Goal: Navigation & Orientation: Find specific page/section

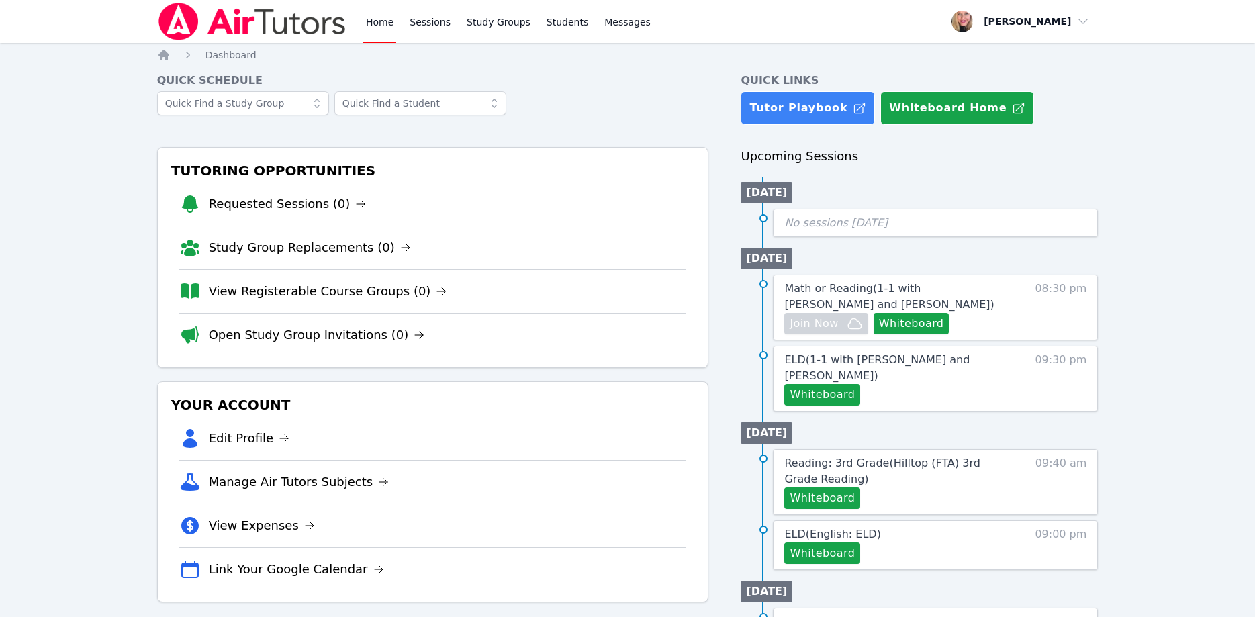
scroll to position [68, 0]
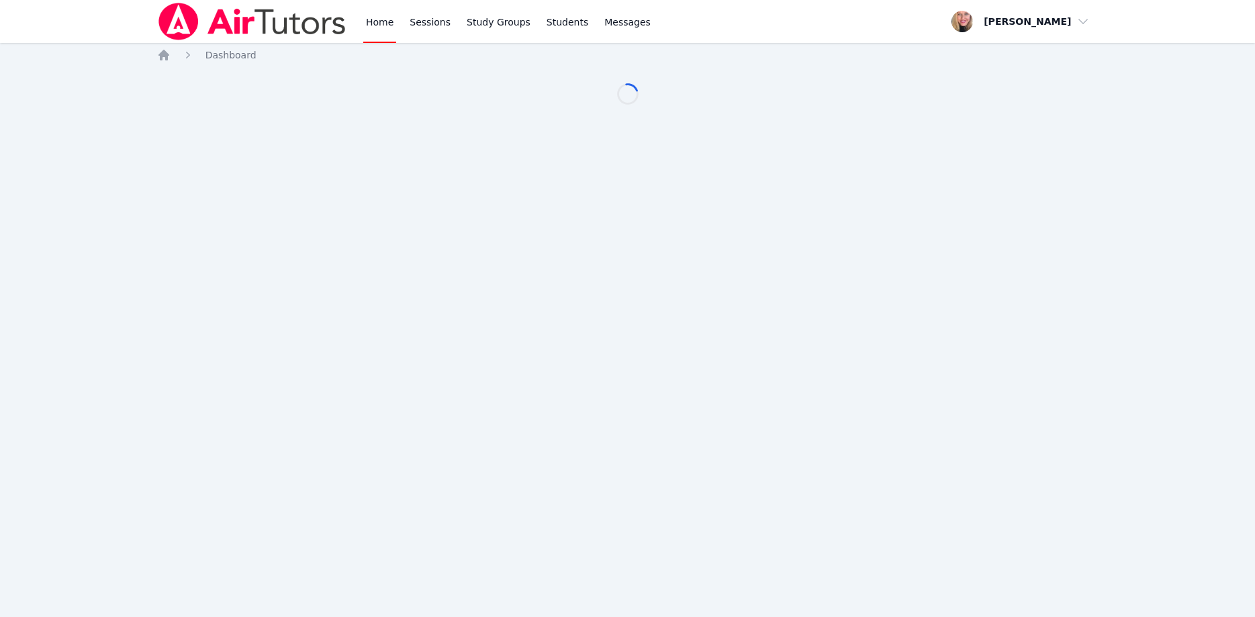
scroll to position [68, 0]
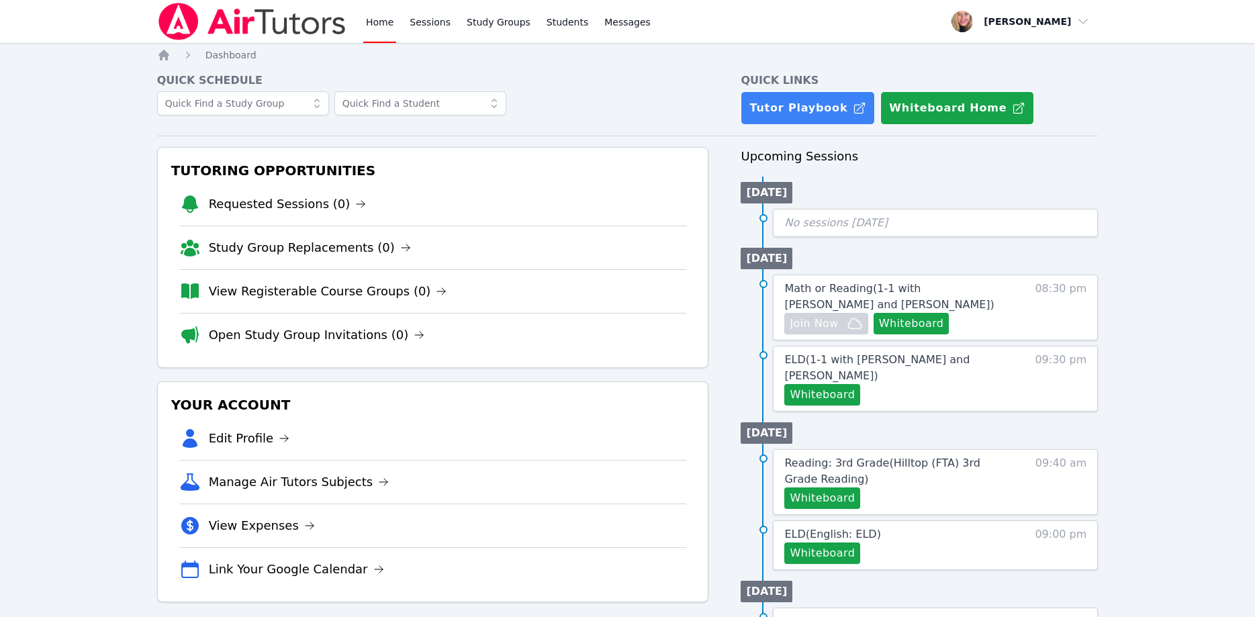
scroll to position [68, 0]
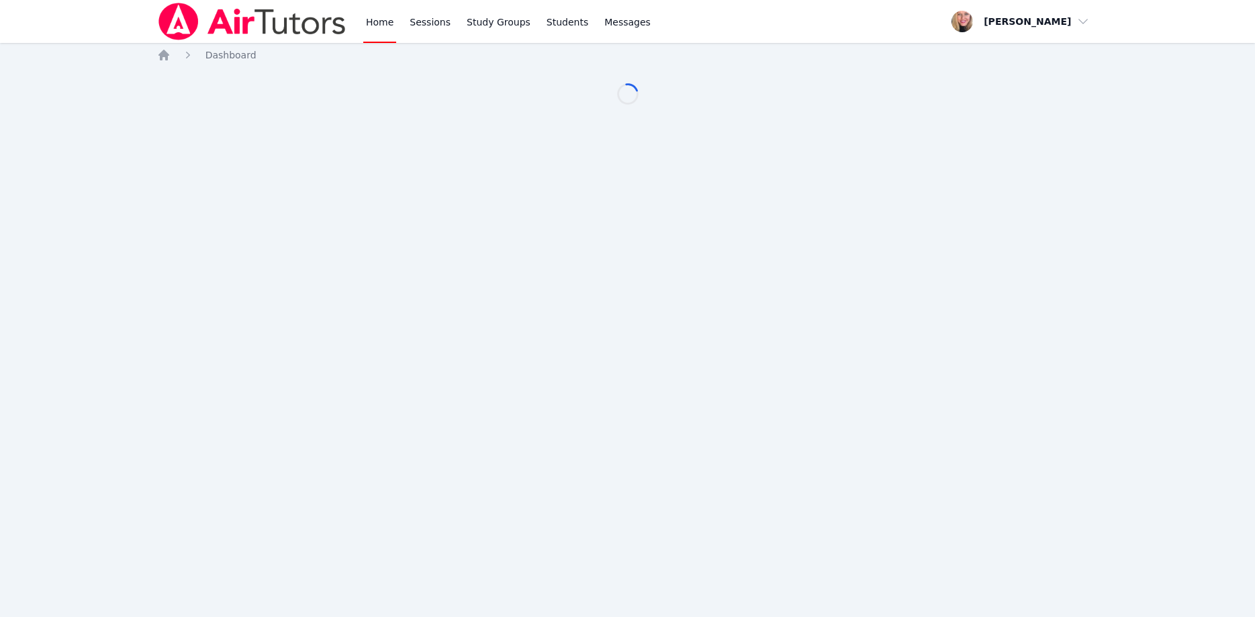
scroll to position [68, 0]
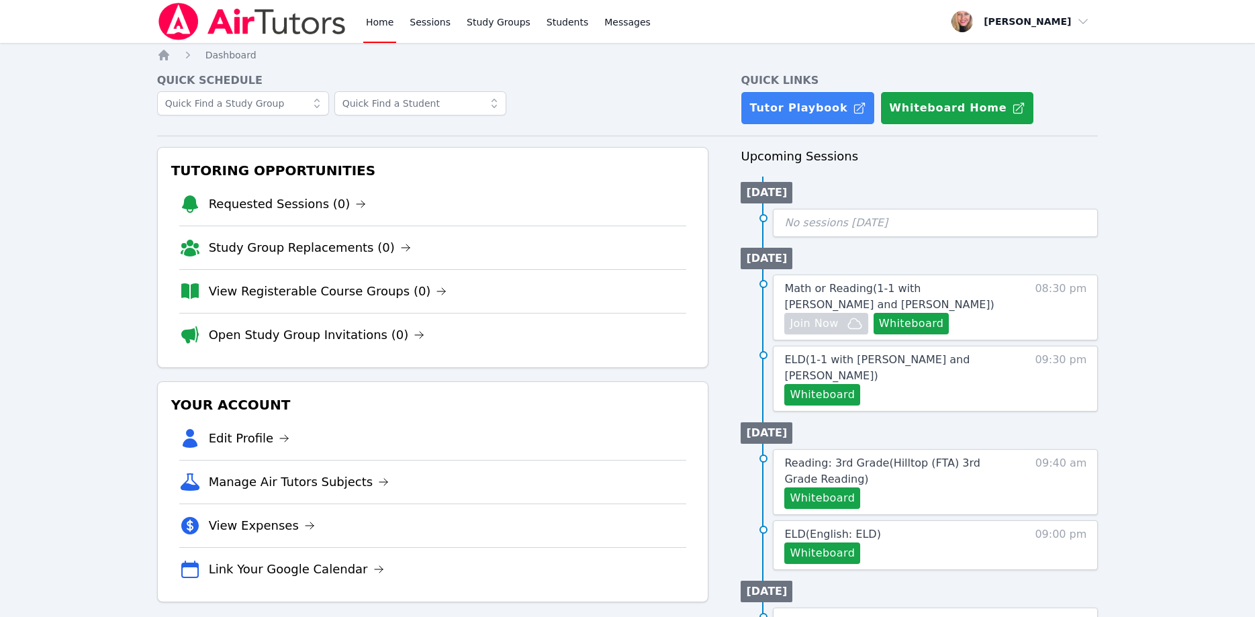
scroll to position [68, 0]
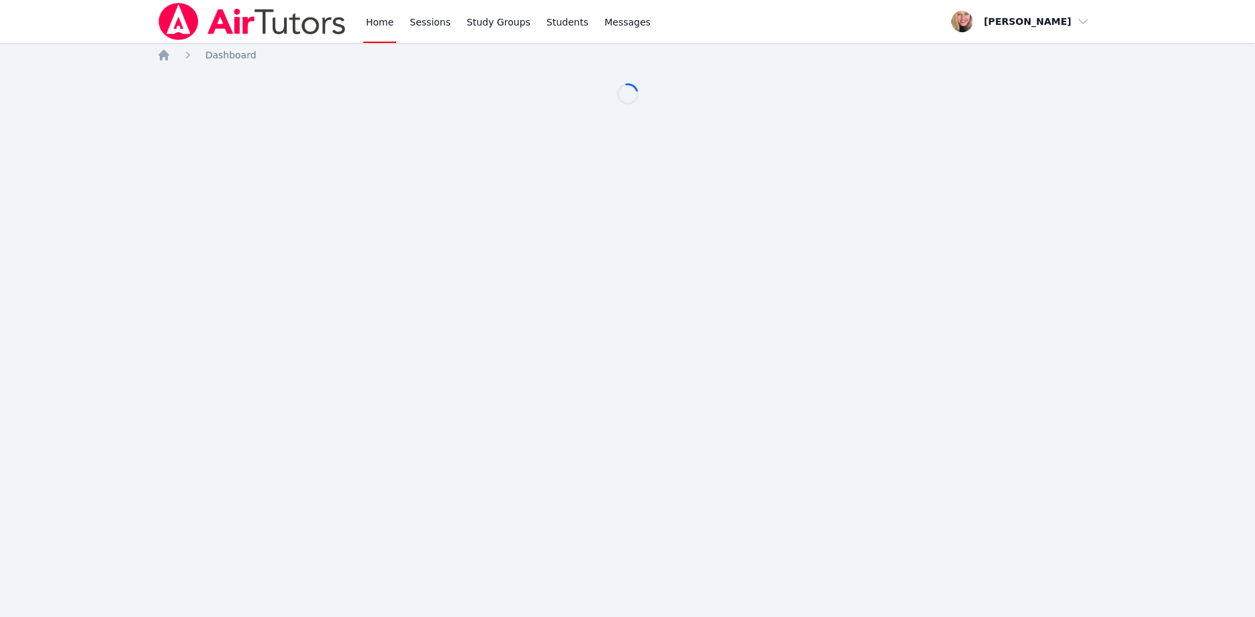
scroll to position [68, 0]
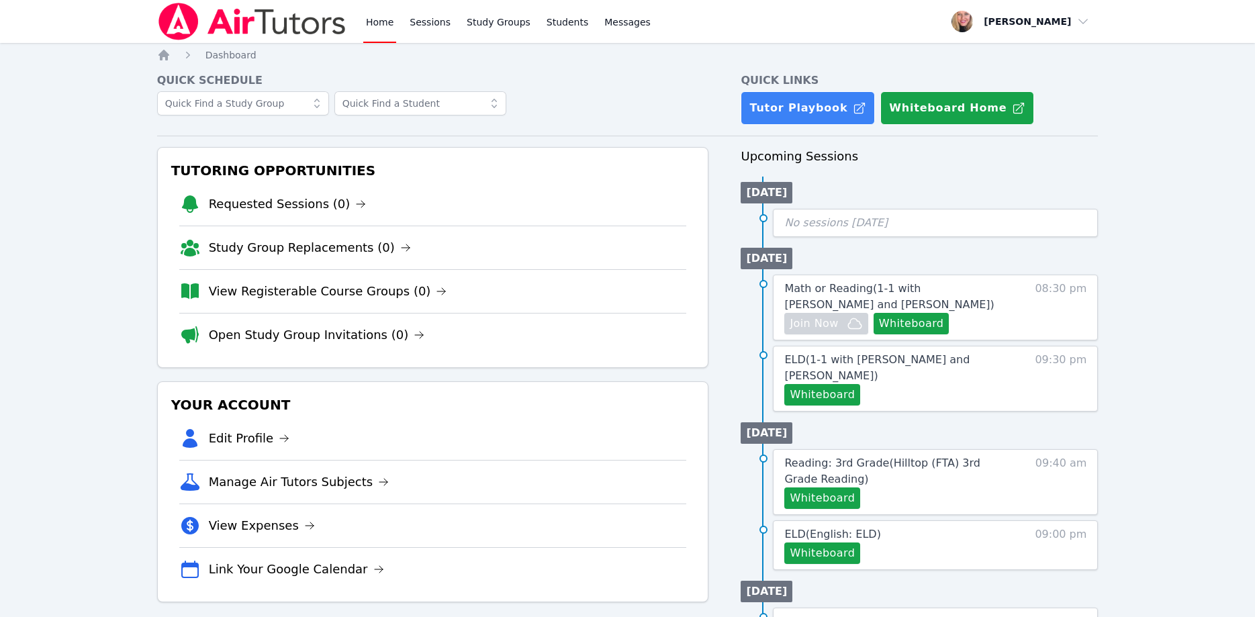
scroll to position [68, 0]
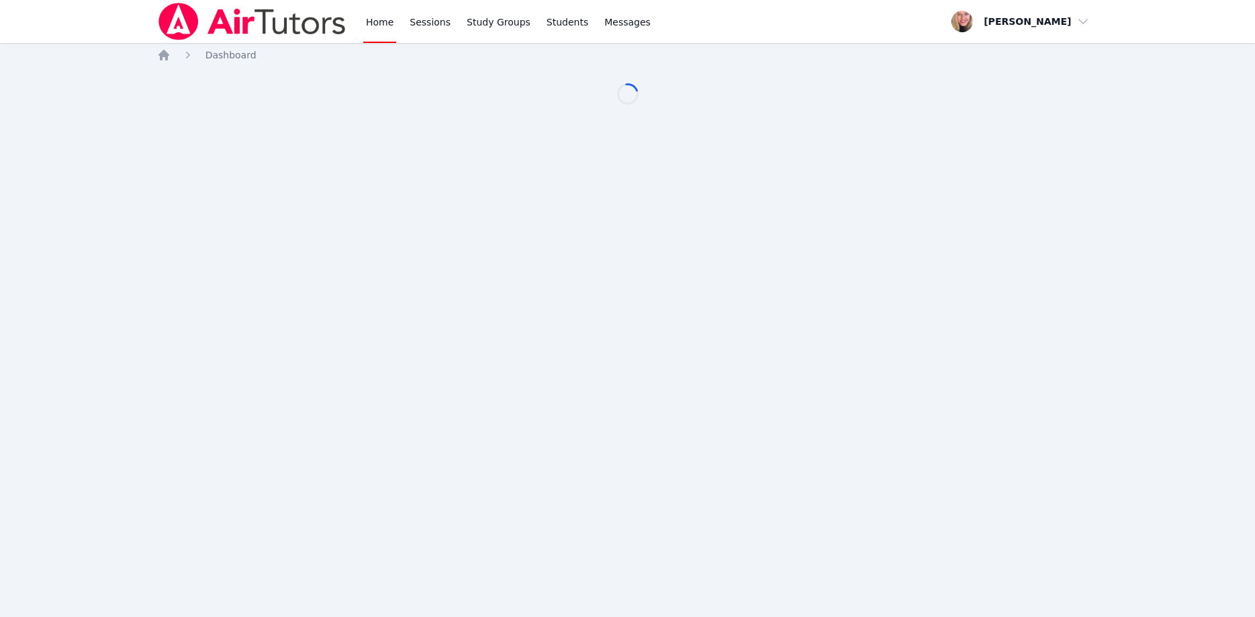
scroll to position [68, 0]
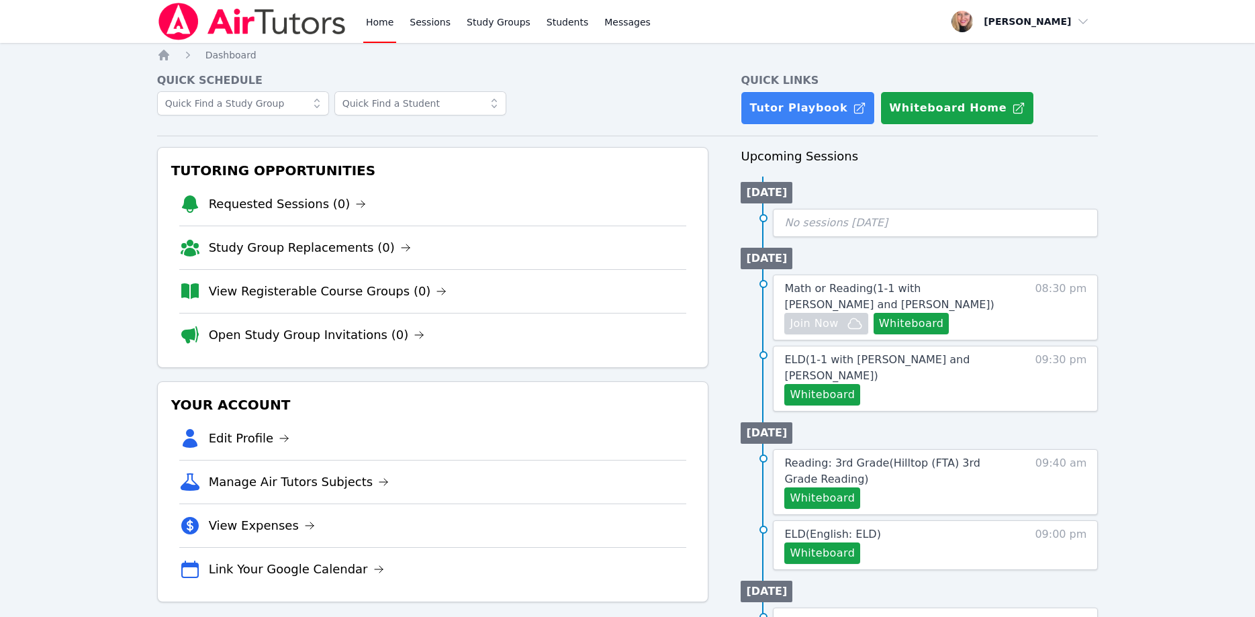
scroll to position [68, 0]
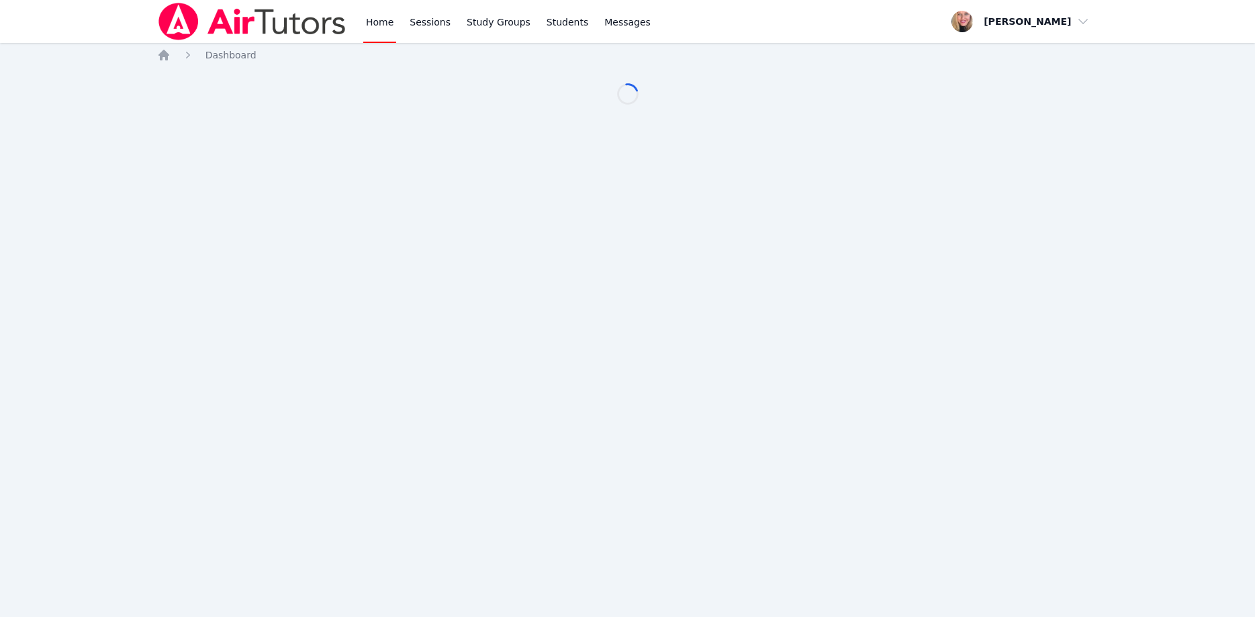
scroll to position [68, 0]
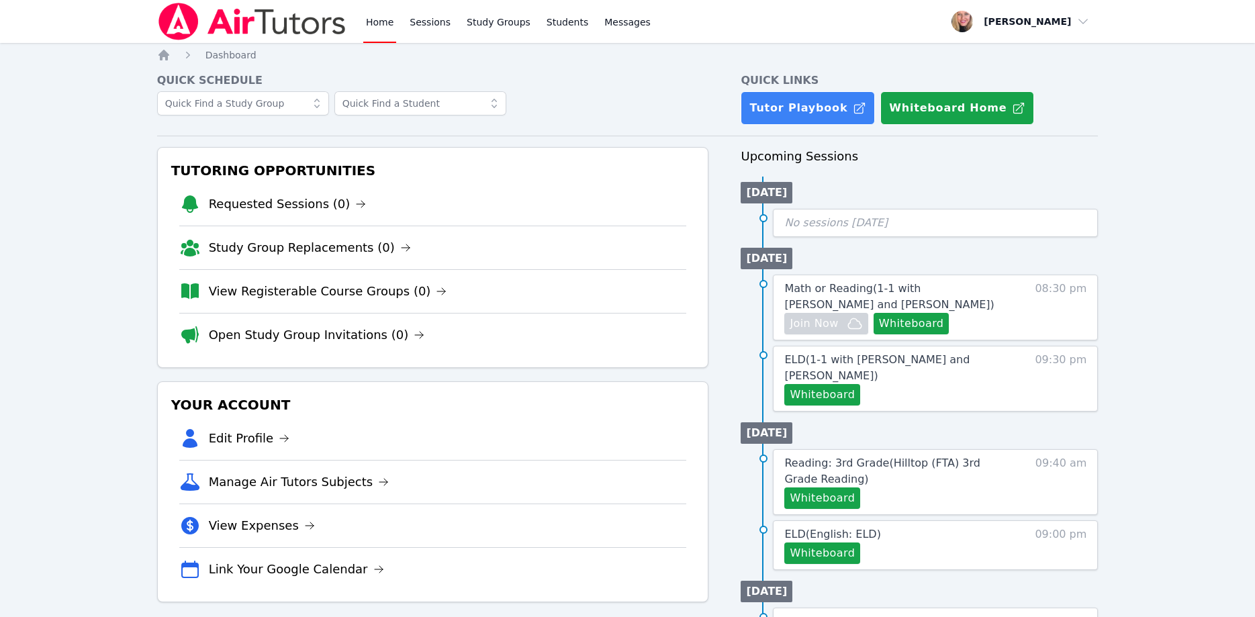
scroll to position [68, 0]
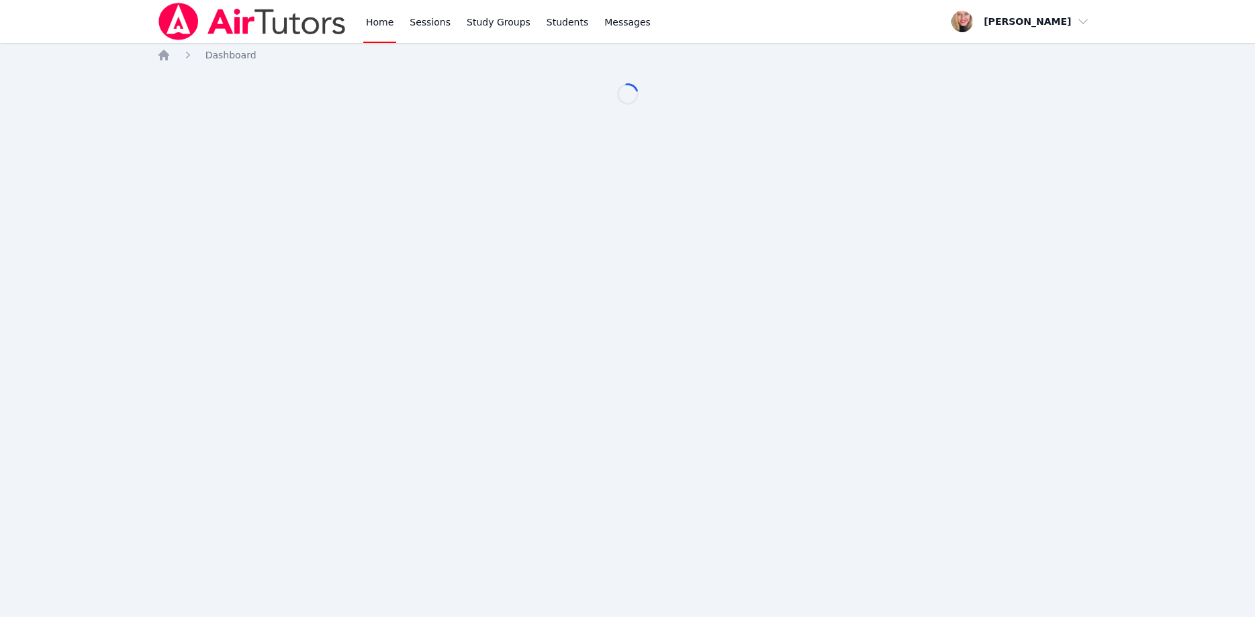
scroll to position [68, 0]
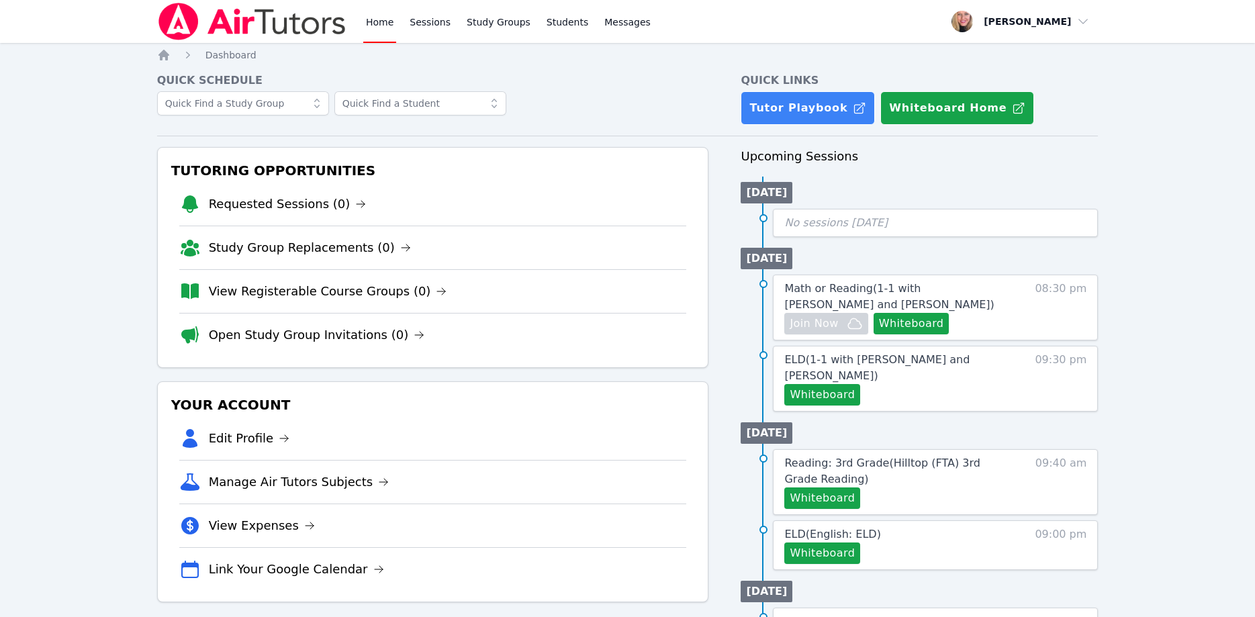
scroll to position [68, 0]
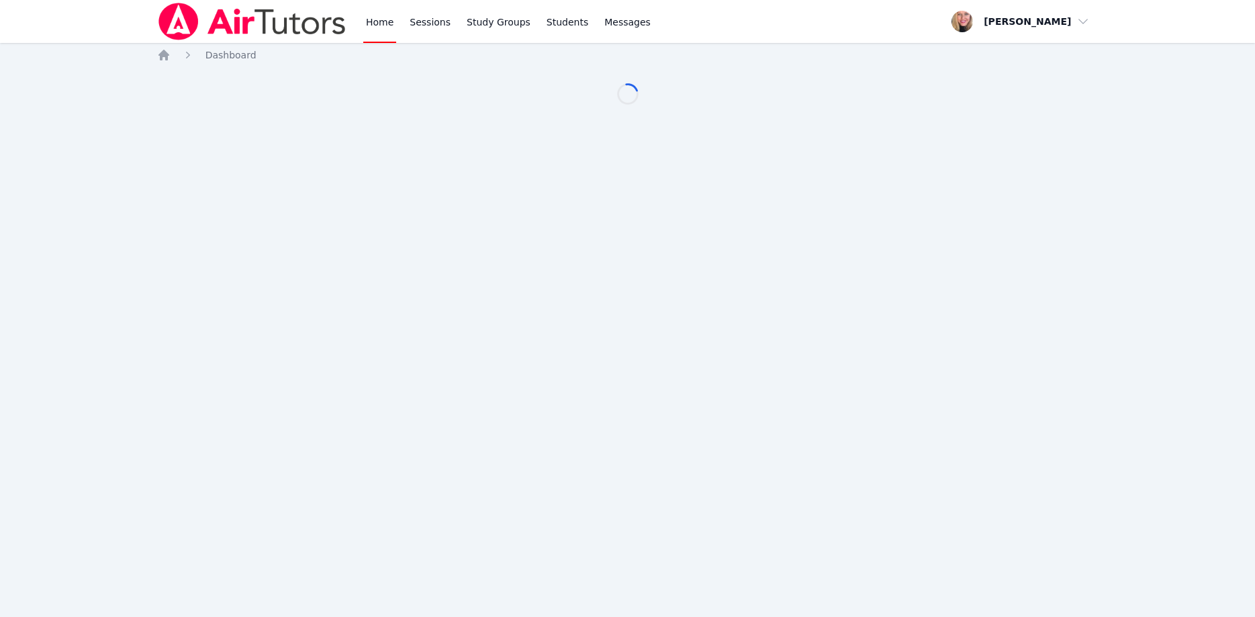
scroll to position [68, 0]
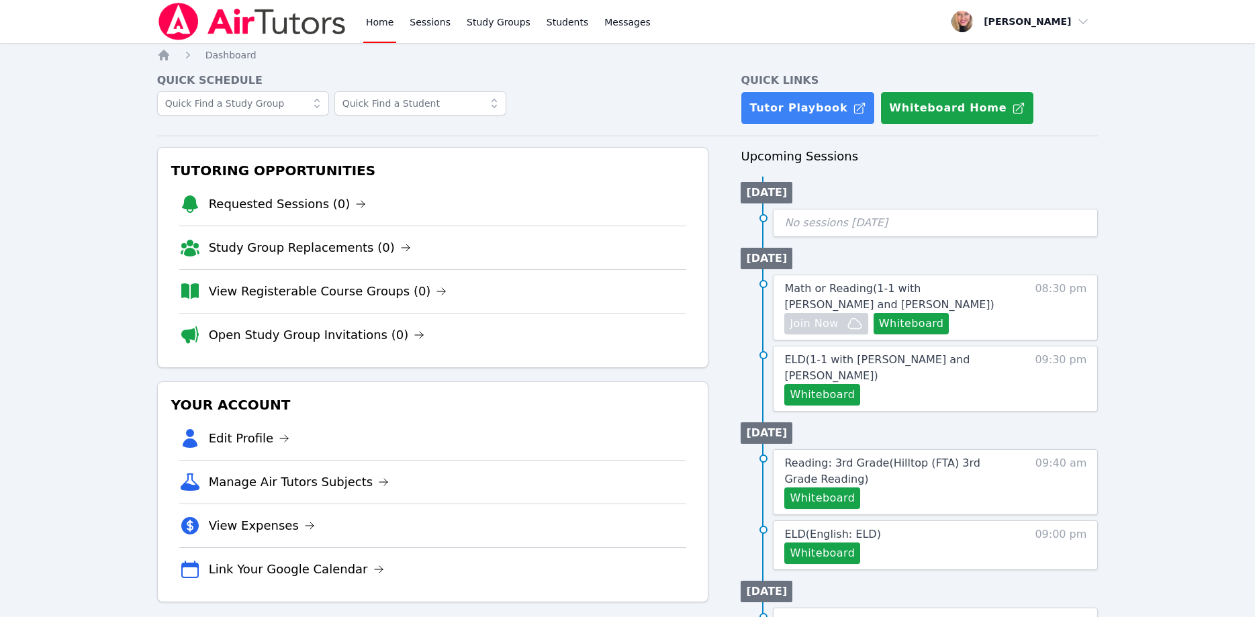
scroll to position [68, 0]
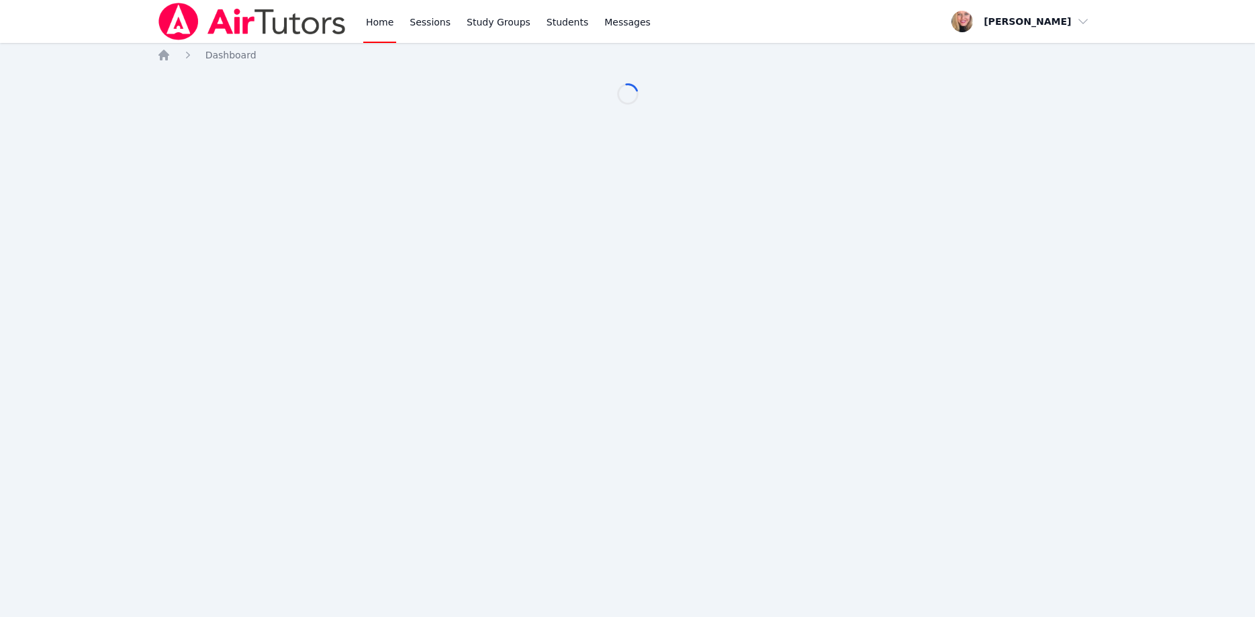
scroll to position [68, 0]
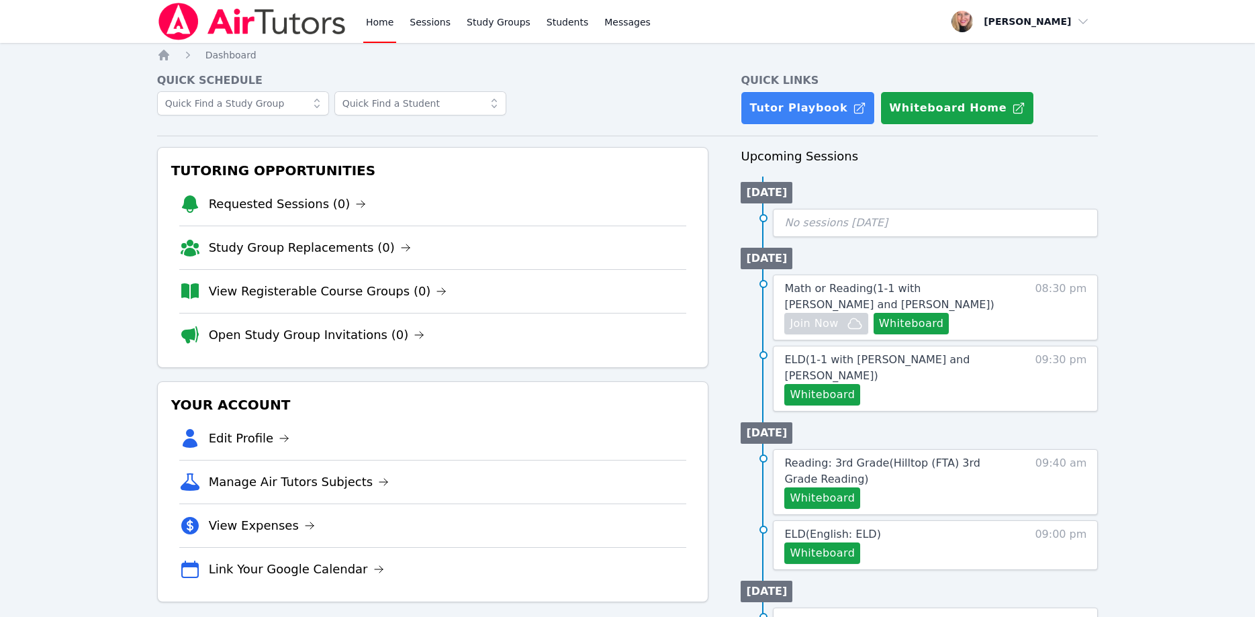
scroll to position [68, 0]
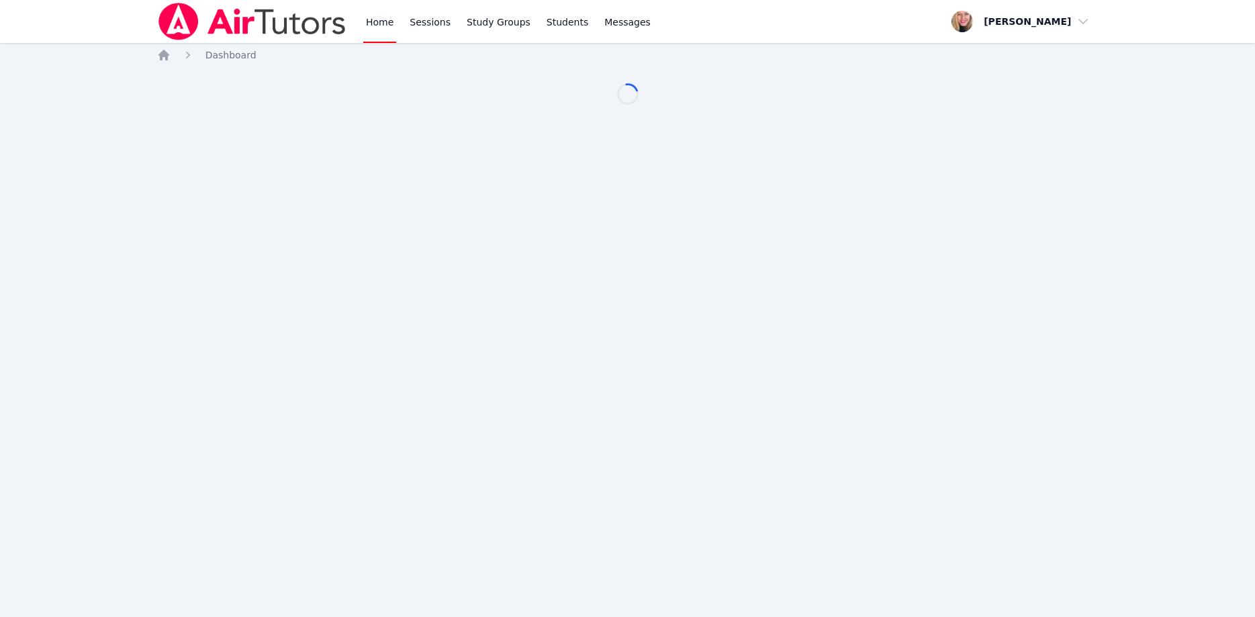
scroll to position [68, 0]
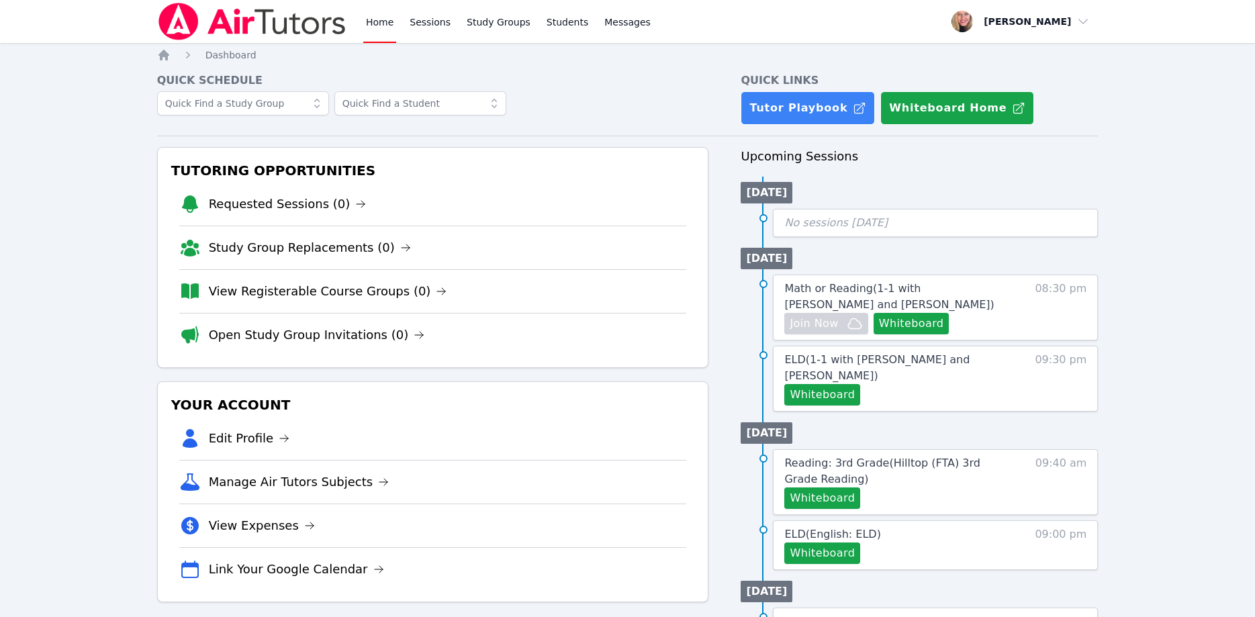
scroll to position [68, 0]
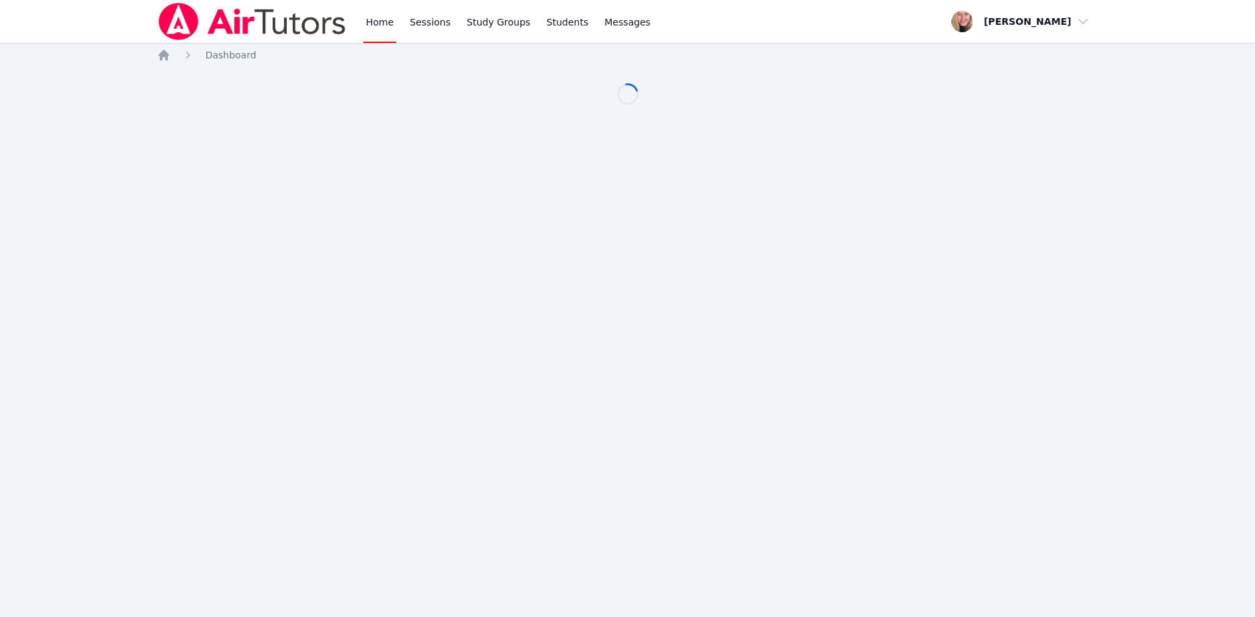
scroll to position [68, 0]
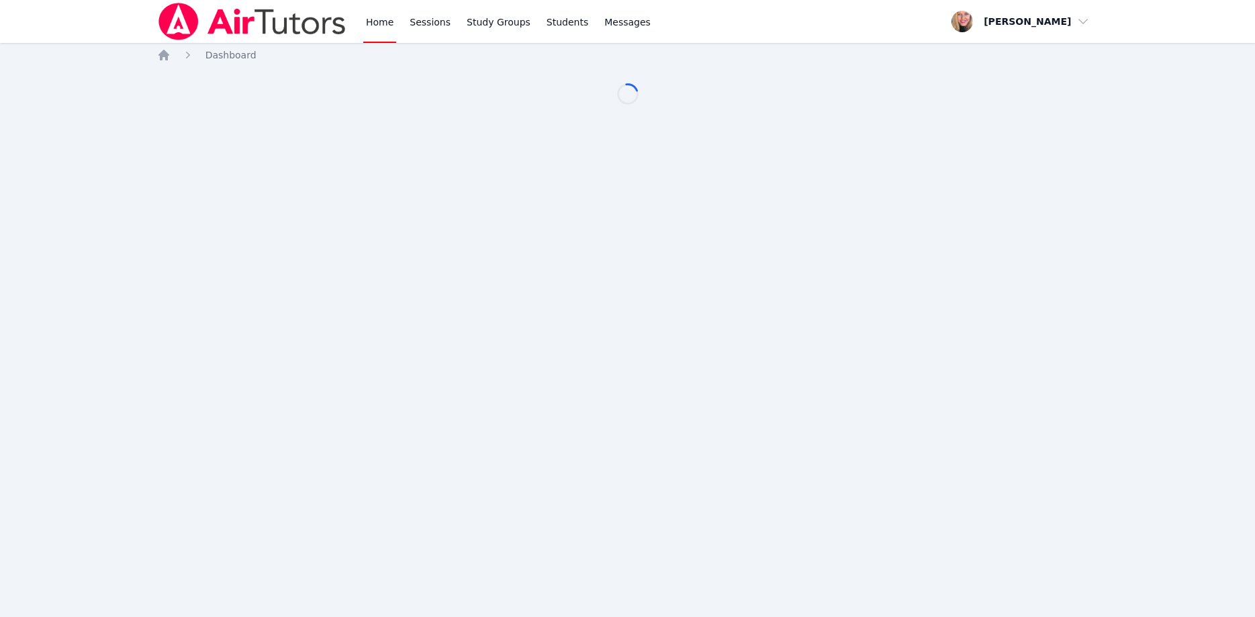
scroll to position [68, 0]
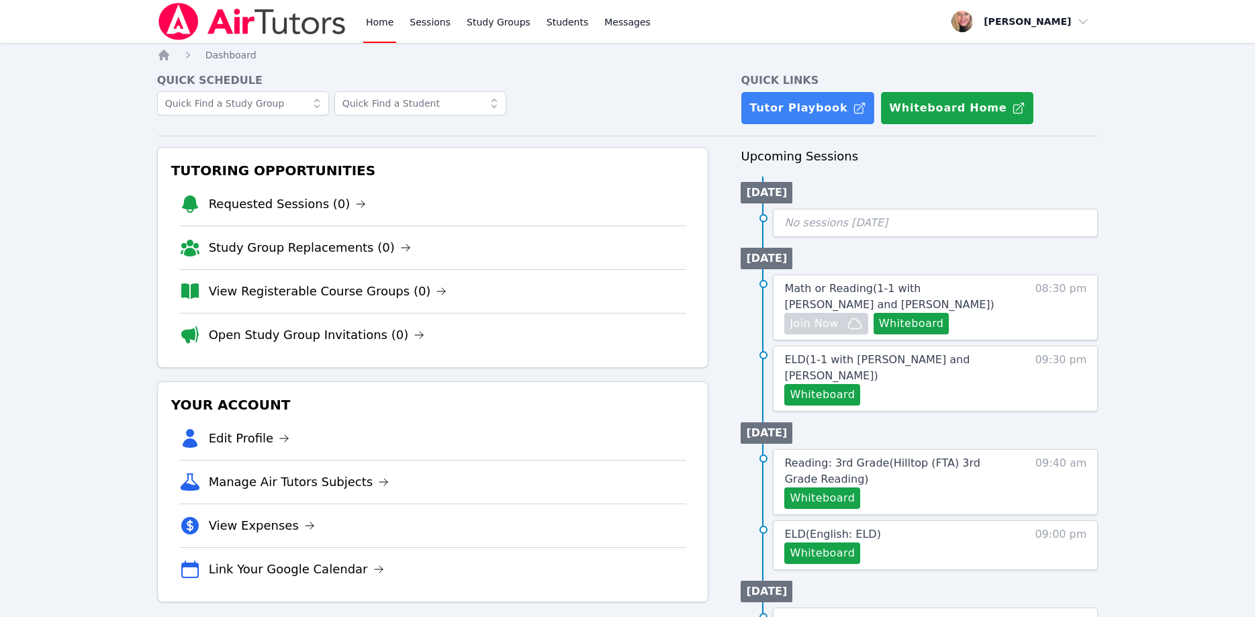
scroll to position [68, 0]
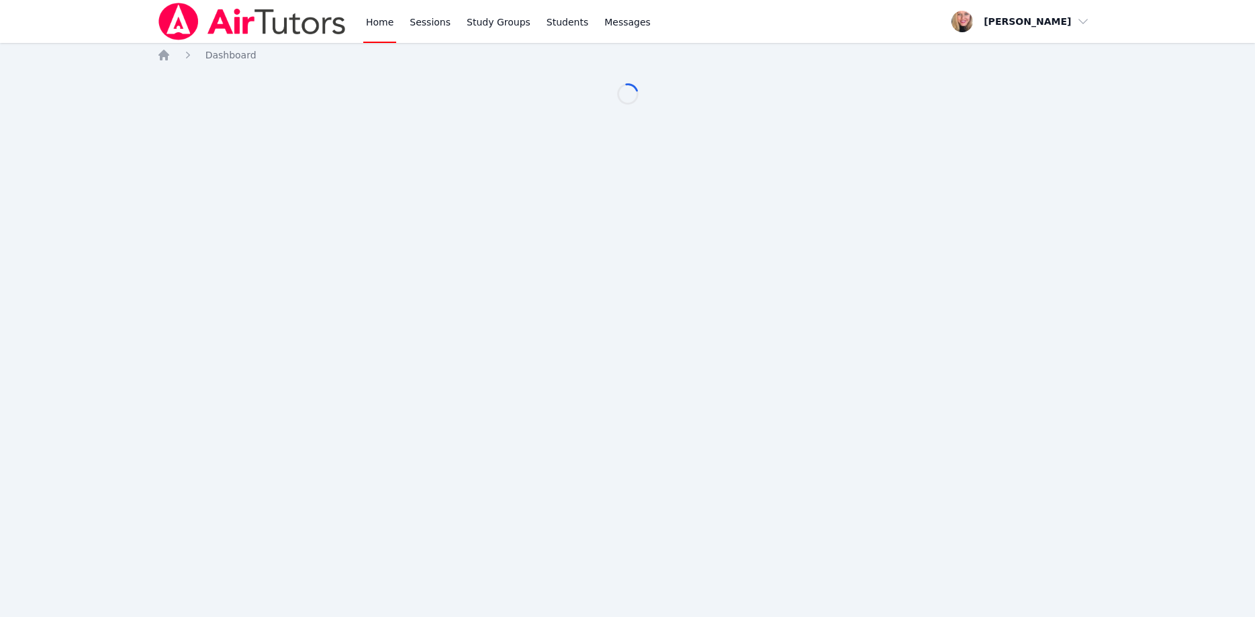
scroll to position [68, 0]
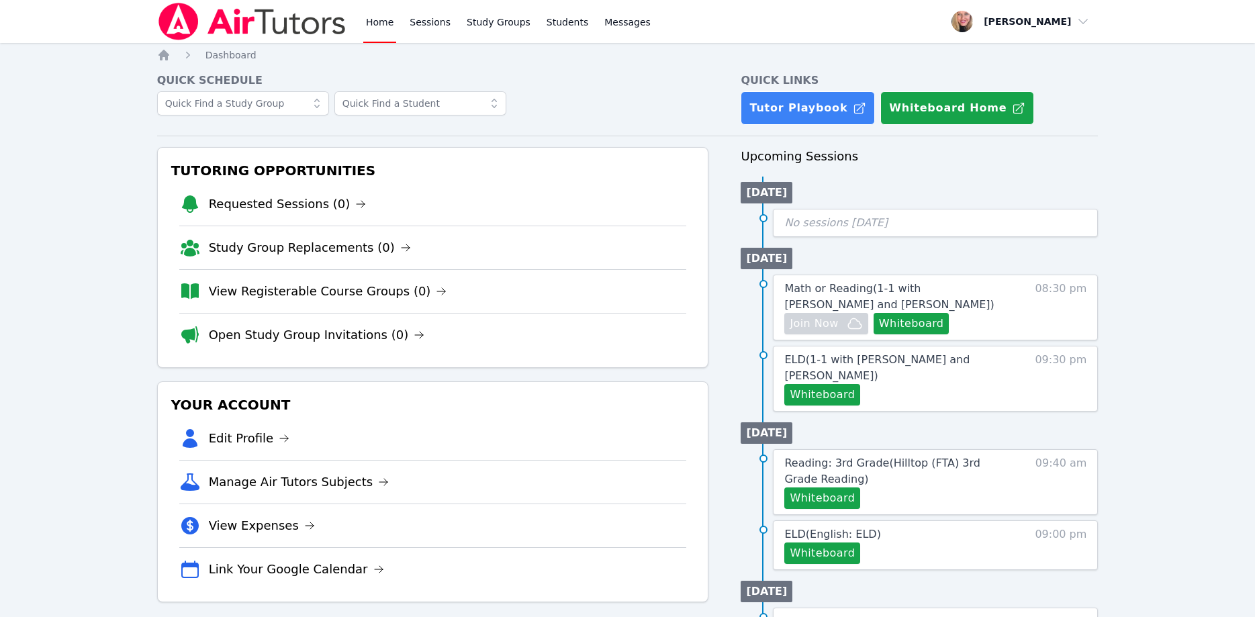
scroll to position [68, 0]
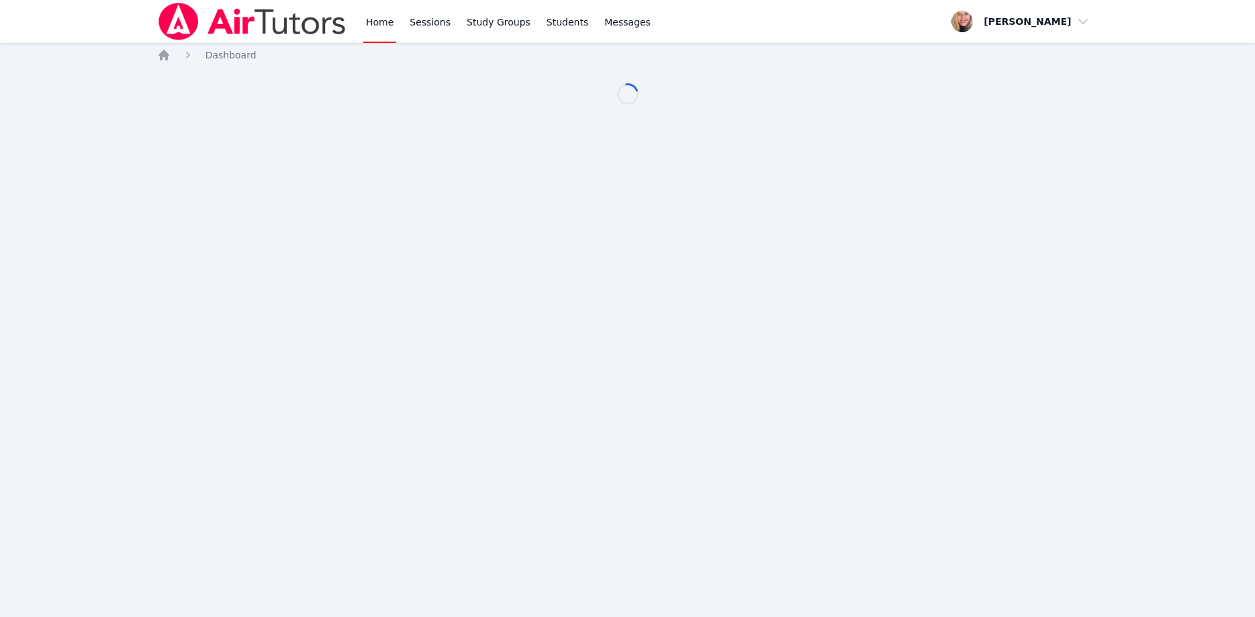
scroll to position [68, 0]
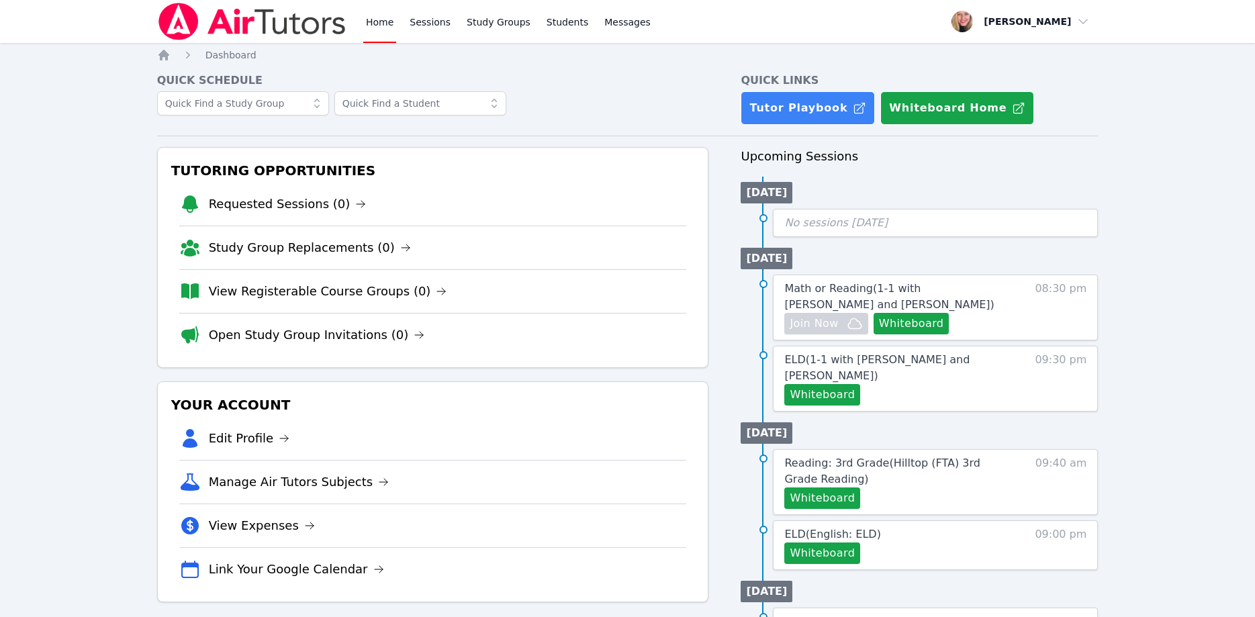
scroll to position [68, 0]
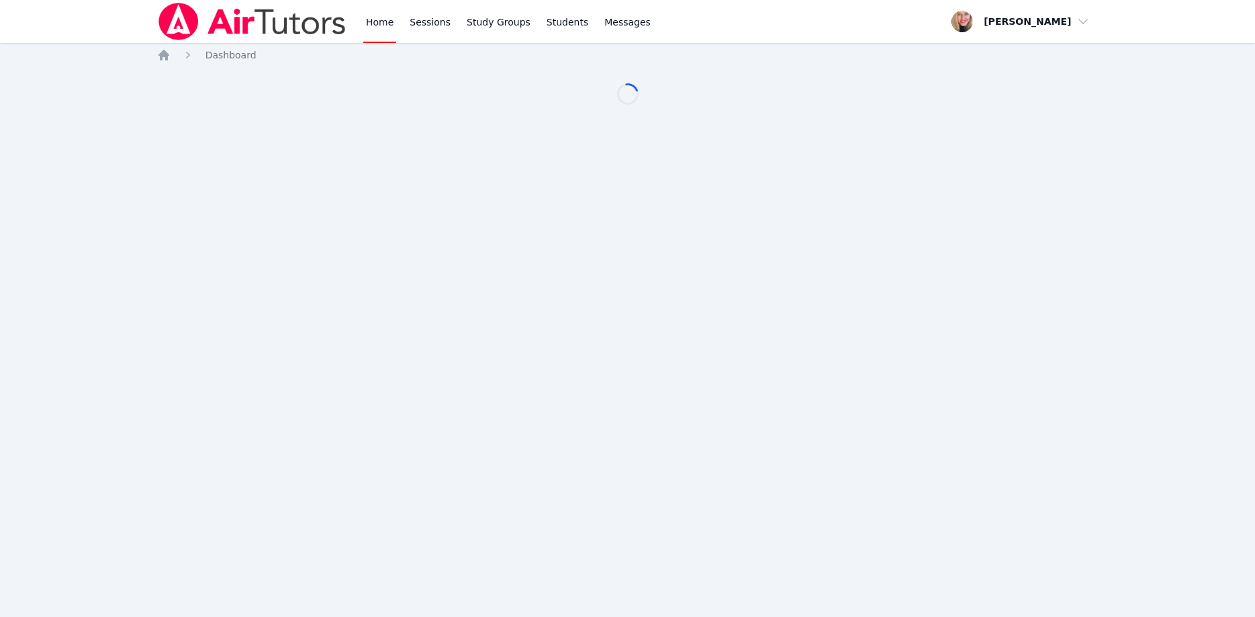
scroll to position [68, 0]
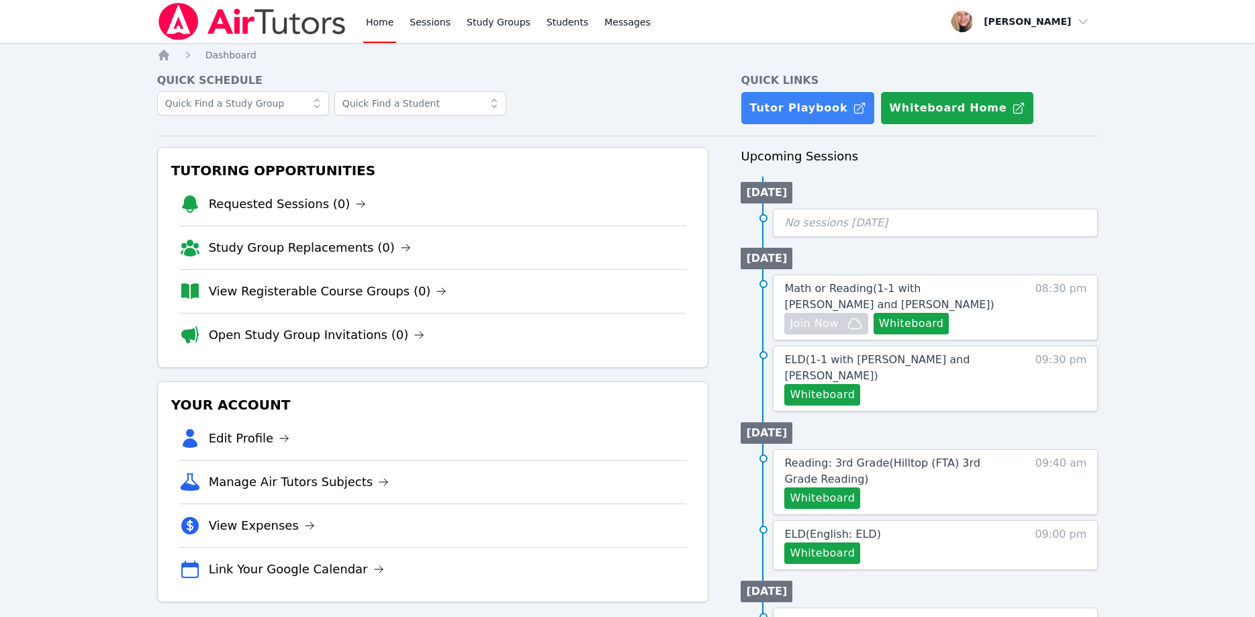
scroll to position [68, 0]
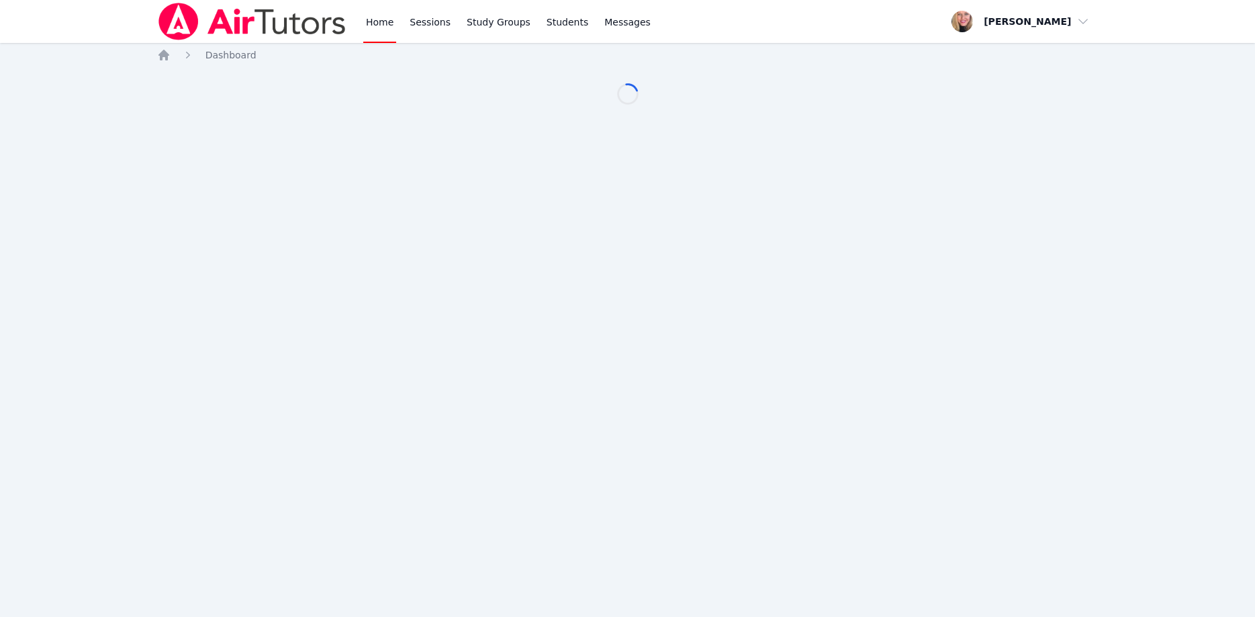
scroll to position [68, 0]
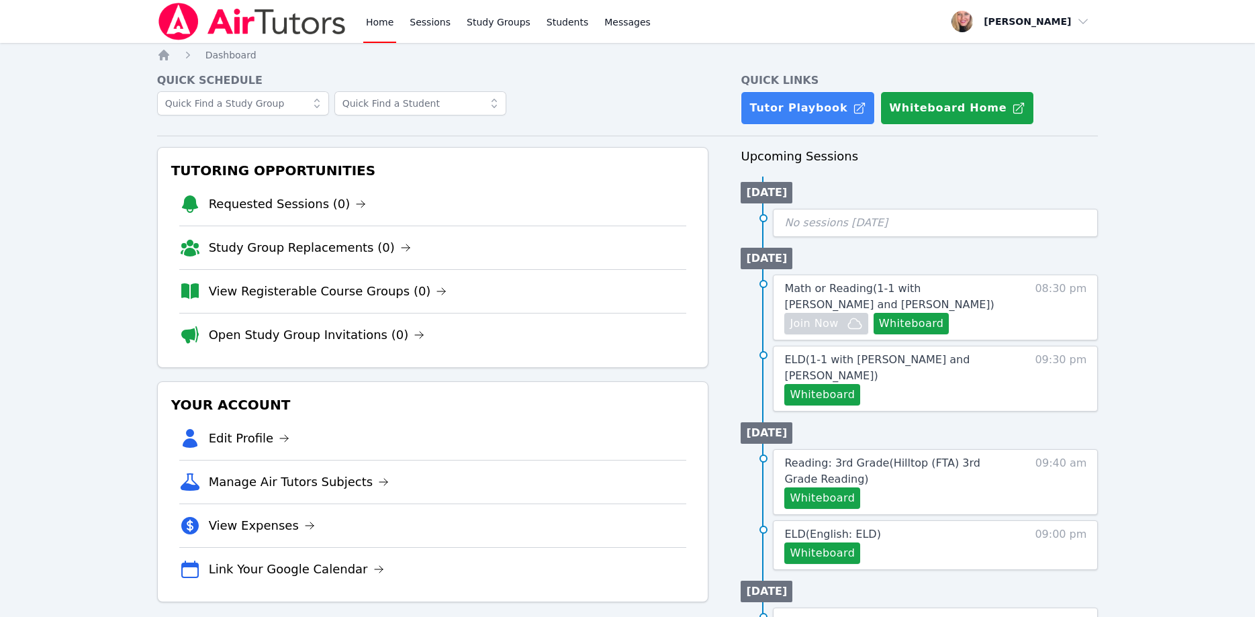
scroll to position [68, 0]
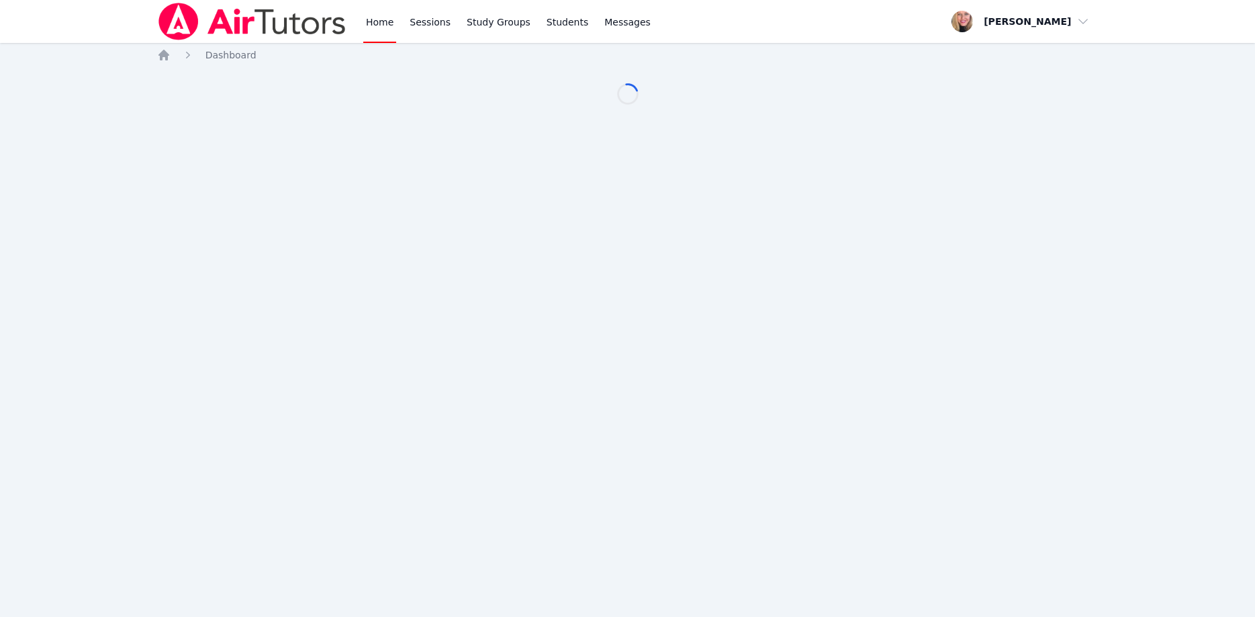
scroll to position [68, 0]
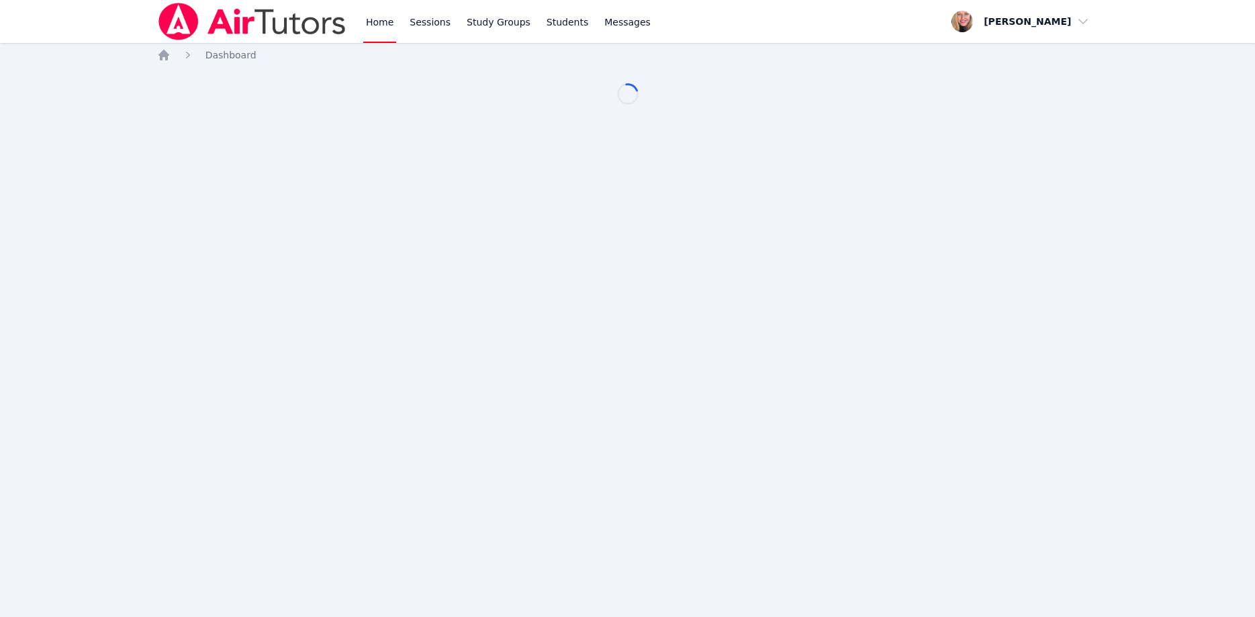
scroll to position [68, 0]
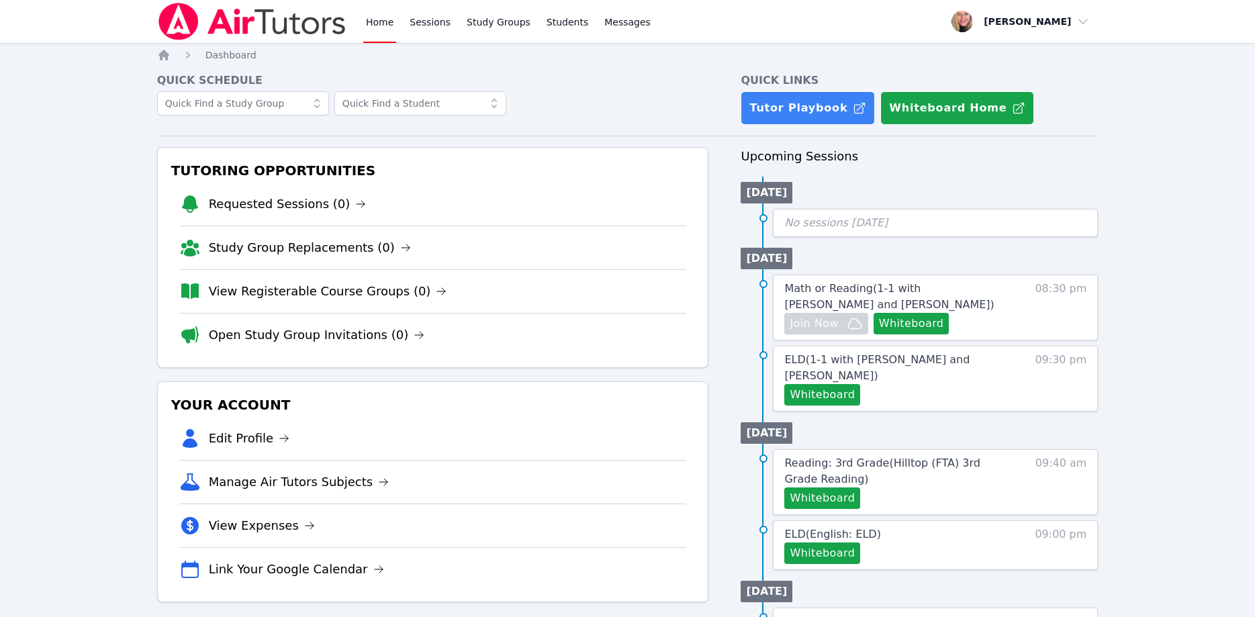
scroll to position [68, 0]
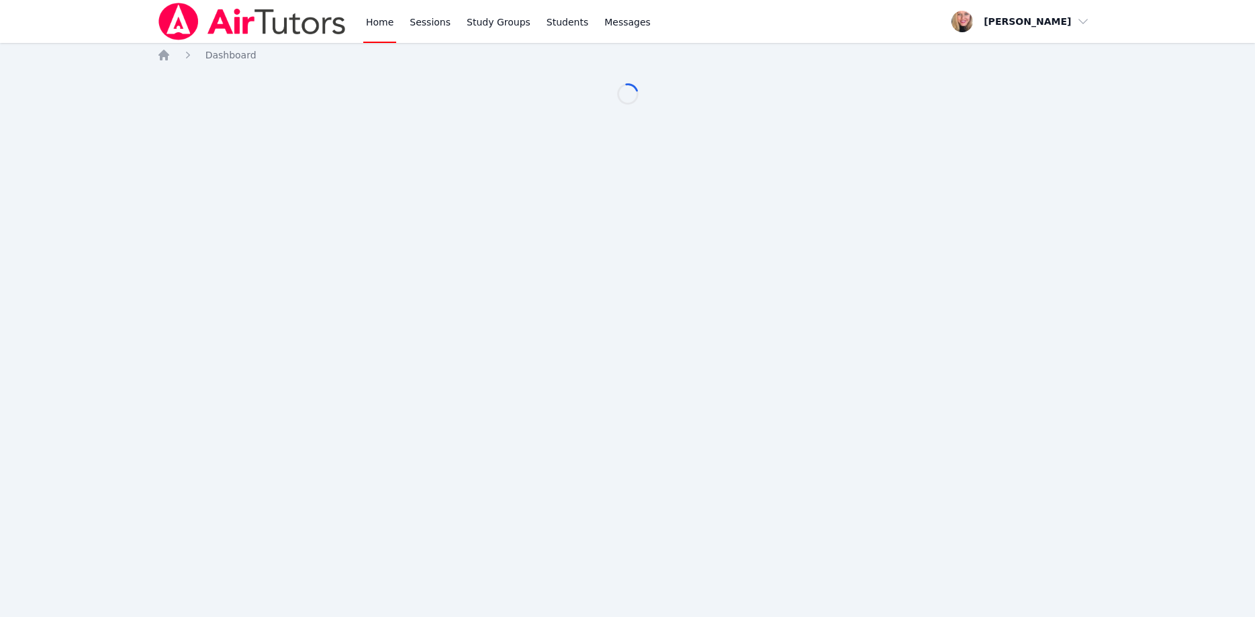
scroll to position [68, 0]
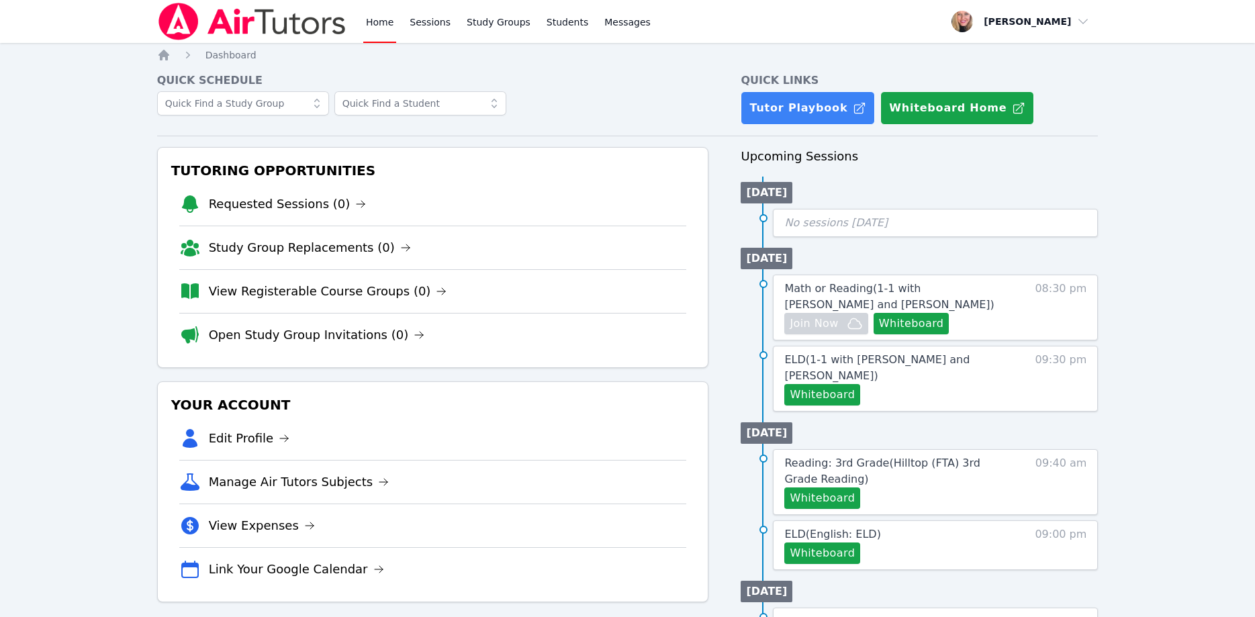
scroll to position [68, 0]
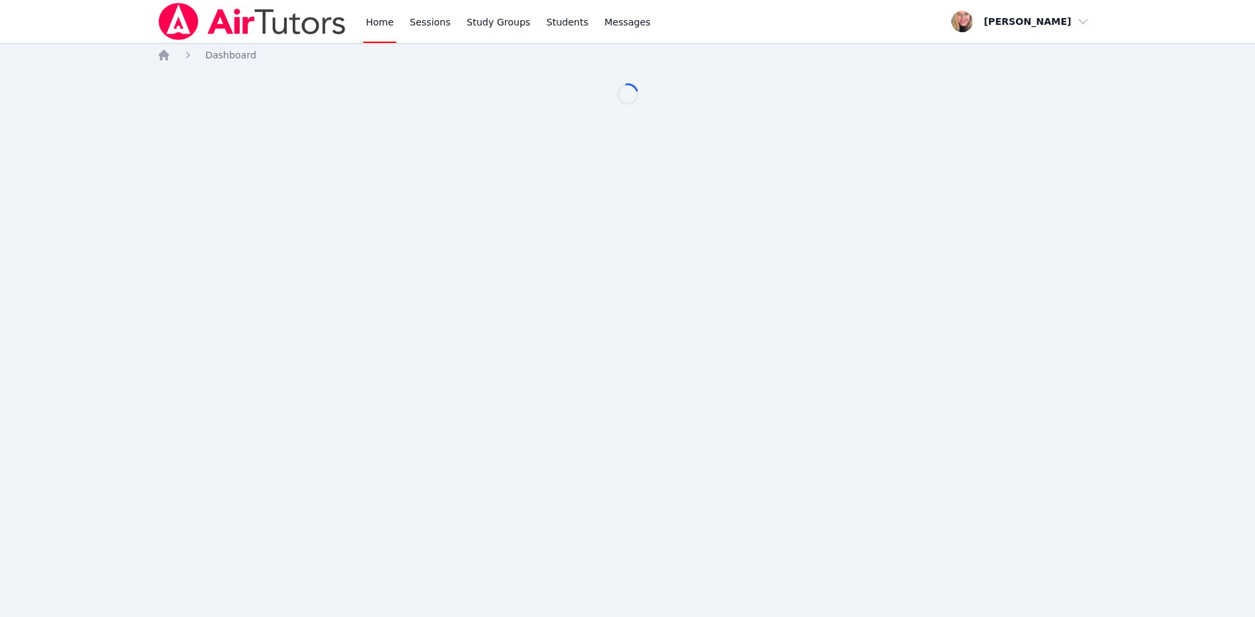
scroll to position [68, 0]
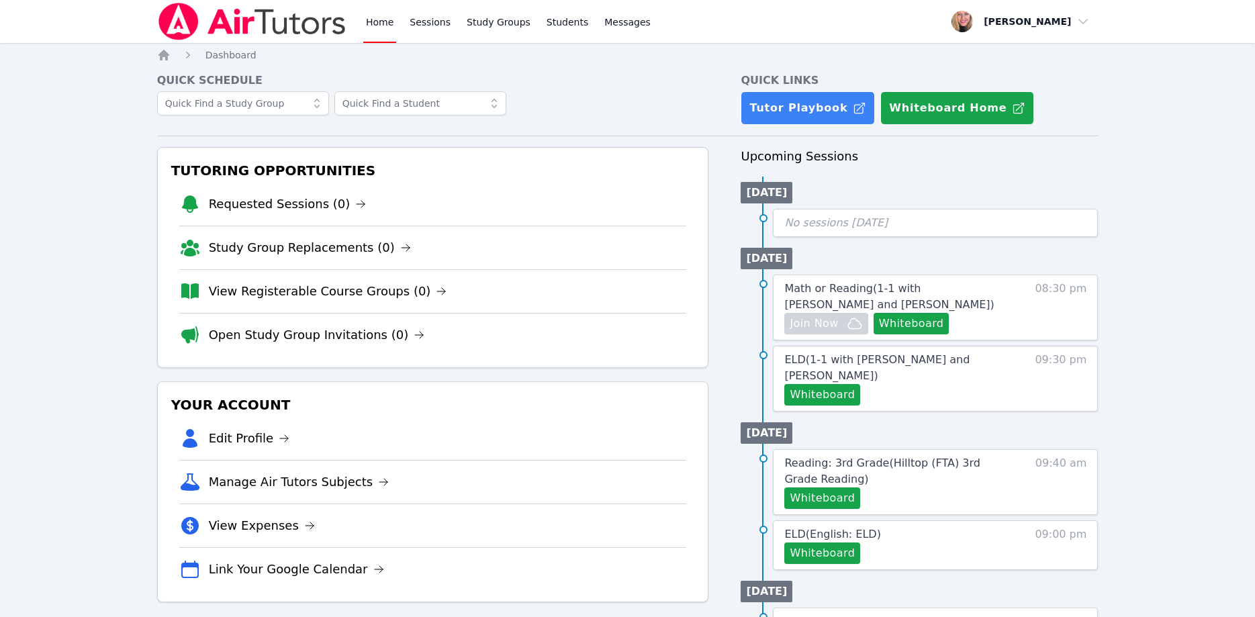
scroll to position [68, 0]
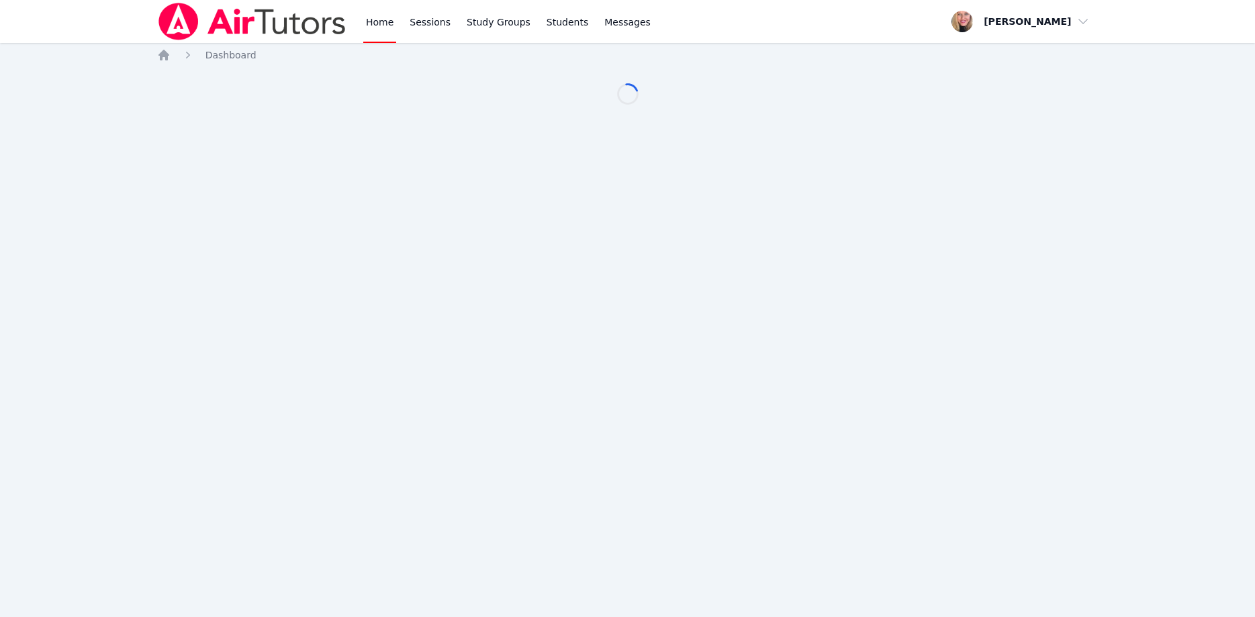
scroll to position [68, 0]
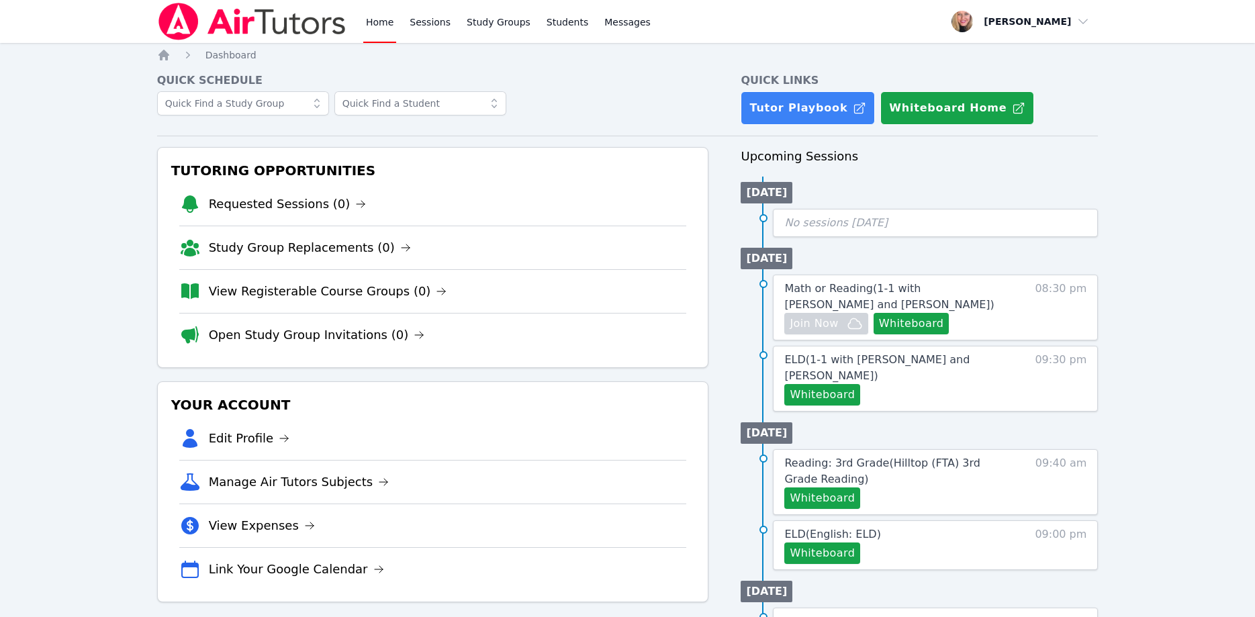
scroll to position [68, 0]
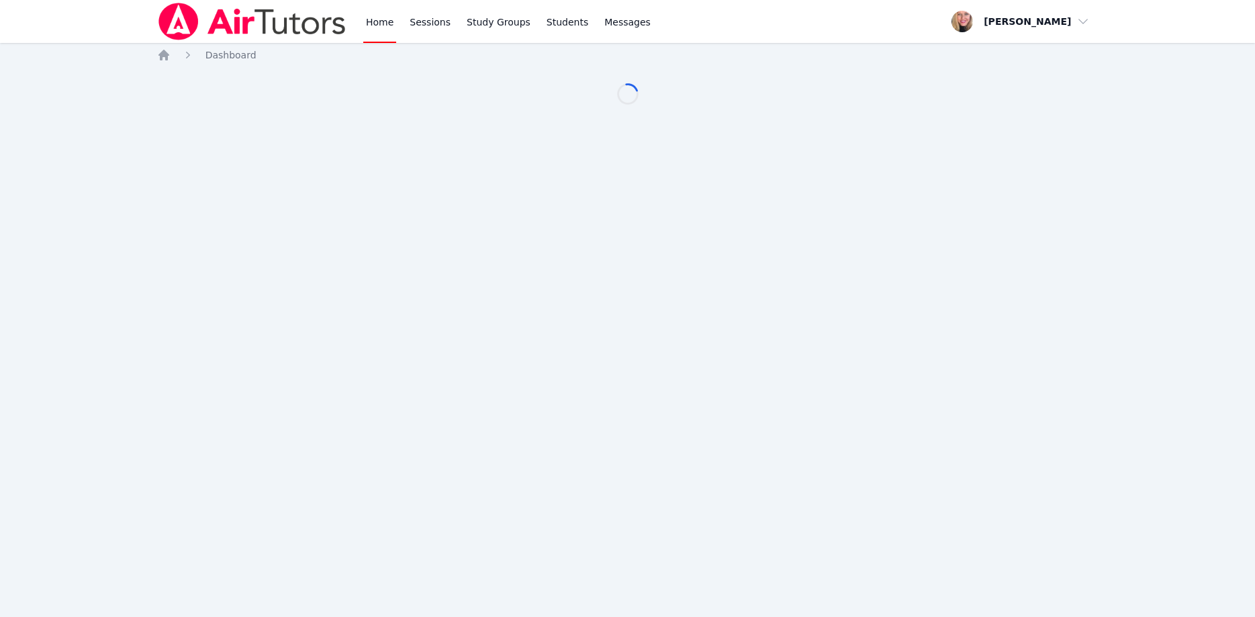
scroll to position [68, 0]
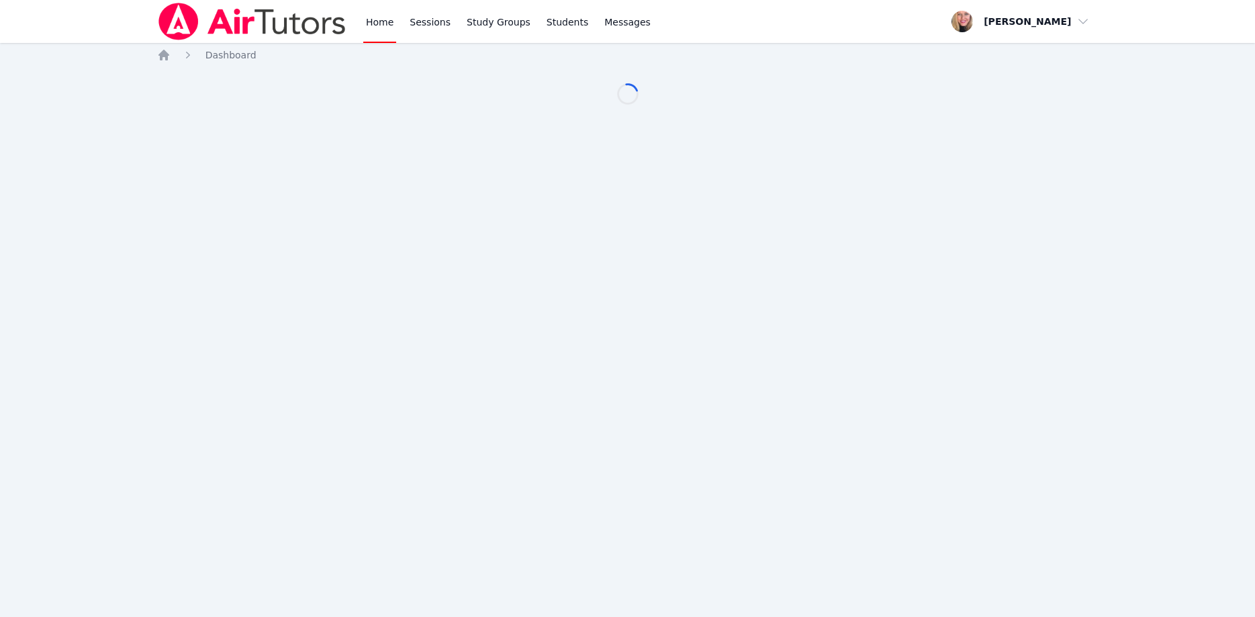
scroll to position [68, 0]
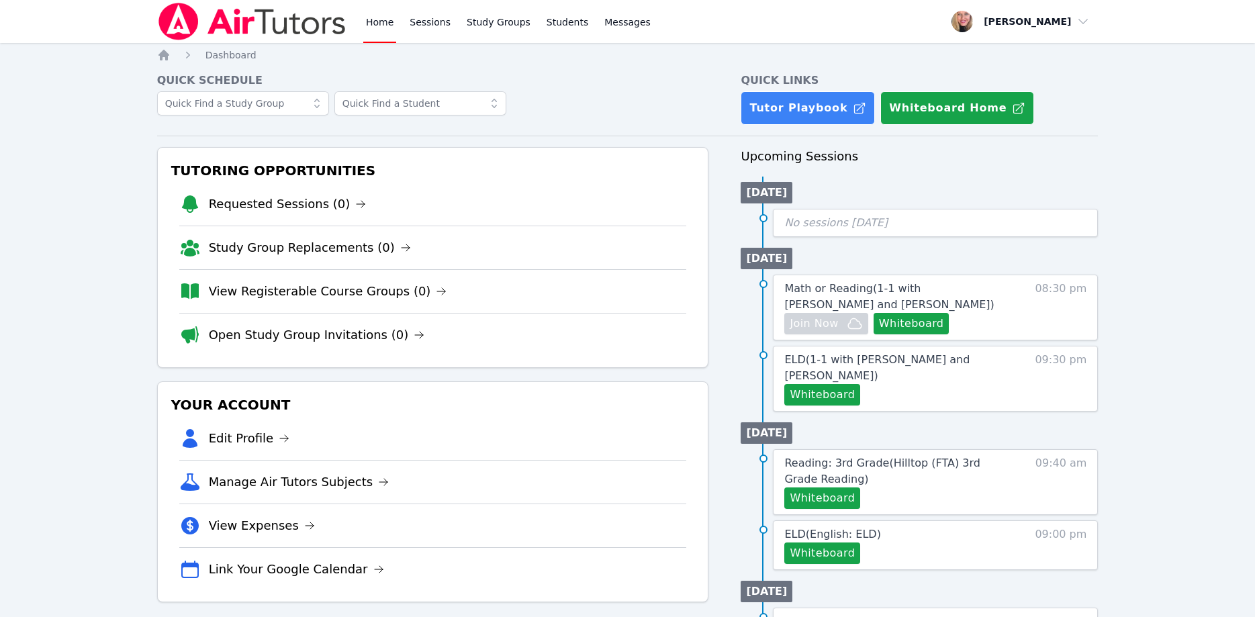
scroll to position [68, 0]
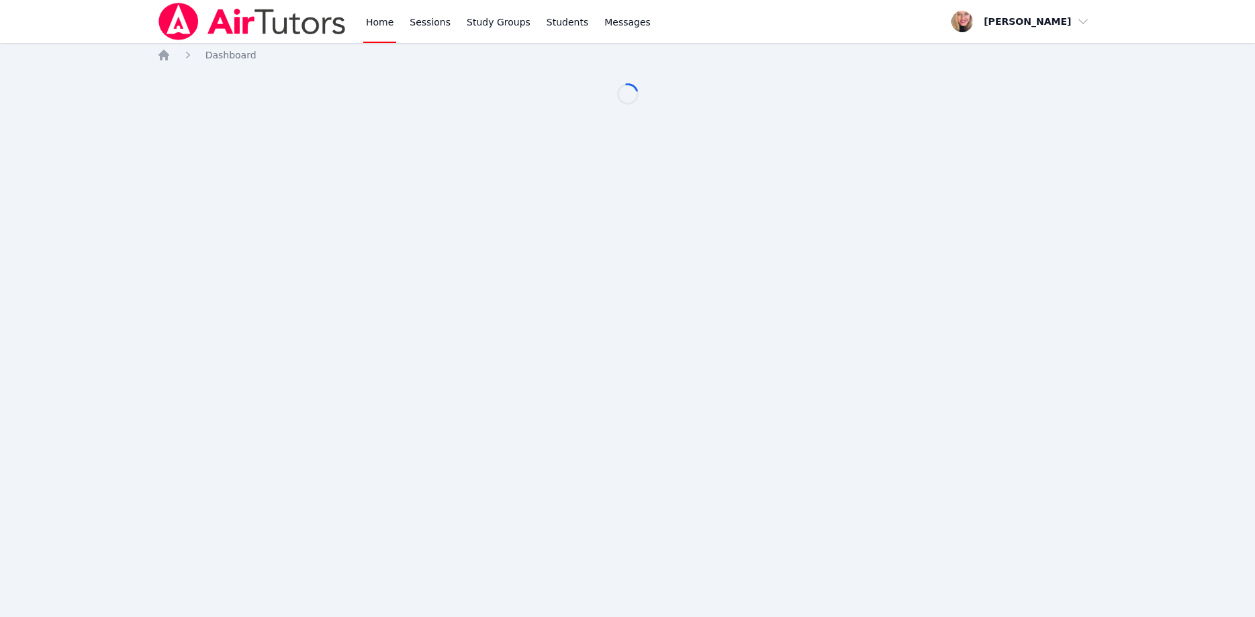
scroll to position [68, 0]
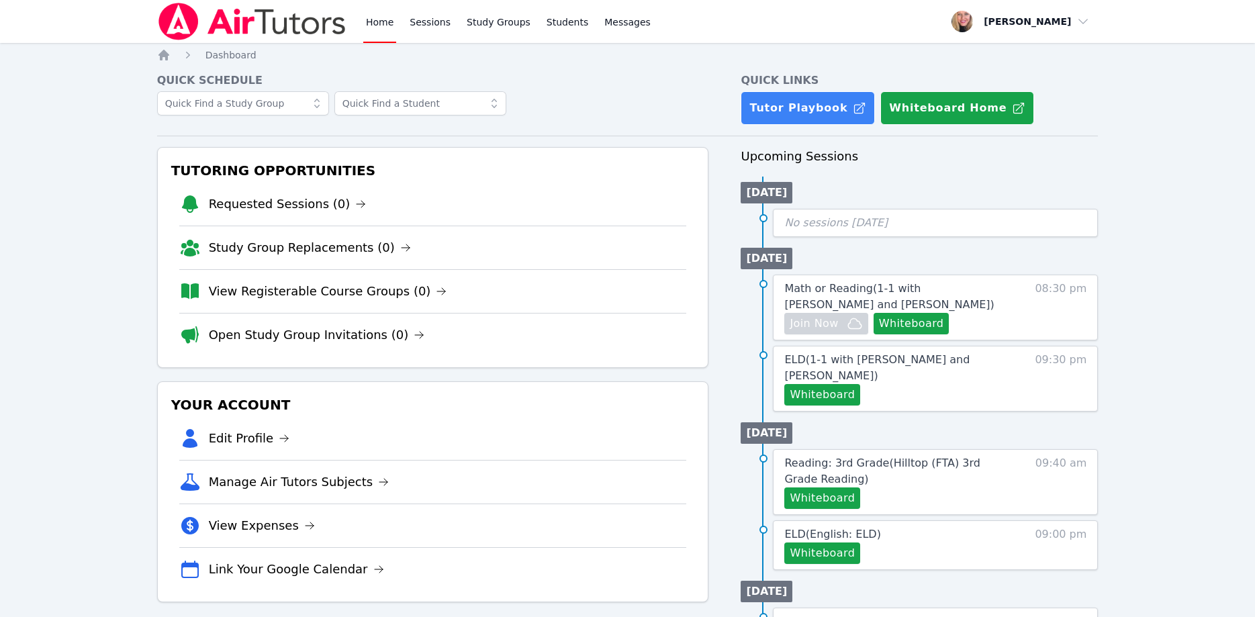
scroll to position [68, 0]
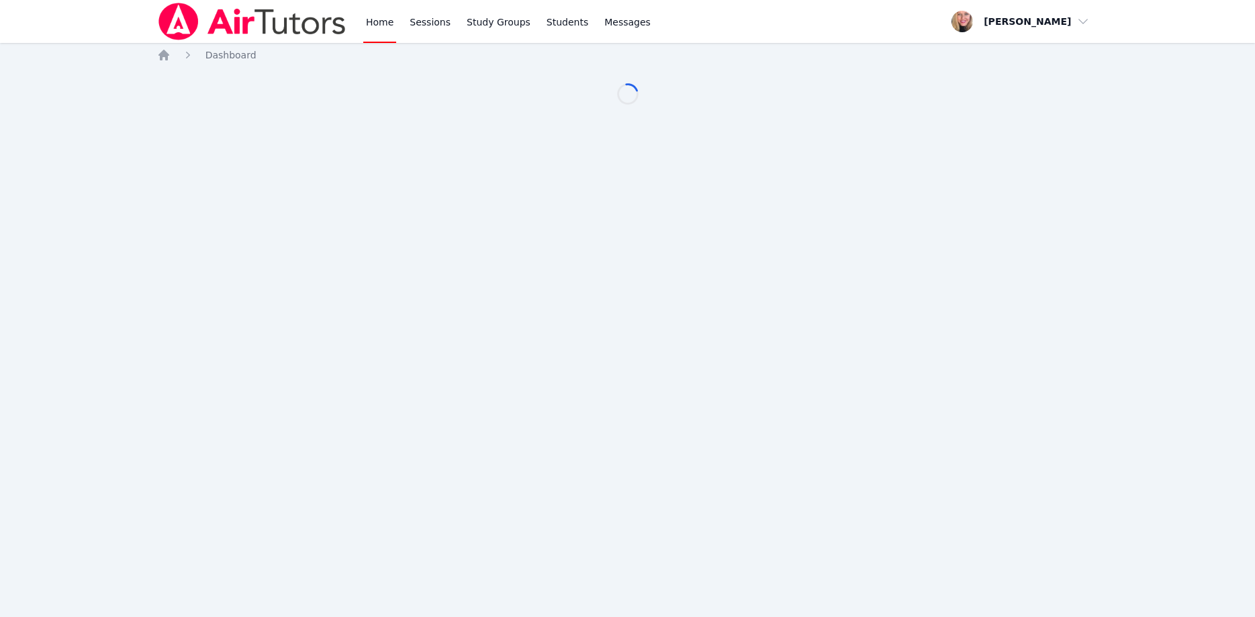
scroll to position [68, 0]
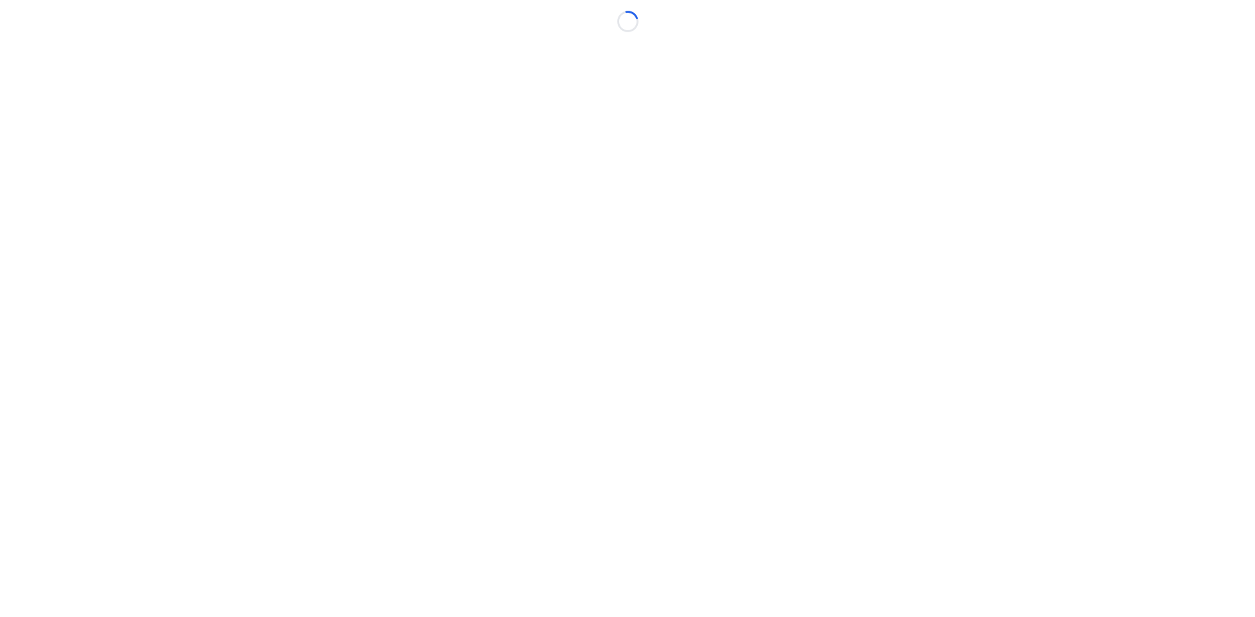
scroll to position [68, 0]
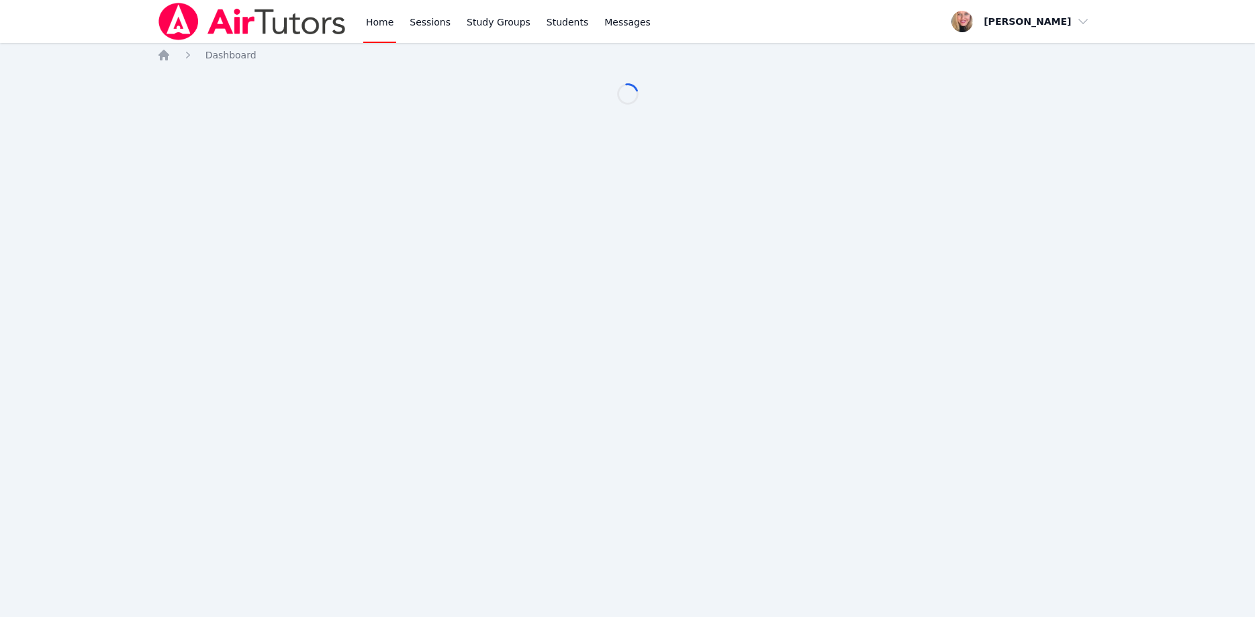
scroll to position [68, 0]
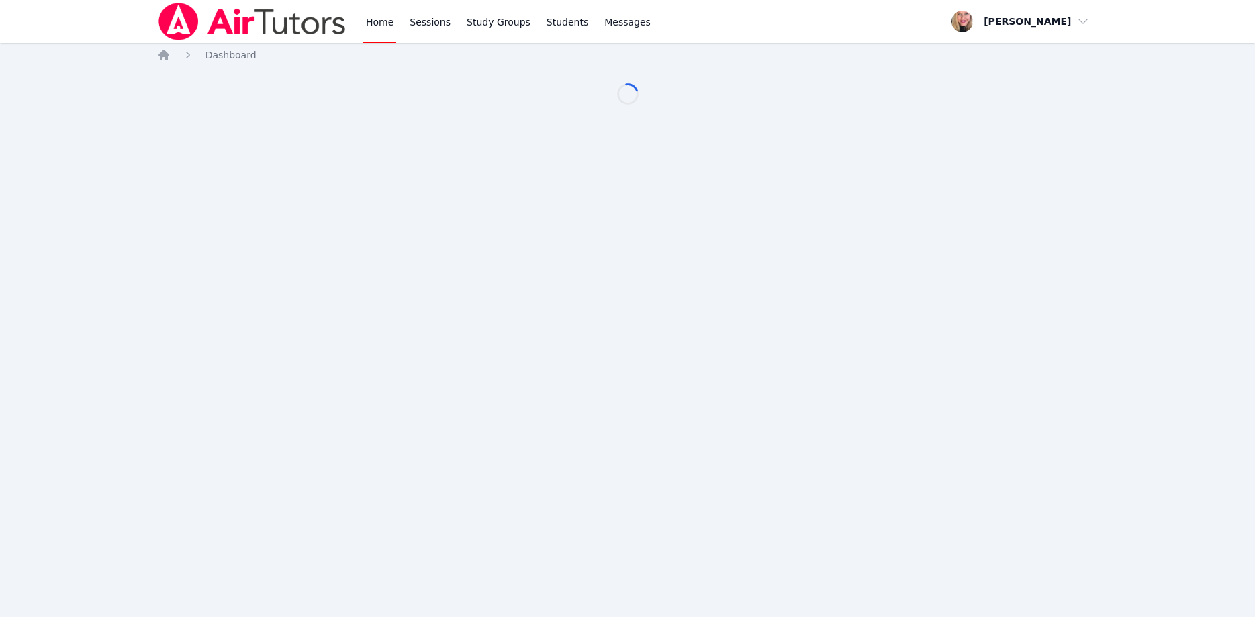
scroll to position [68, 0]
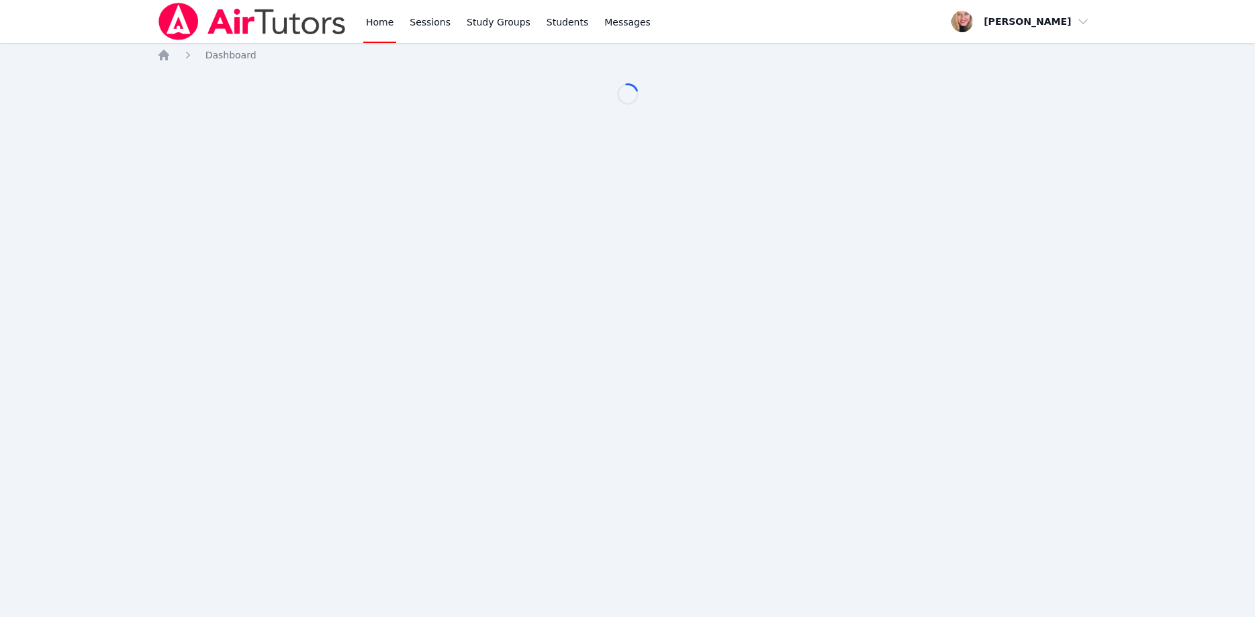
scroll to position [68, 0]
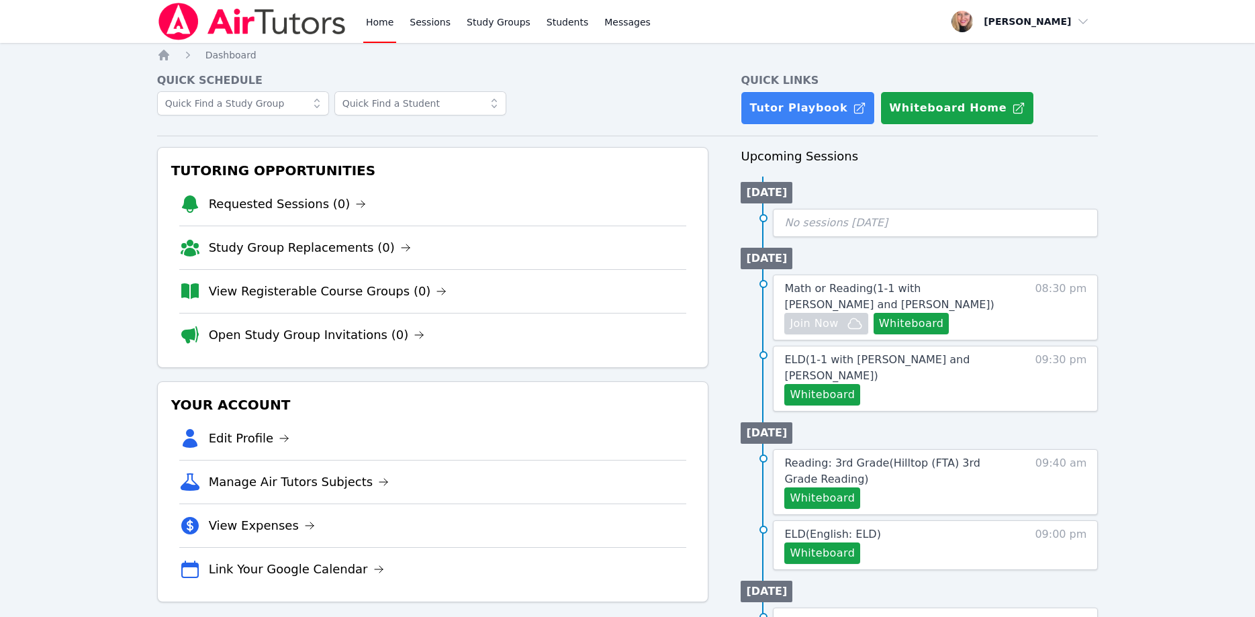
scroll to position [68, 0]
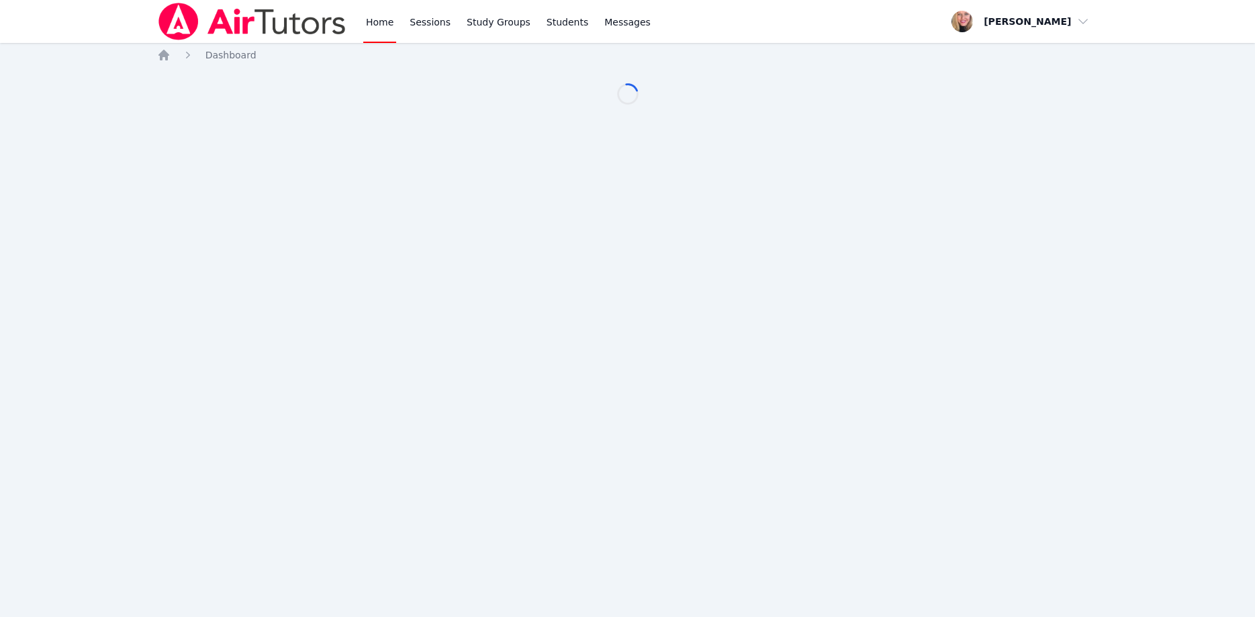
scroll to position [68, 0]
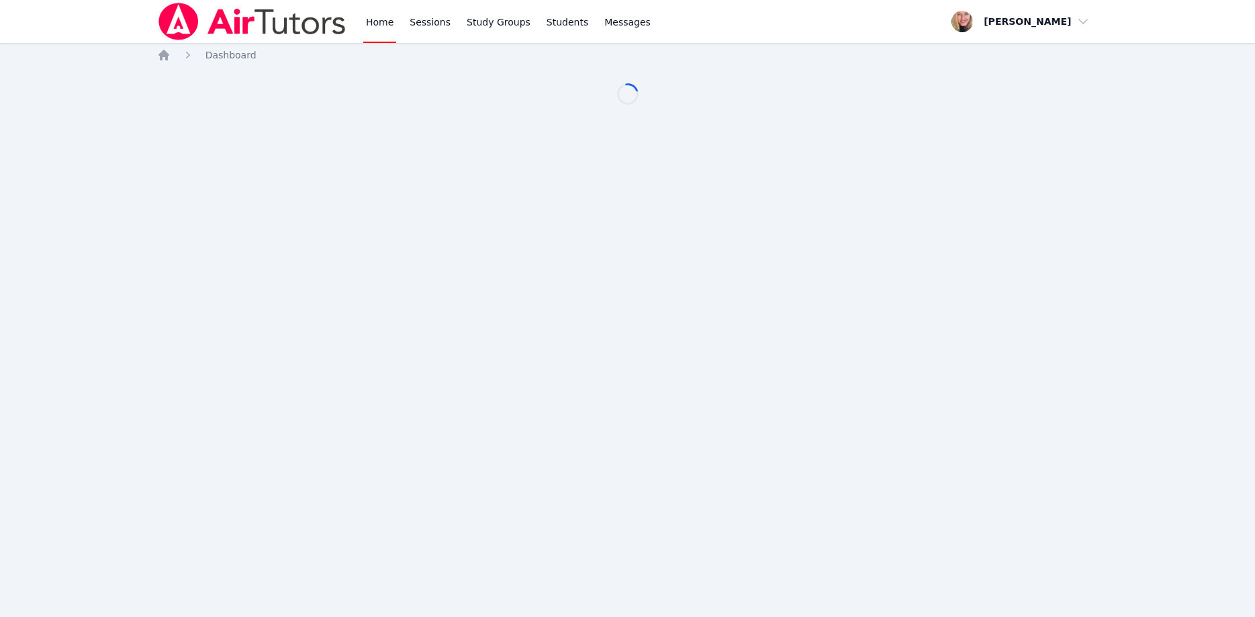
scroll to position [68, 0]
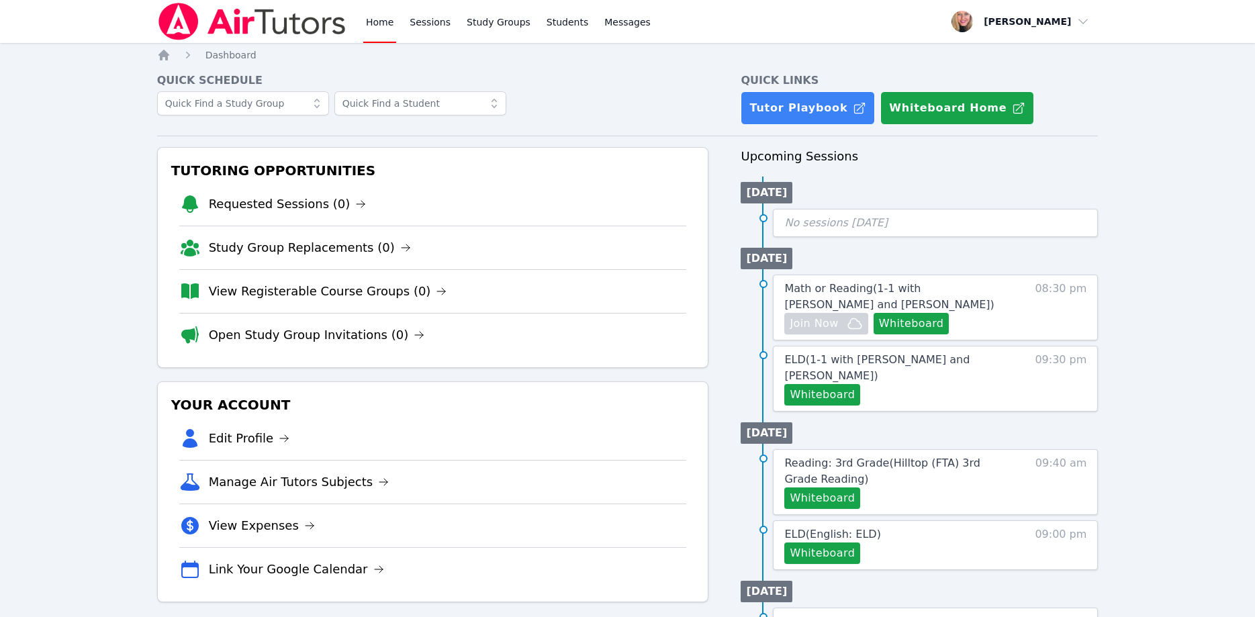
scroll to position [68, 0]
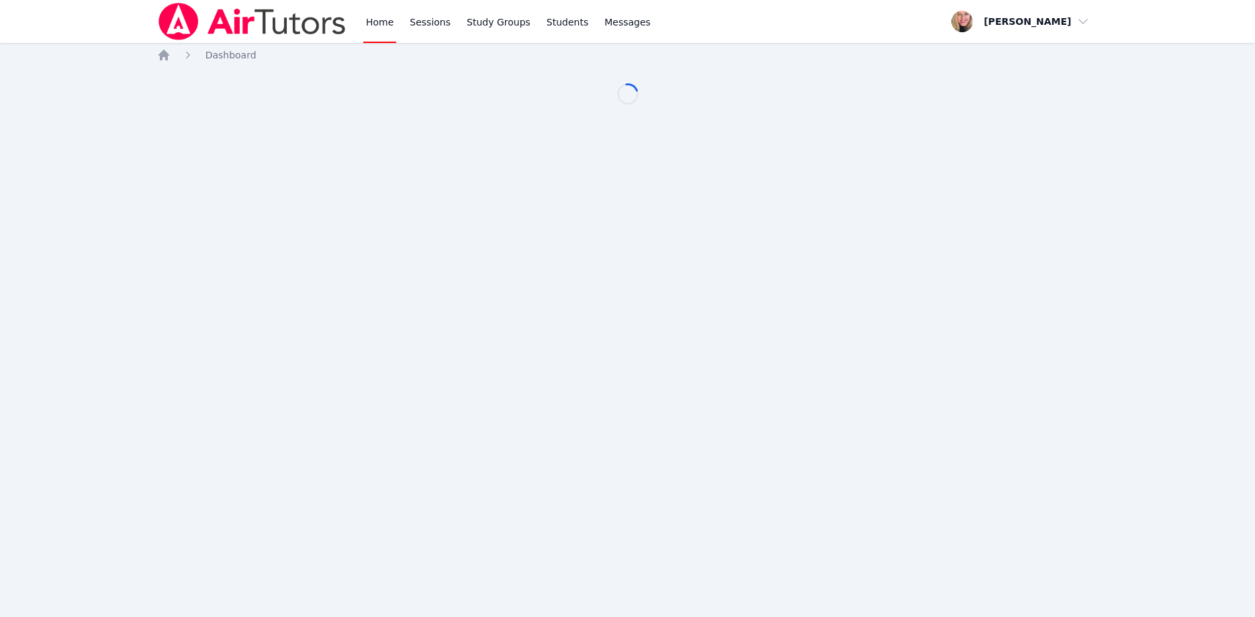
scroll to position [68, 0]
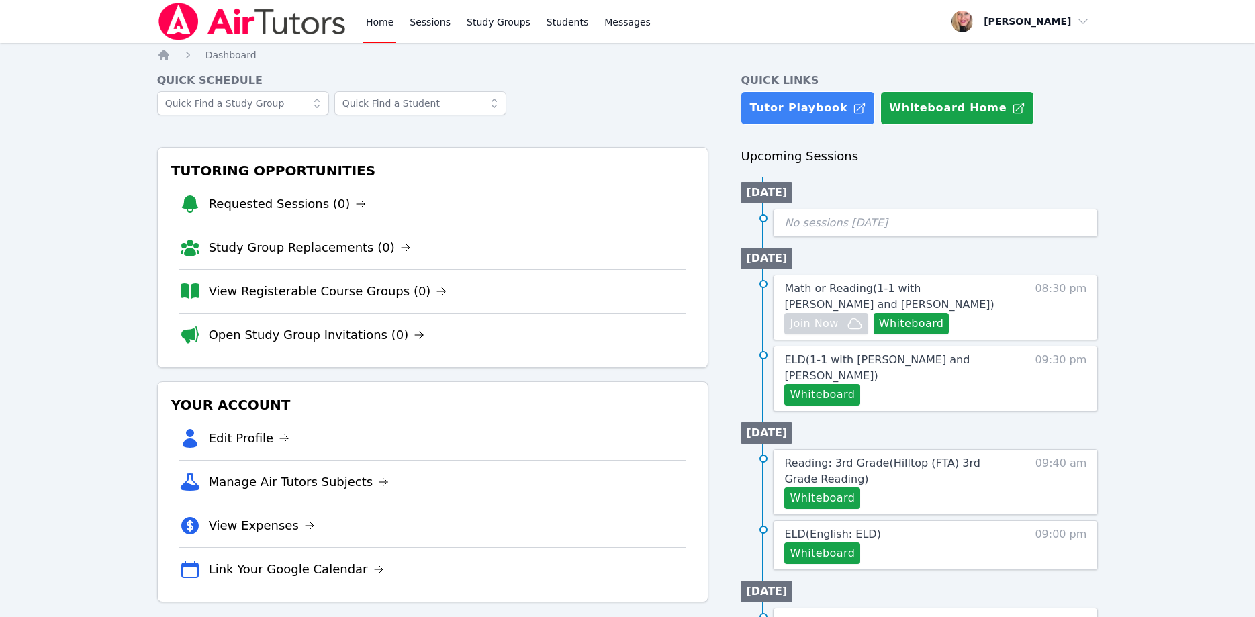
scroll to position [68, 0]
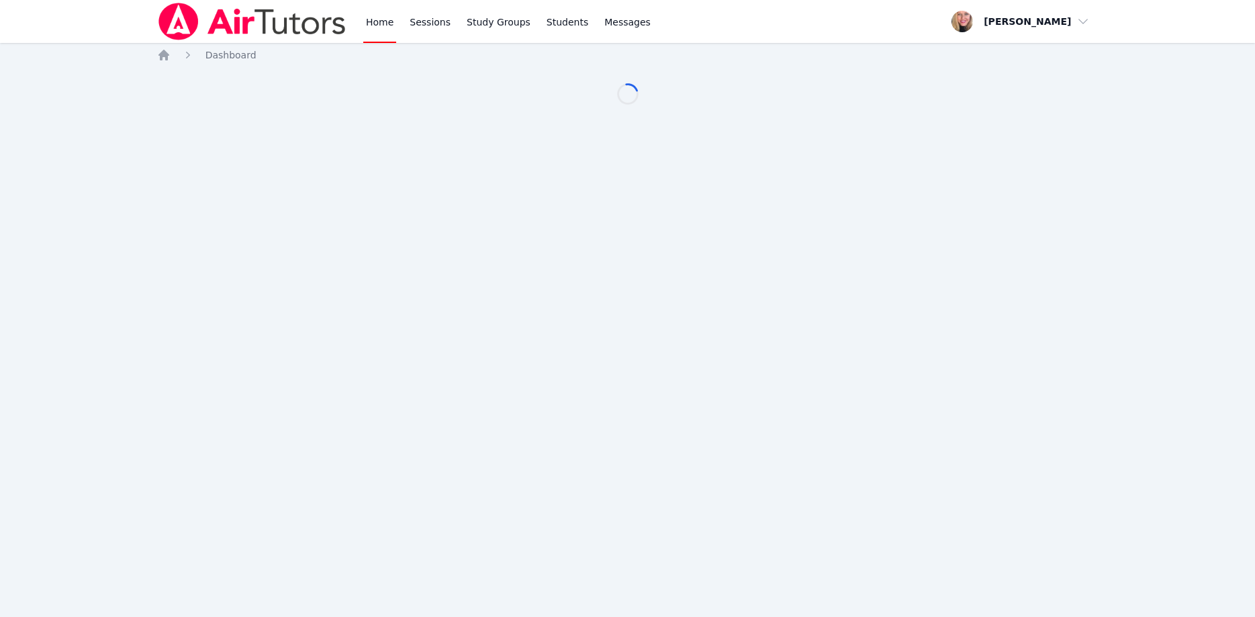
scroll to position [68, 0]
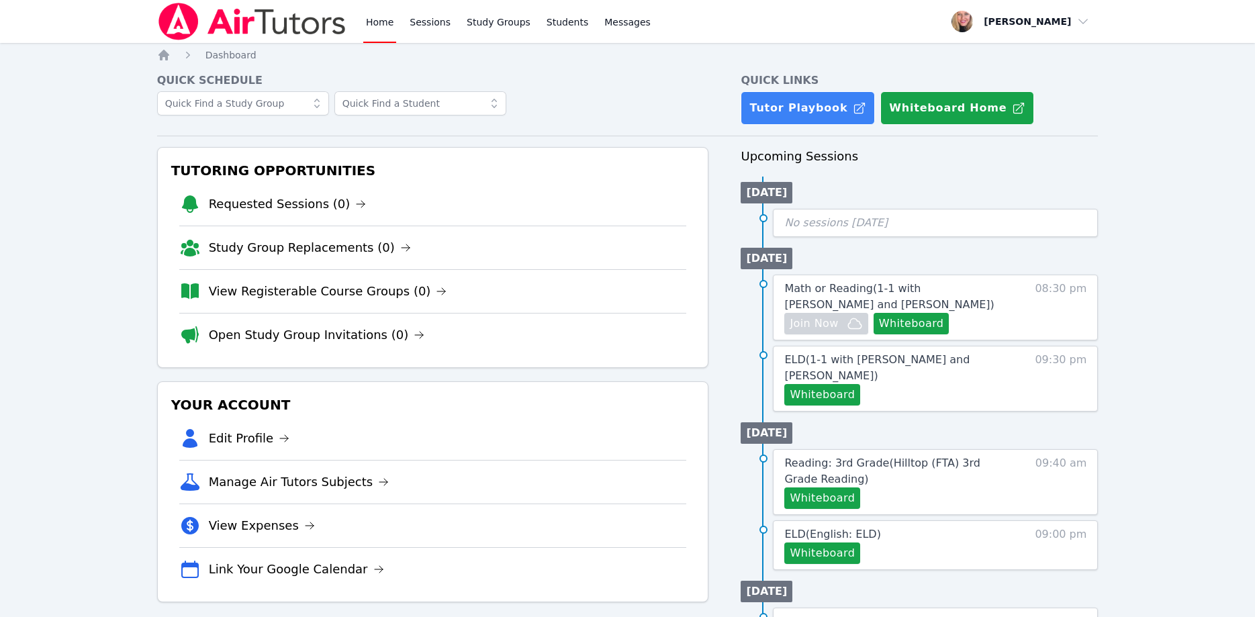
scroll to position [68, 0]
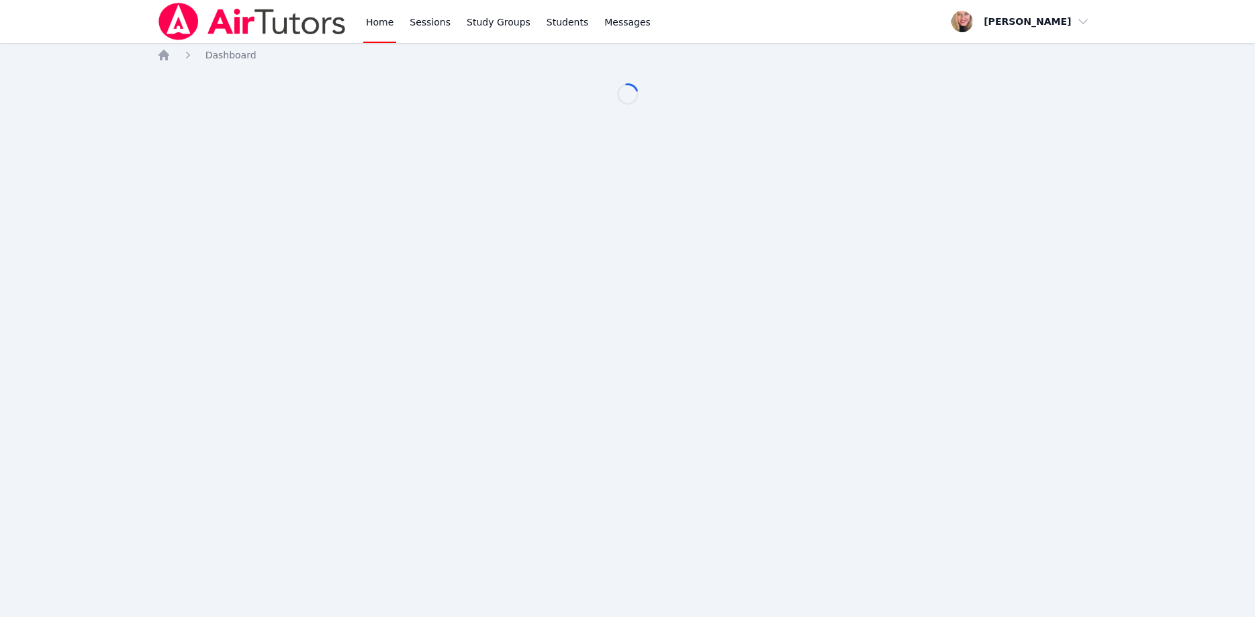
scroll to position [68, 0]
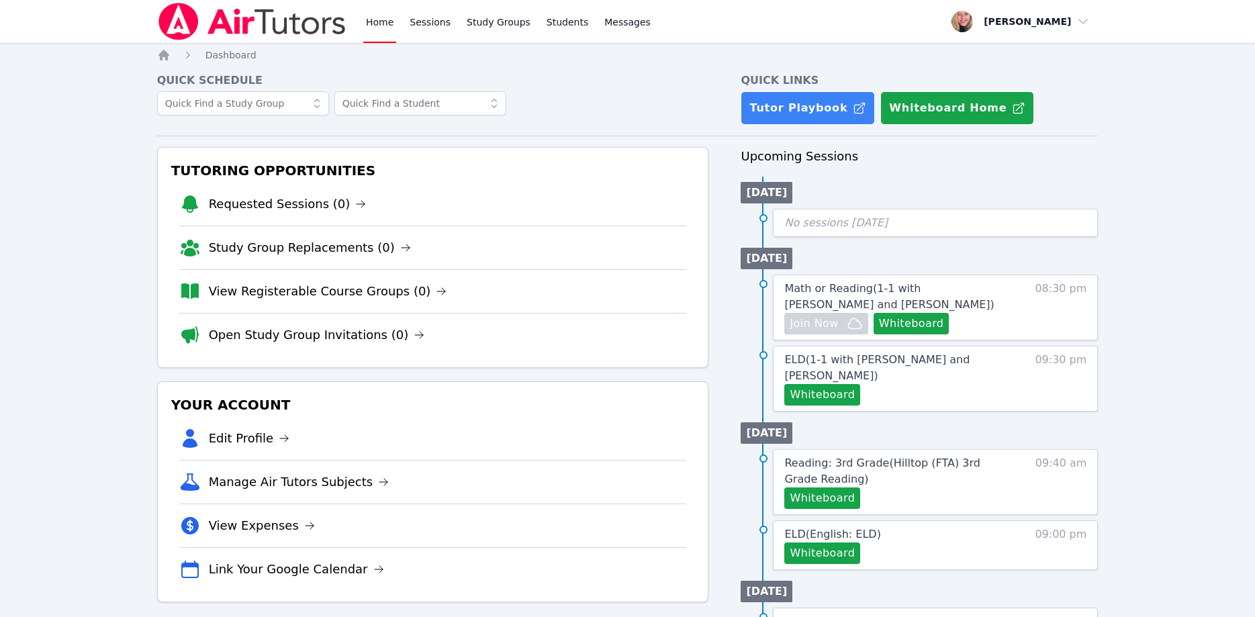
scroll to position [68, 0]
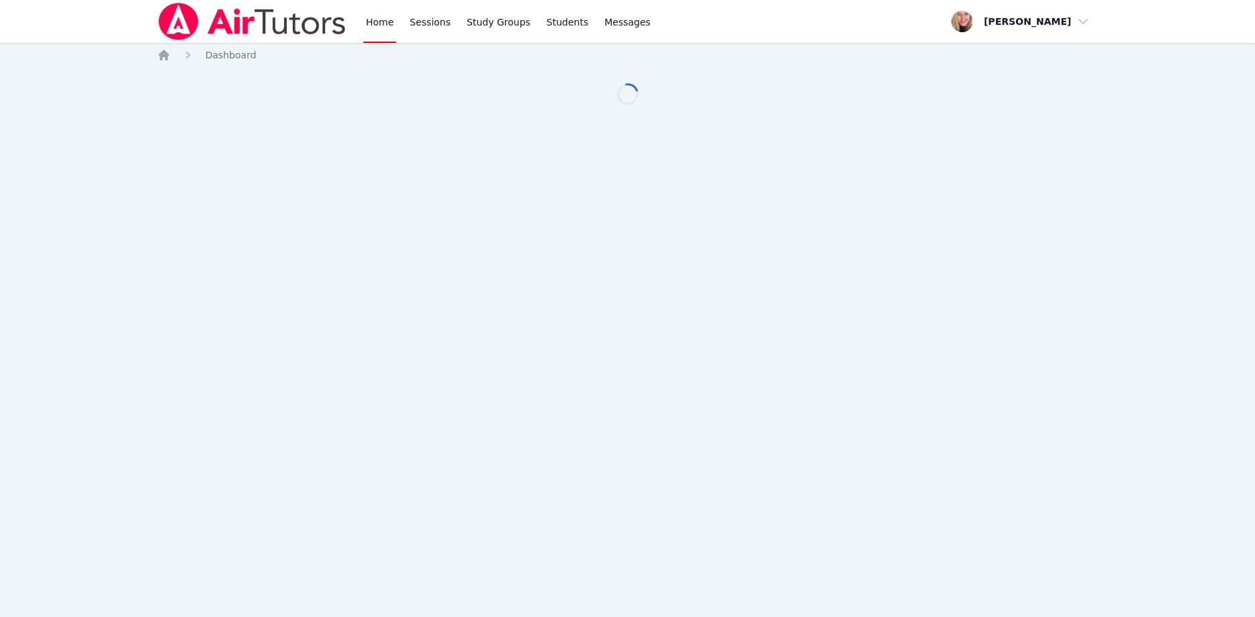
scroll to position [68, 0]
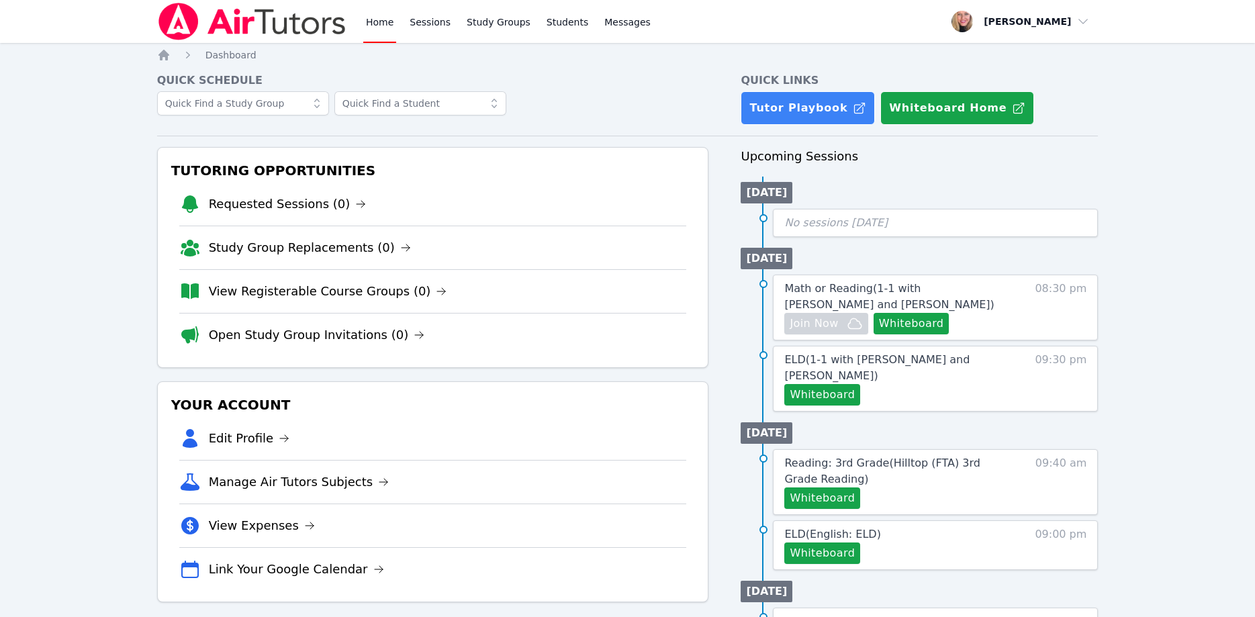
scroll to position [68, 0]
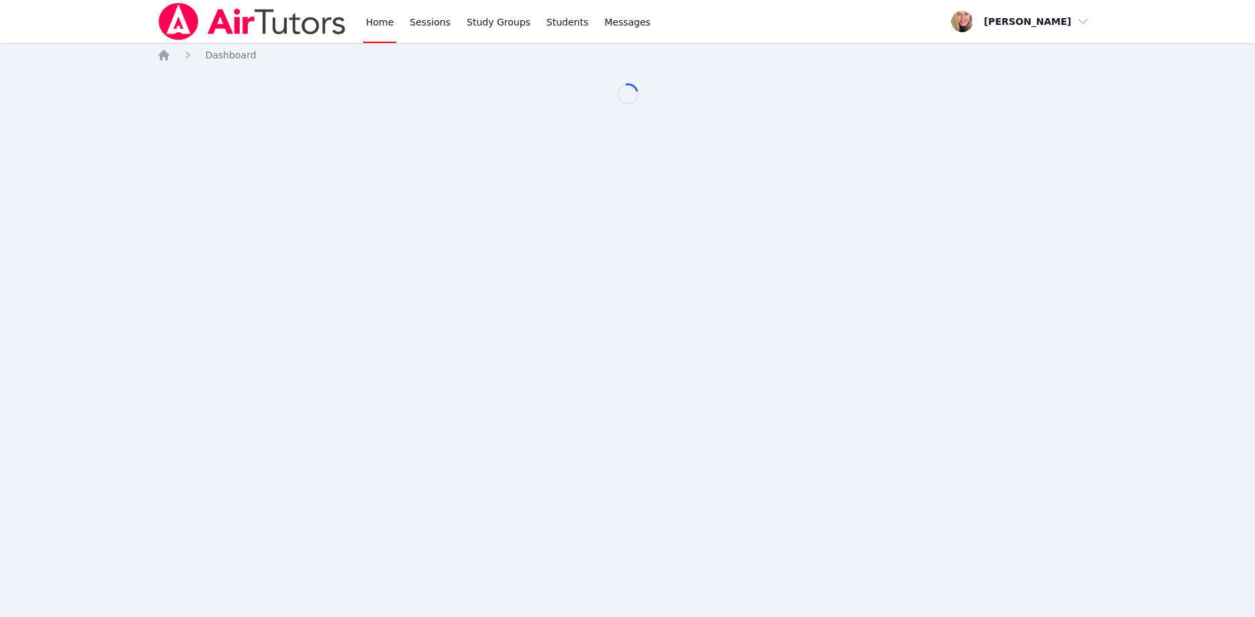
scroll to position [68, 0]
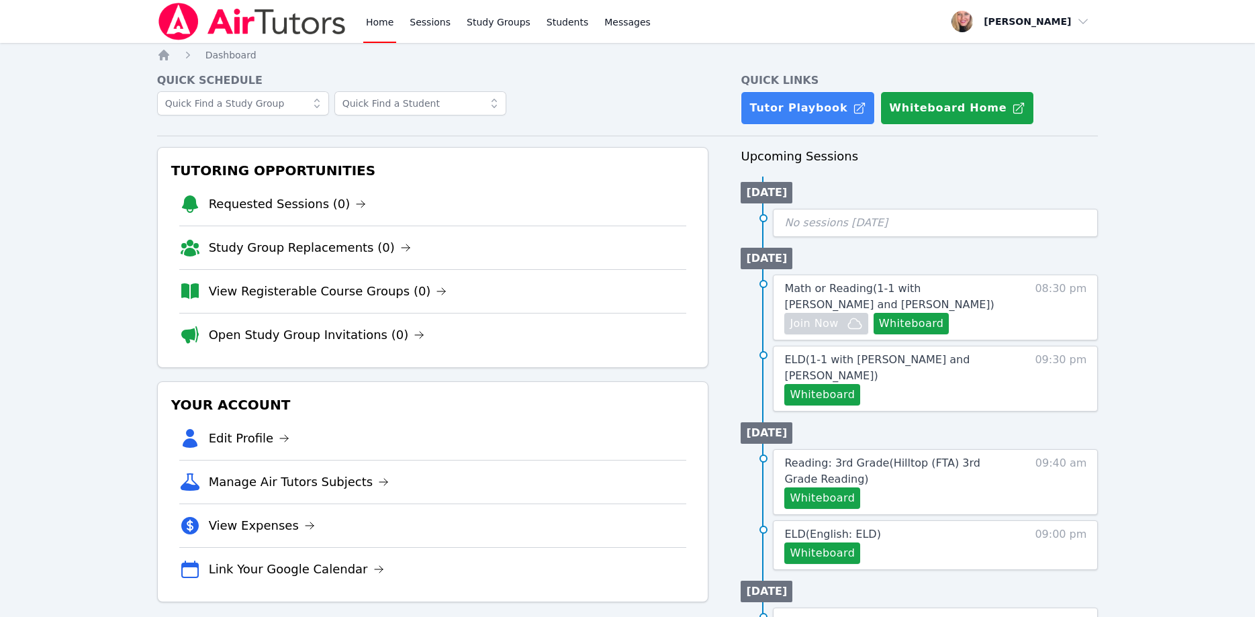
scroll to position [68, 0]
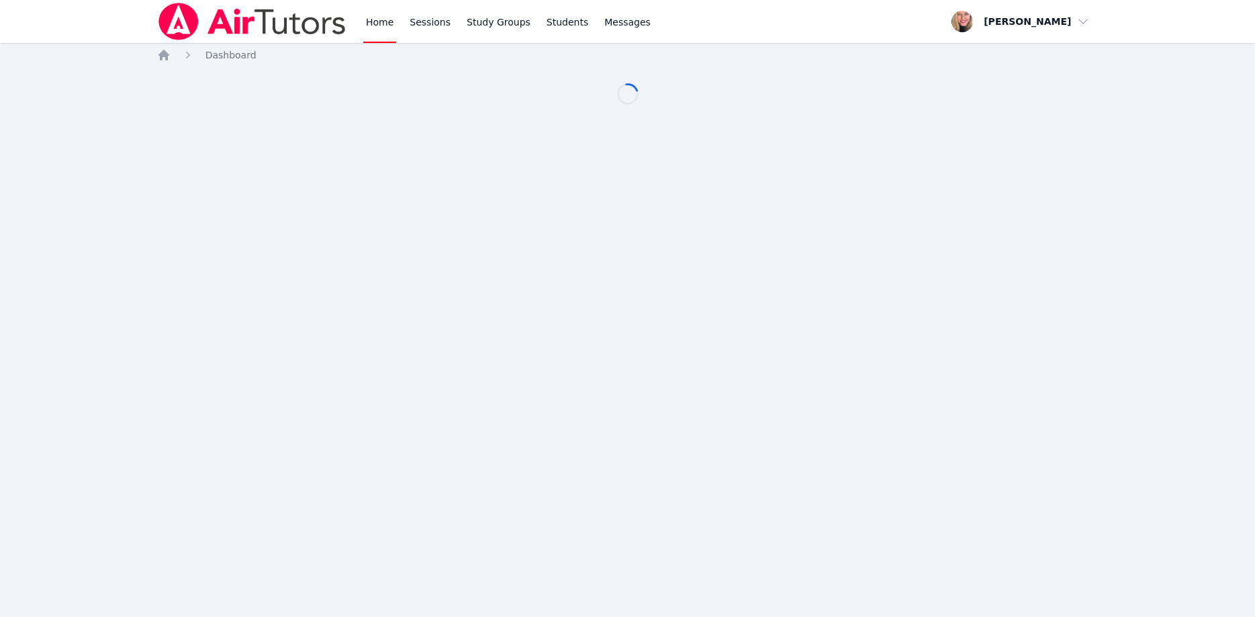
scroll to position [68, 0]
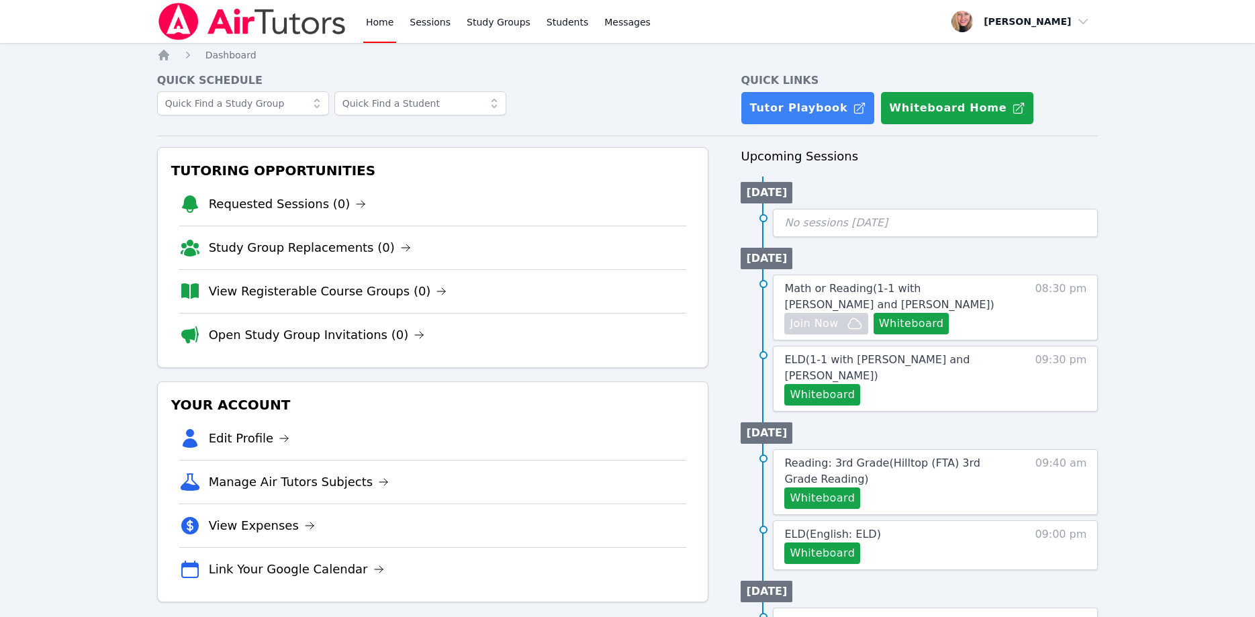
scroll to position [68, 0]
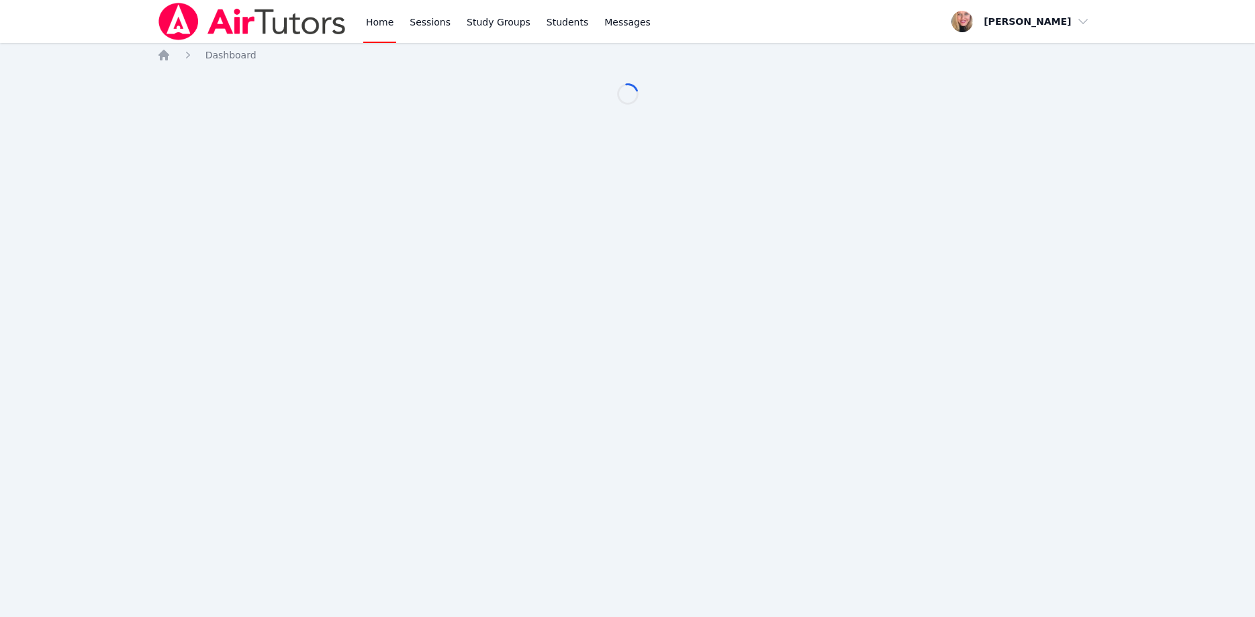
scroll to position [68, 0]
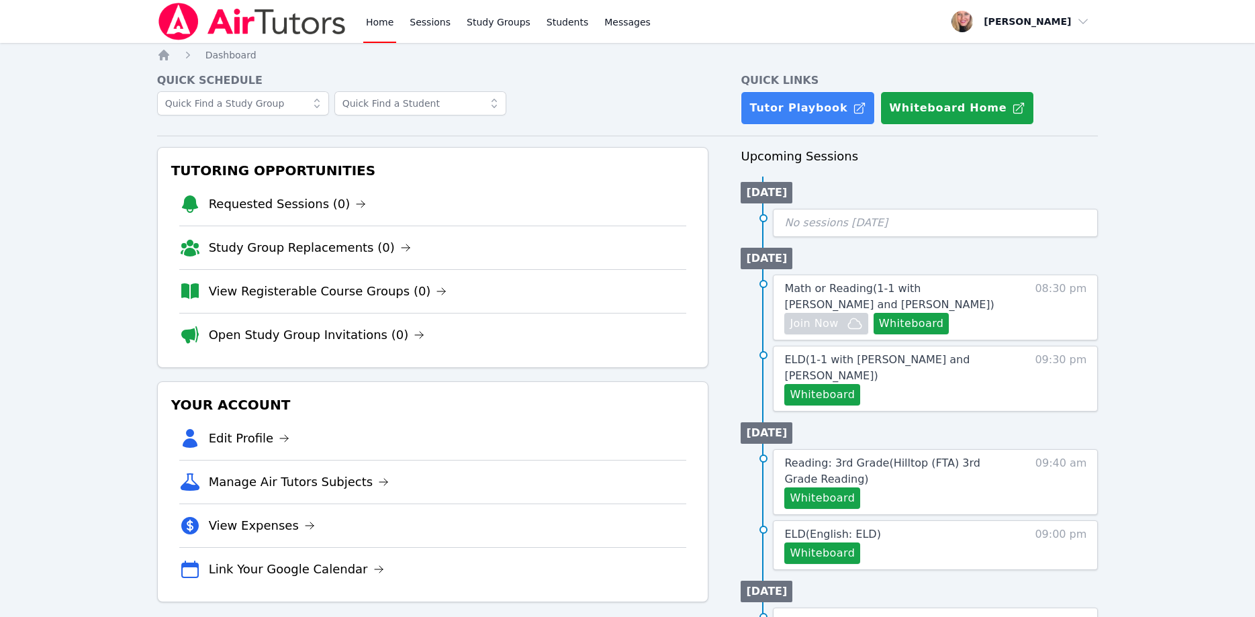
scroll to position [68, 0]
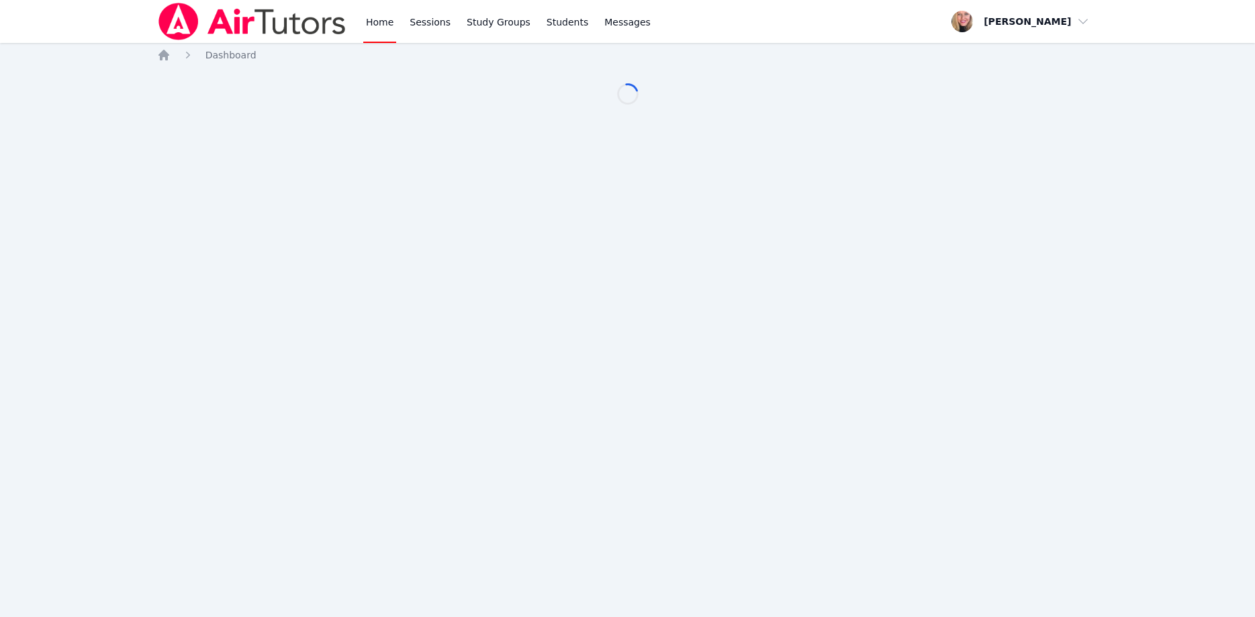
scroll to position [68, 0]
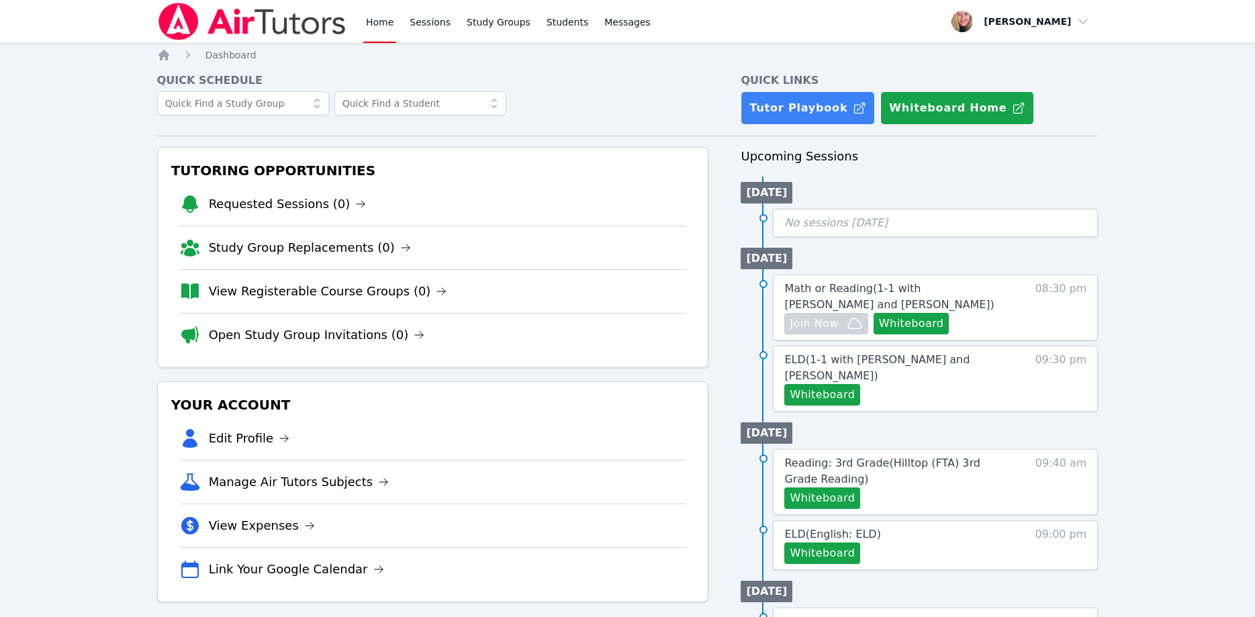
scroll to position [68, 0]
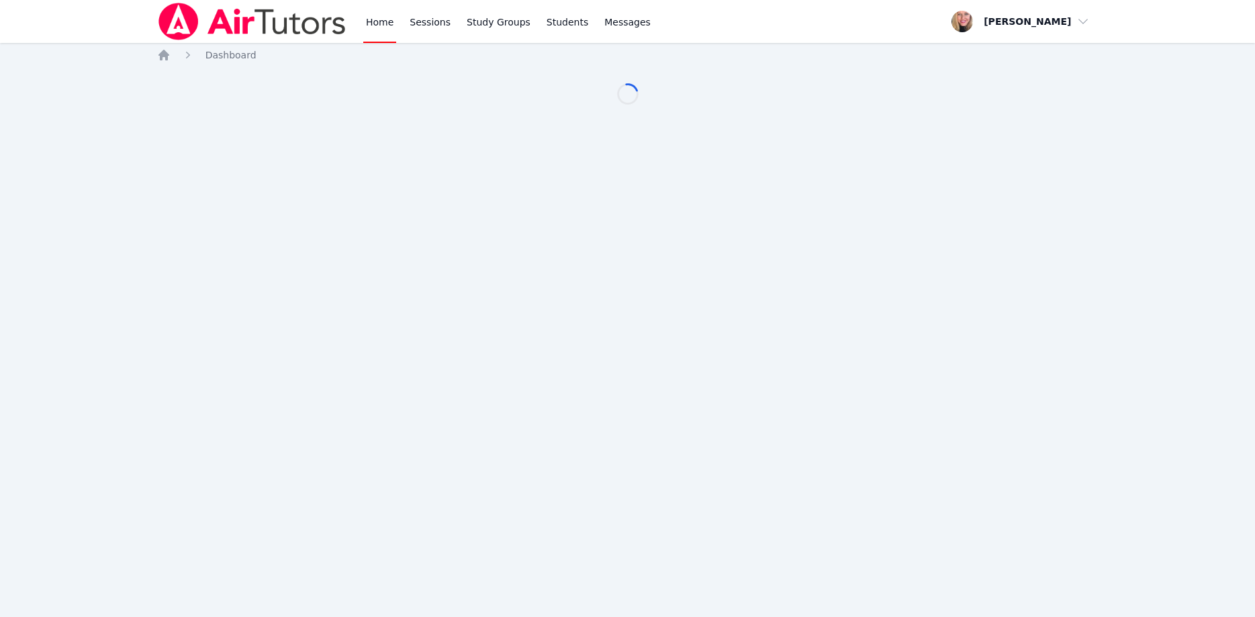
scroll to position [68, 0]
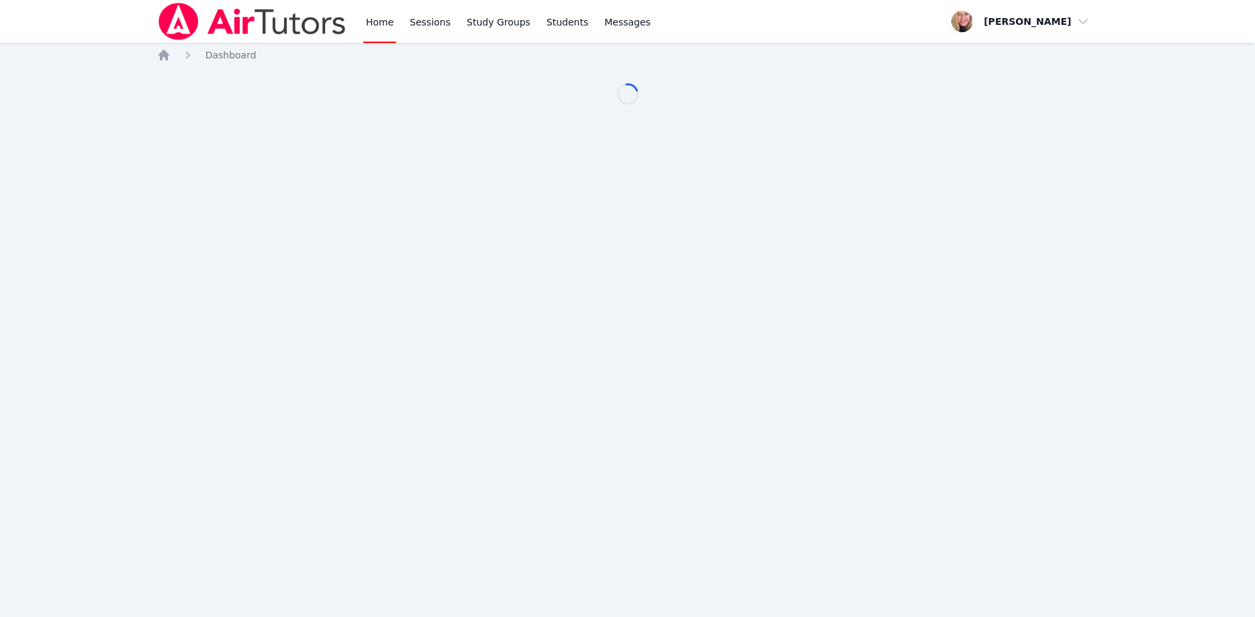
scroll to position [68, 0]
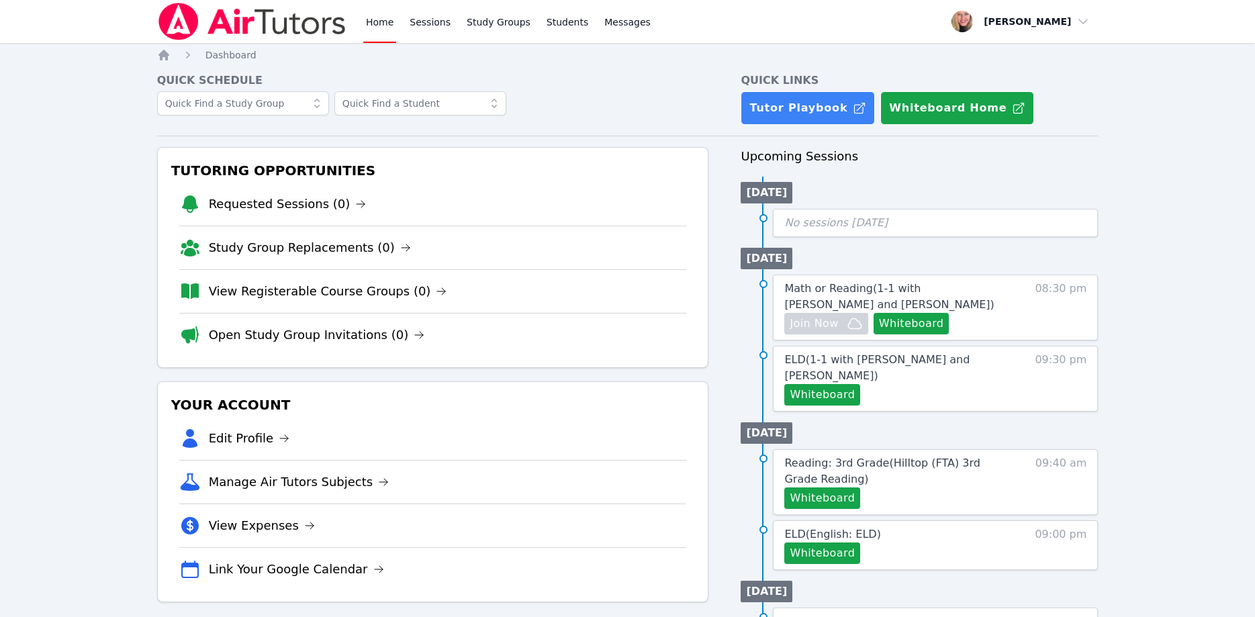
scroll to position [68, 0]
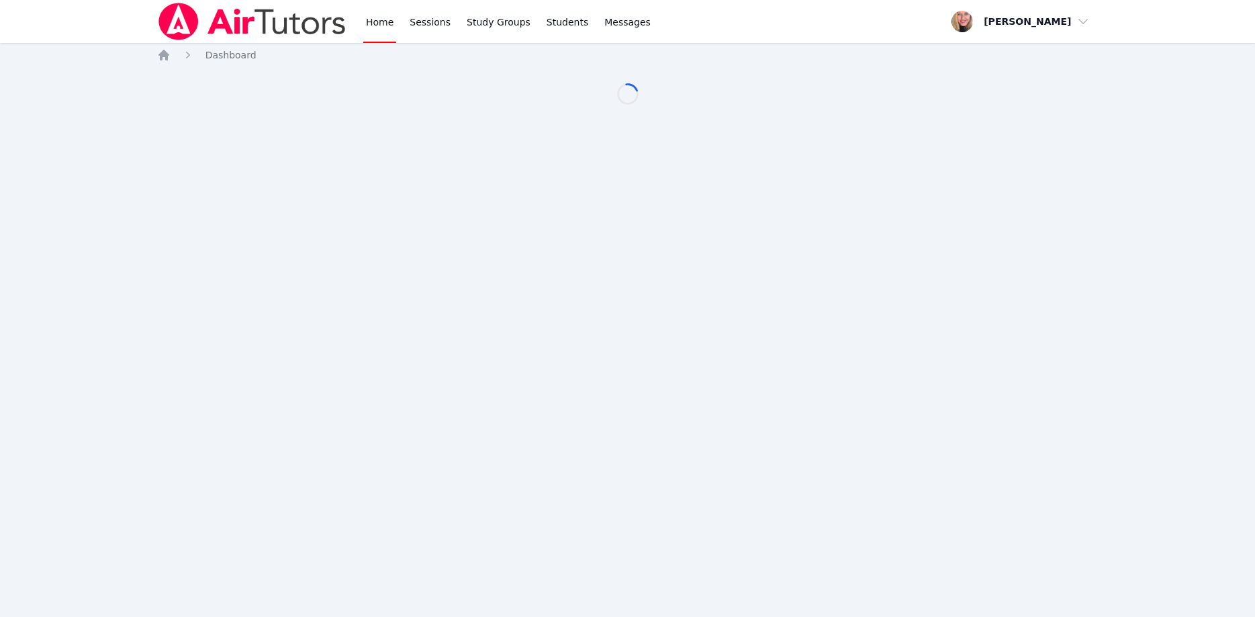
scroll to position [68, 0]
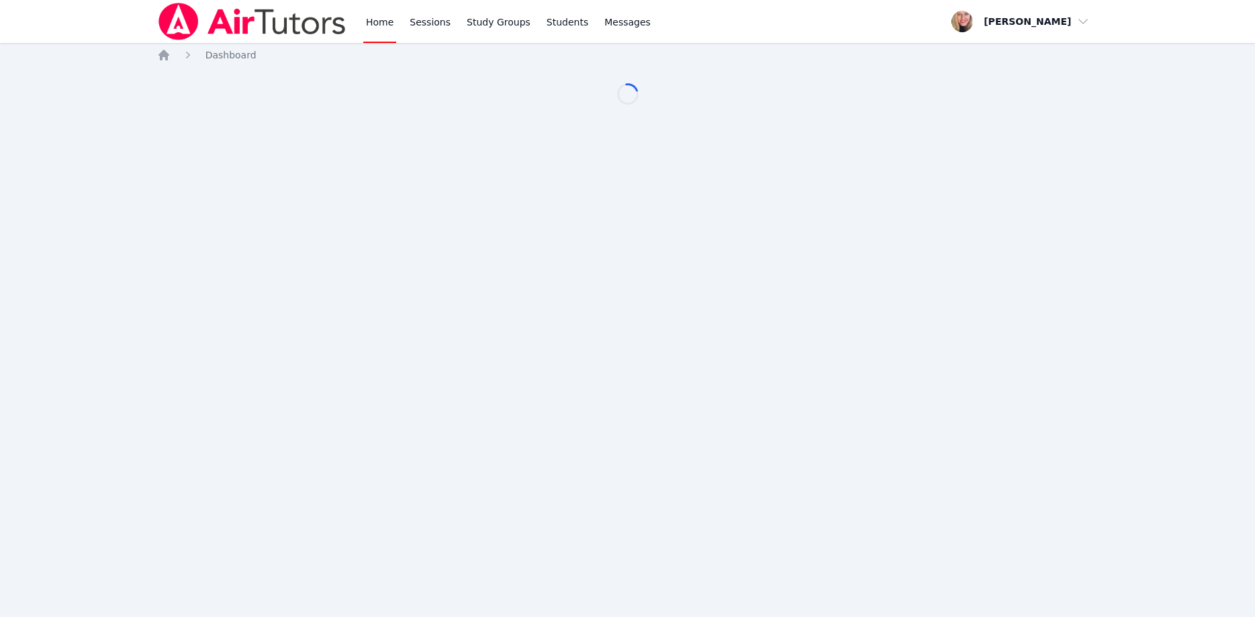
scroll to position [68, 0]
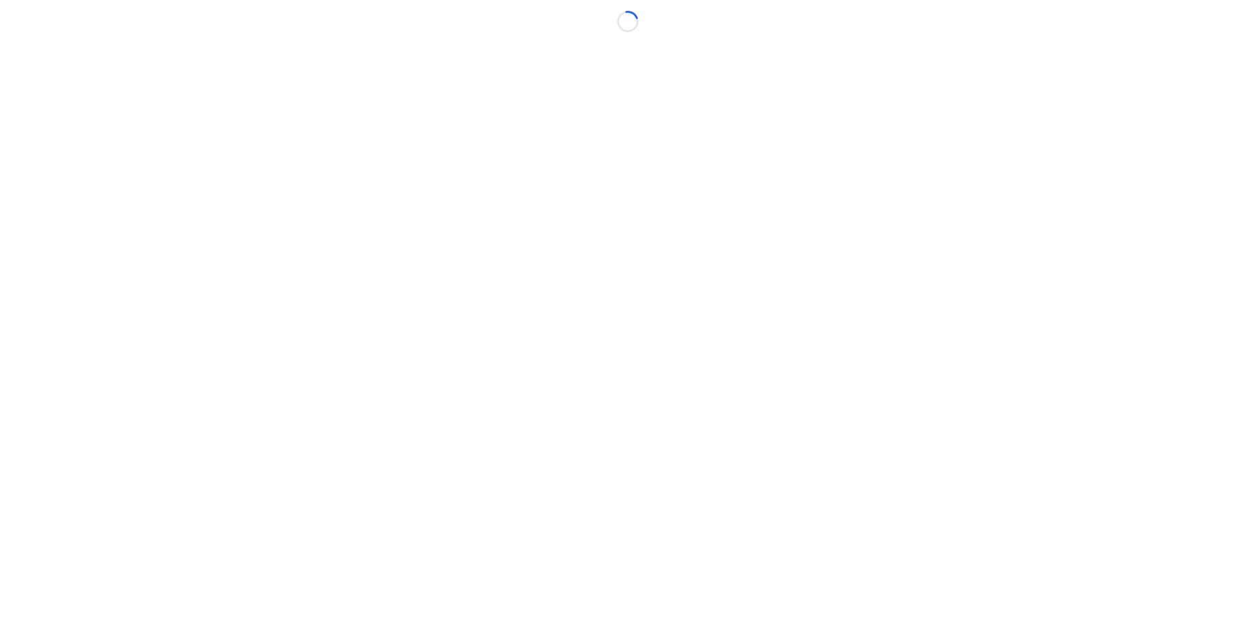
scroll to position [68, 0]
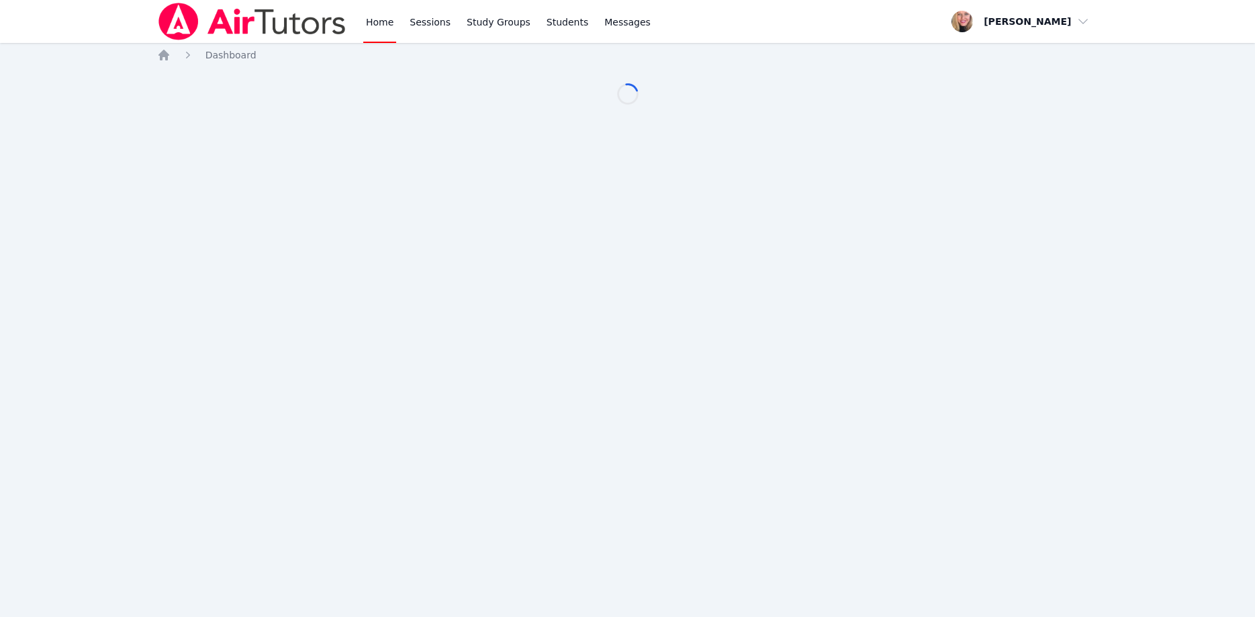
scroll to position [68, 0]
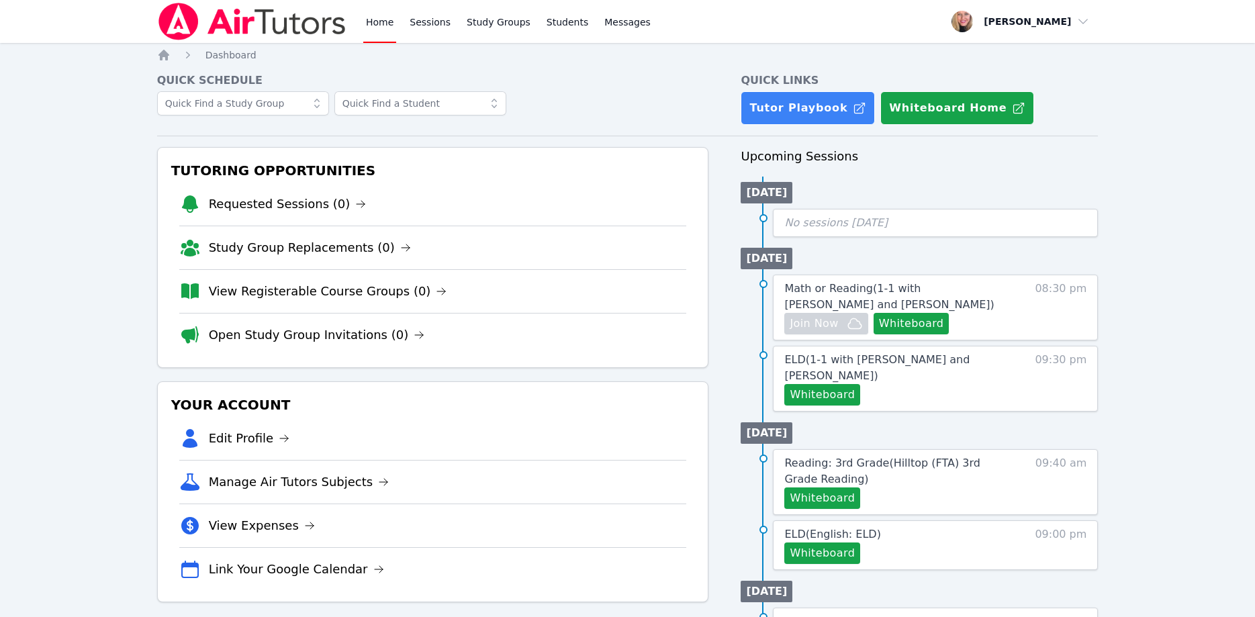
scroll to position [68, 0]
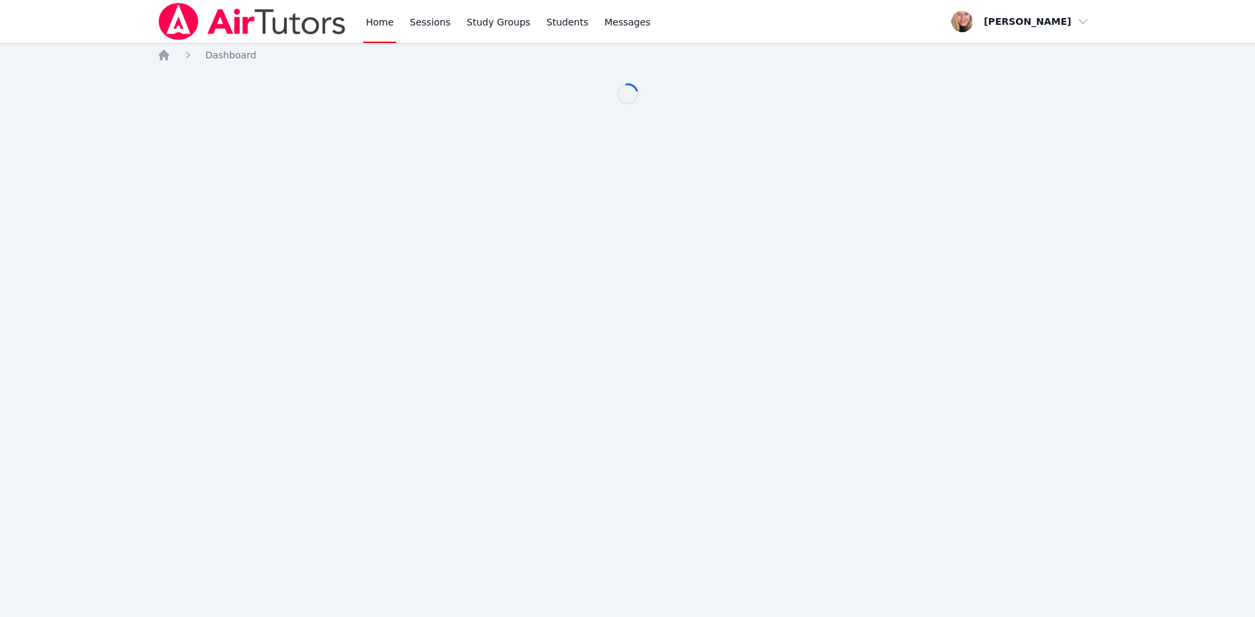
scroll to position [68, 0]
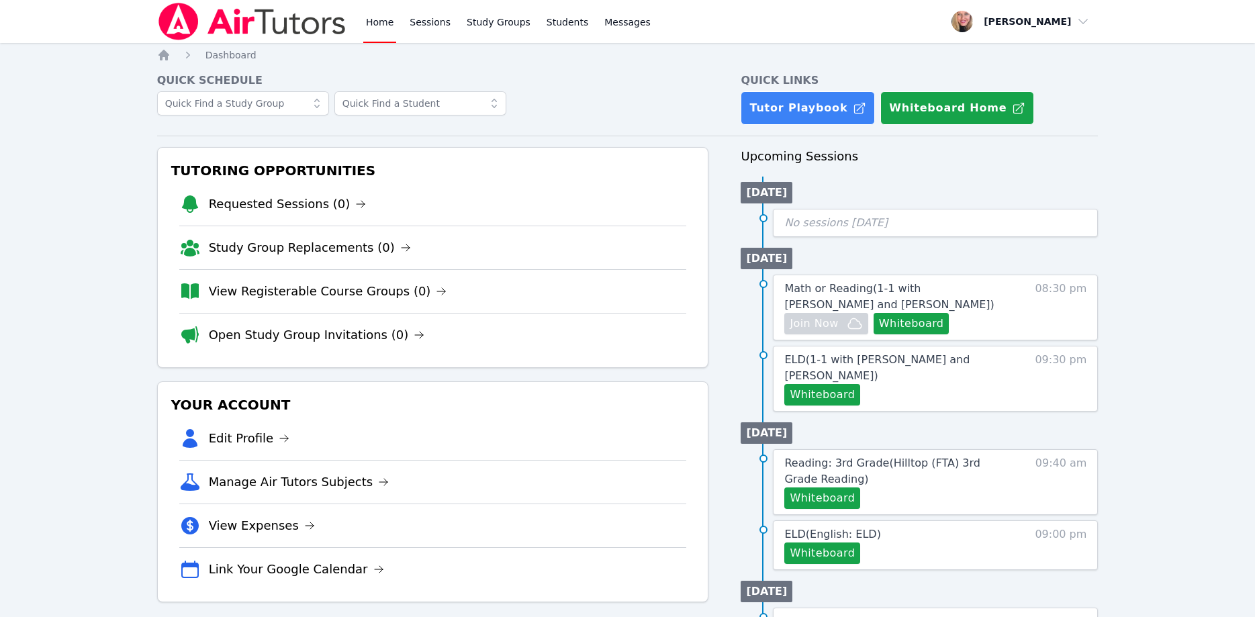
scroll to position [68, 0]
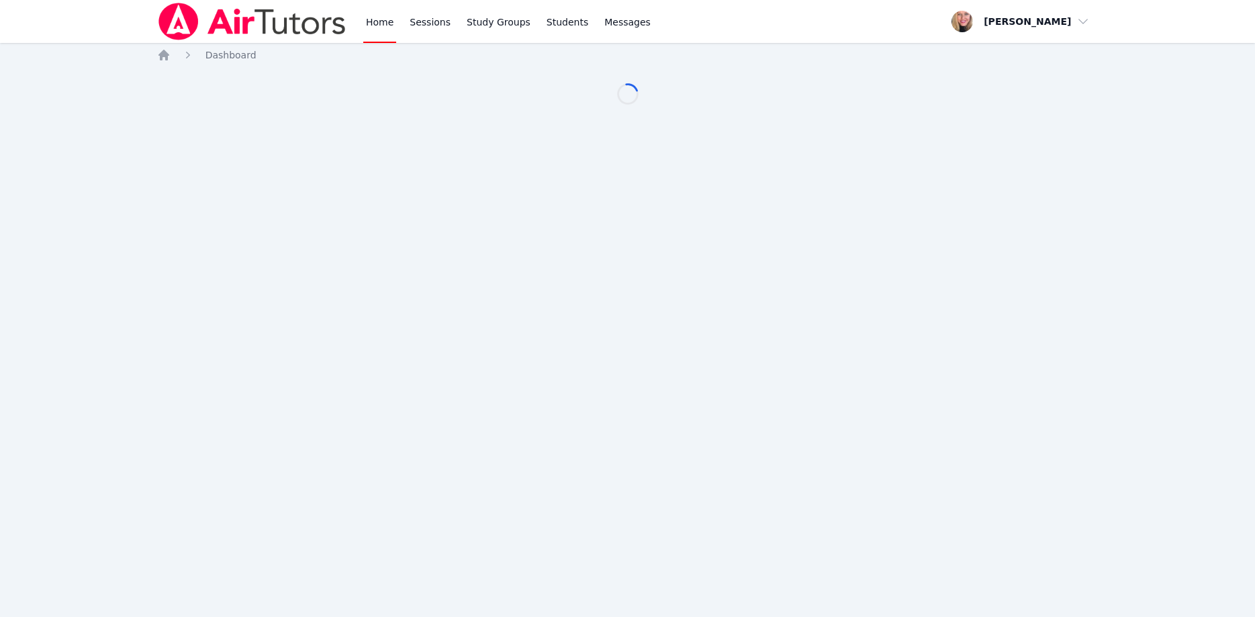
scroll to position [68, 0]
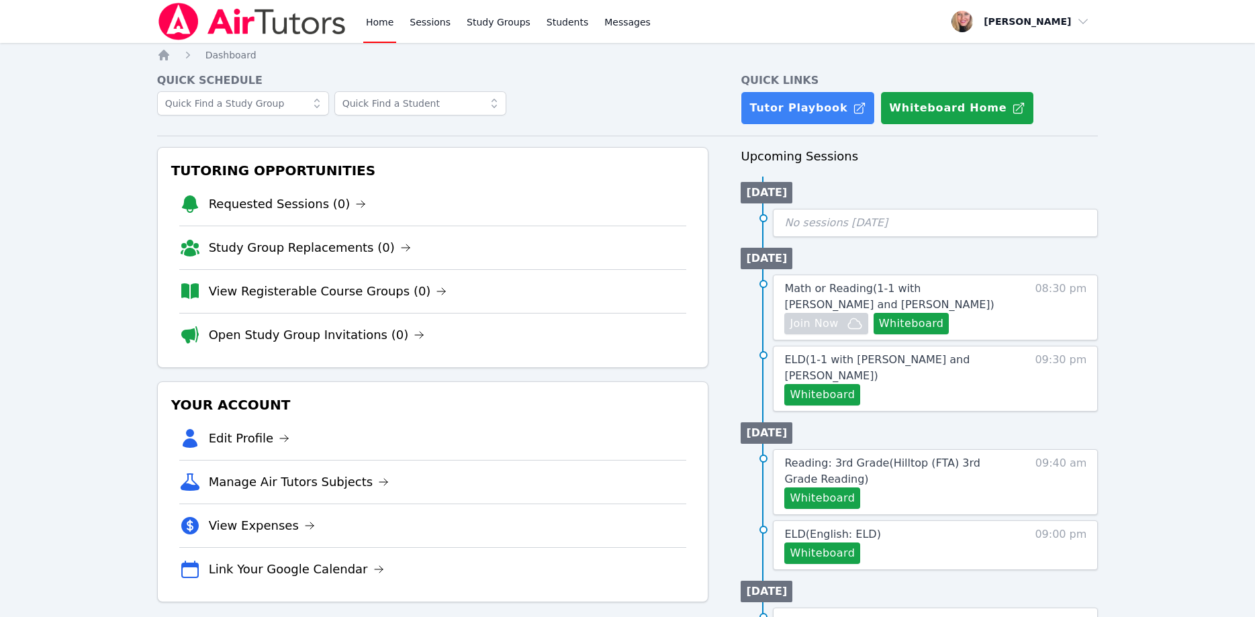
scroll to position [68, 0]
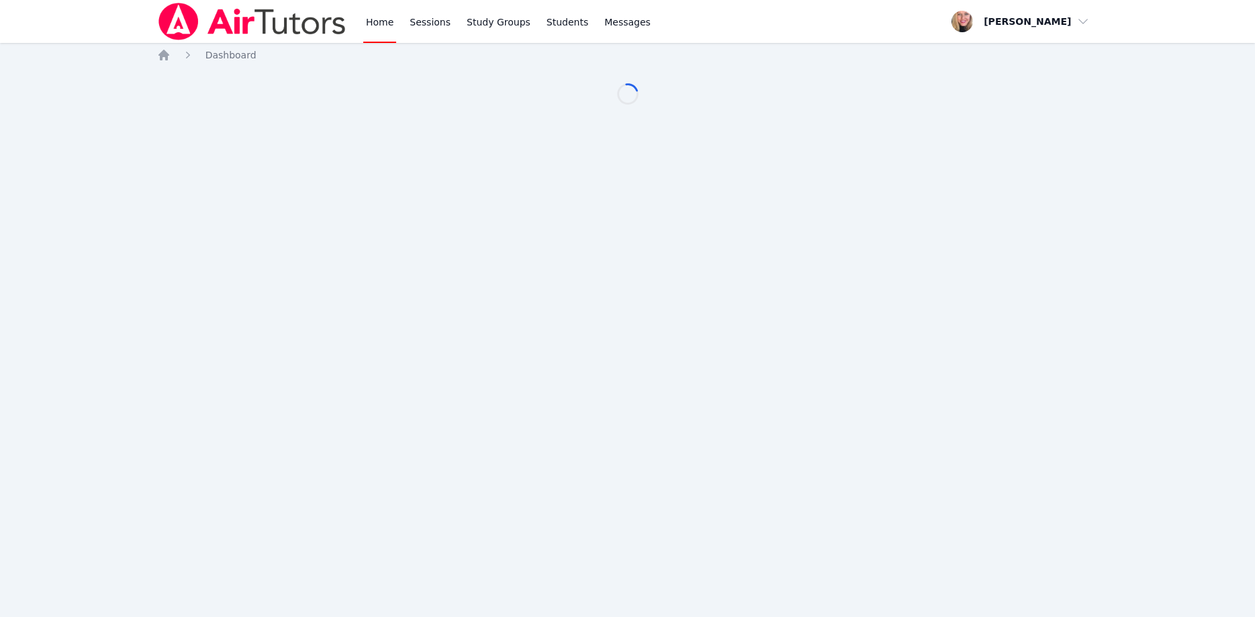
scroll to position [68, 0]
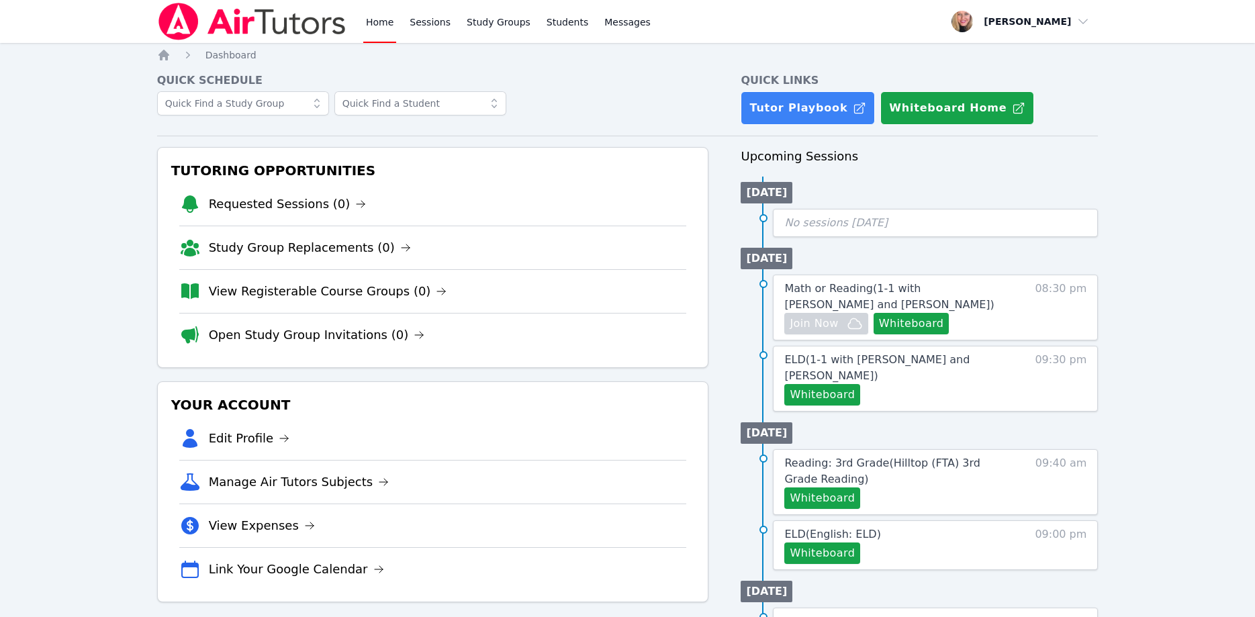
scroll to position [68, 0]
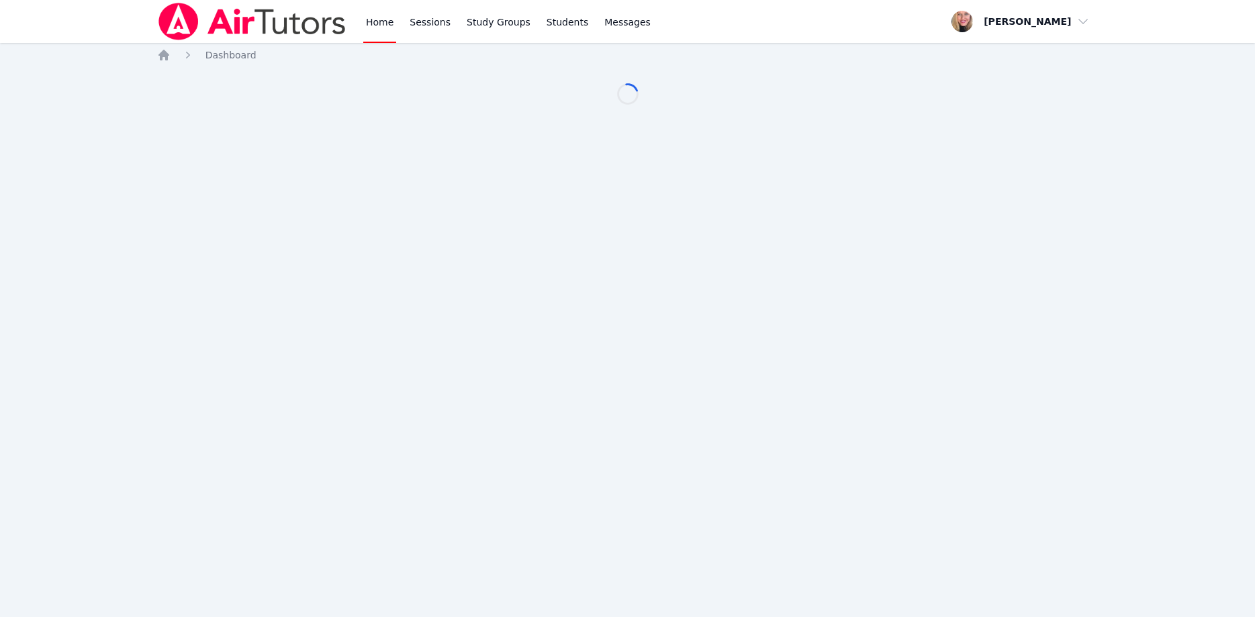
scroll to position [68, 0]
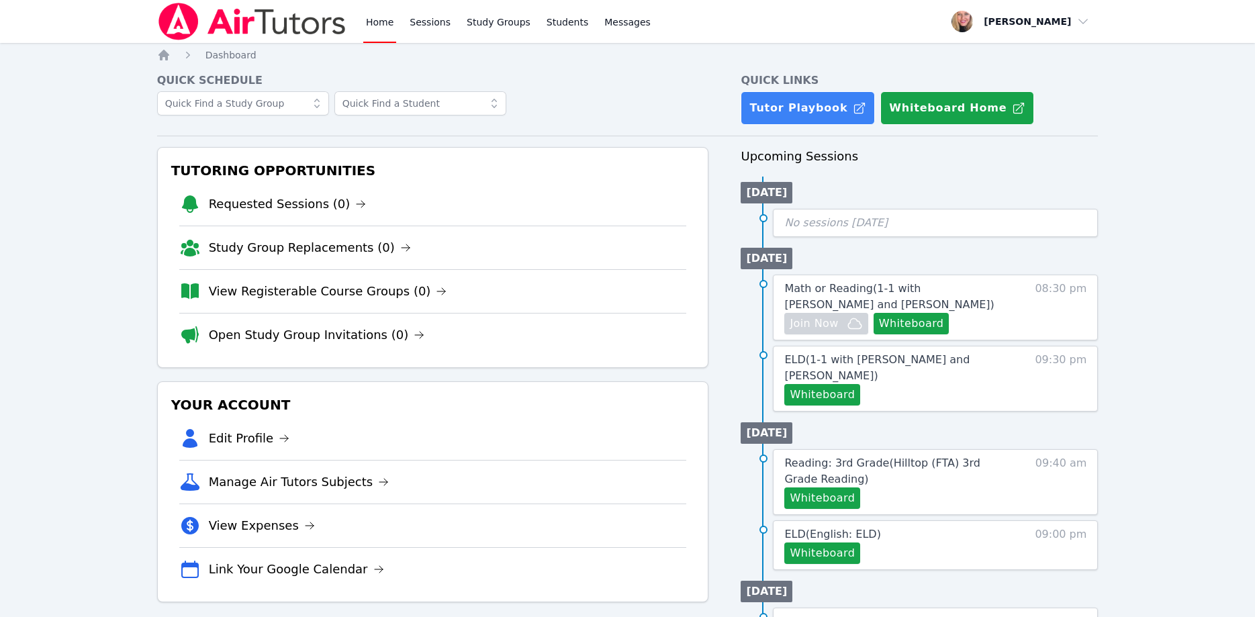
scroll to position [68, 0]
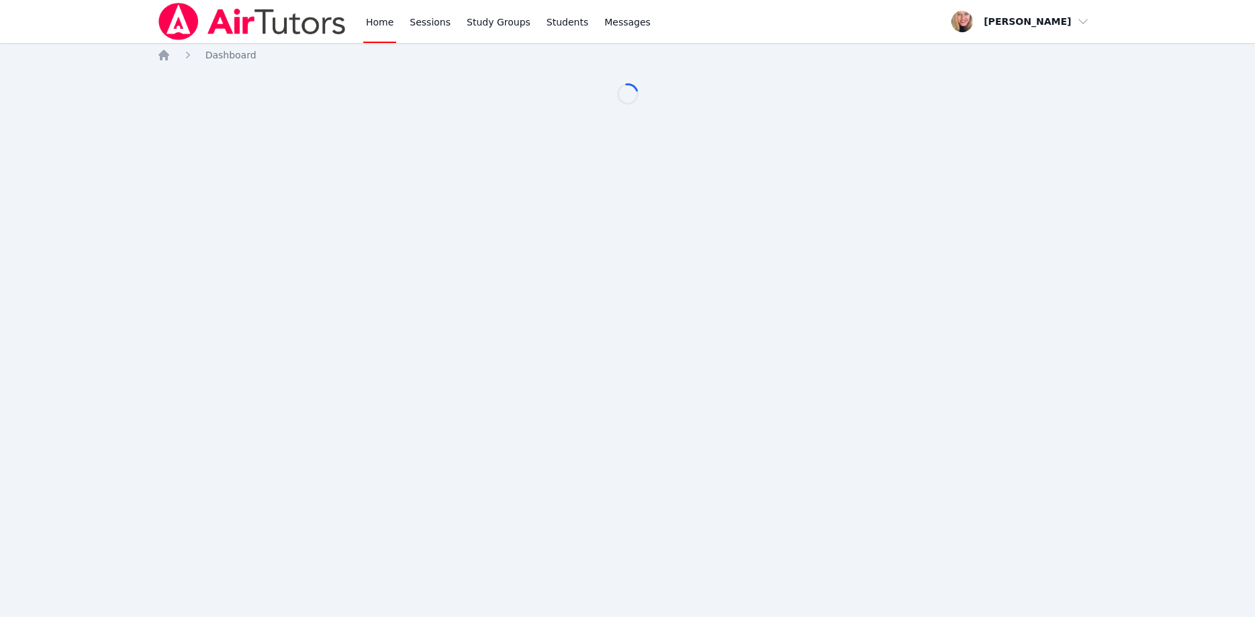
scroll to position [68, 0]
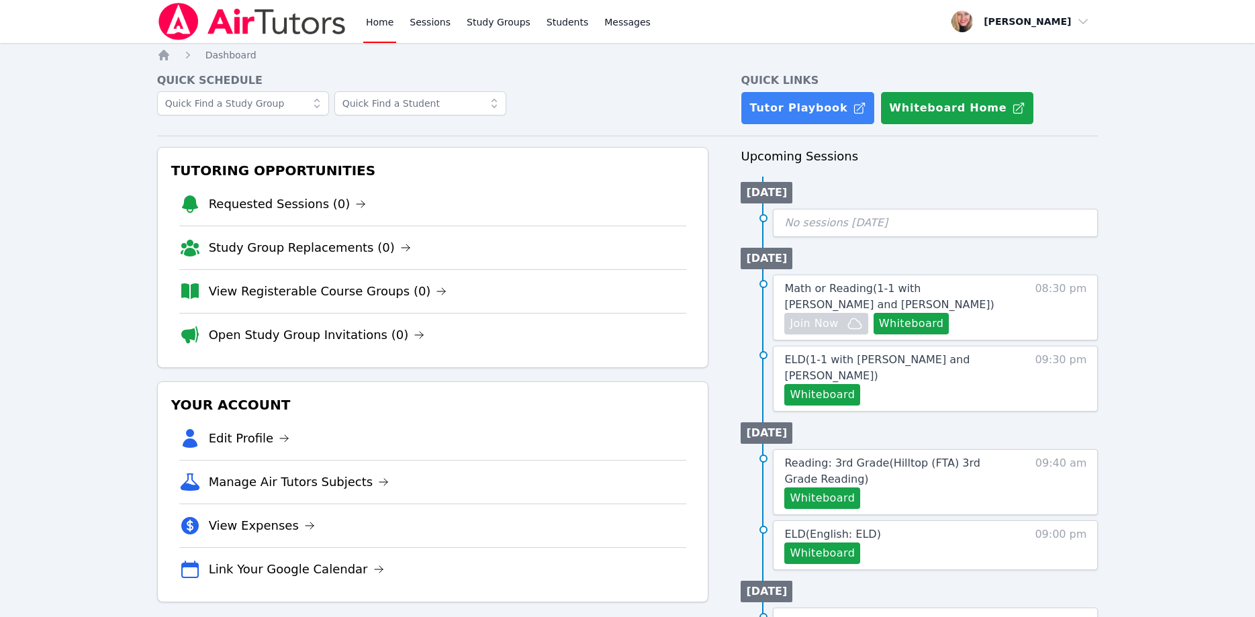
scroll to position [68, 0]
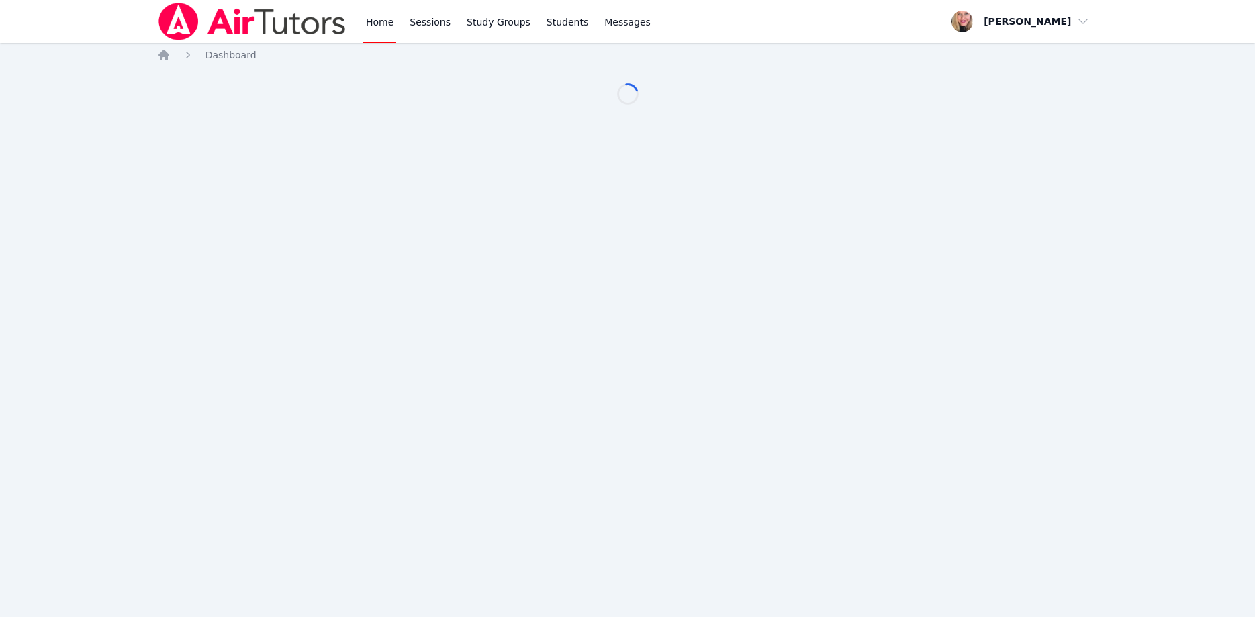
scroll to position [68, 0]
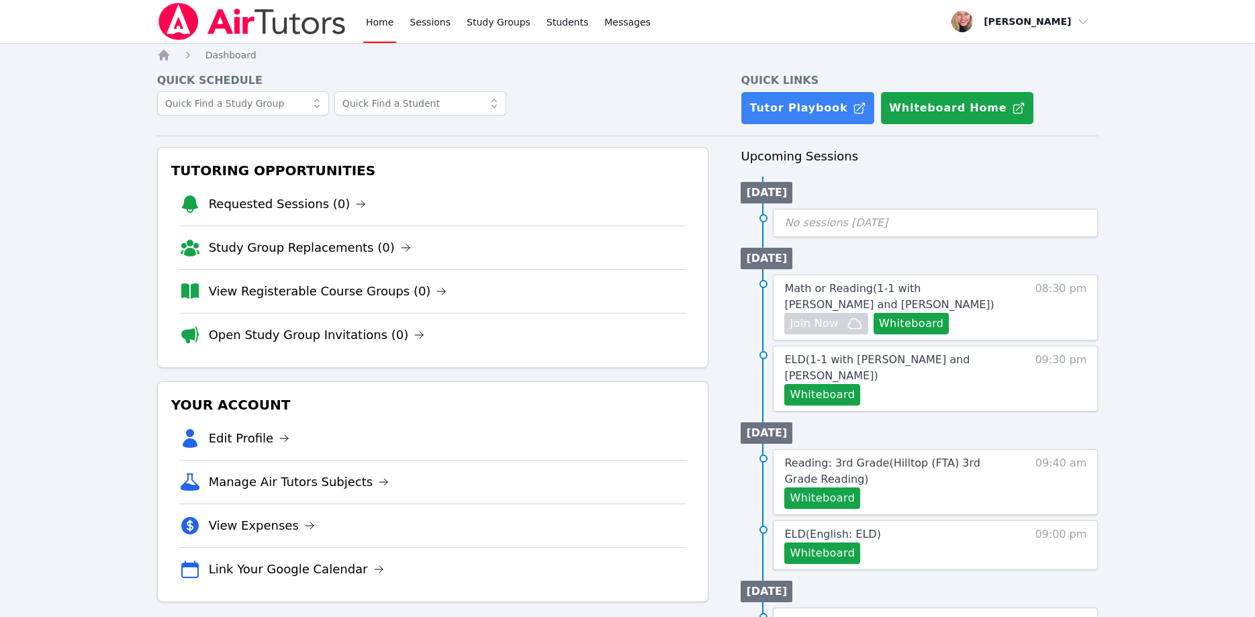
scroll to position [68, 0]
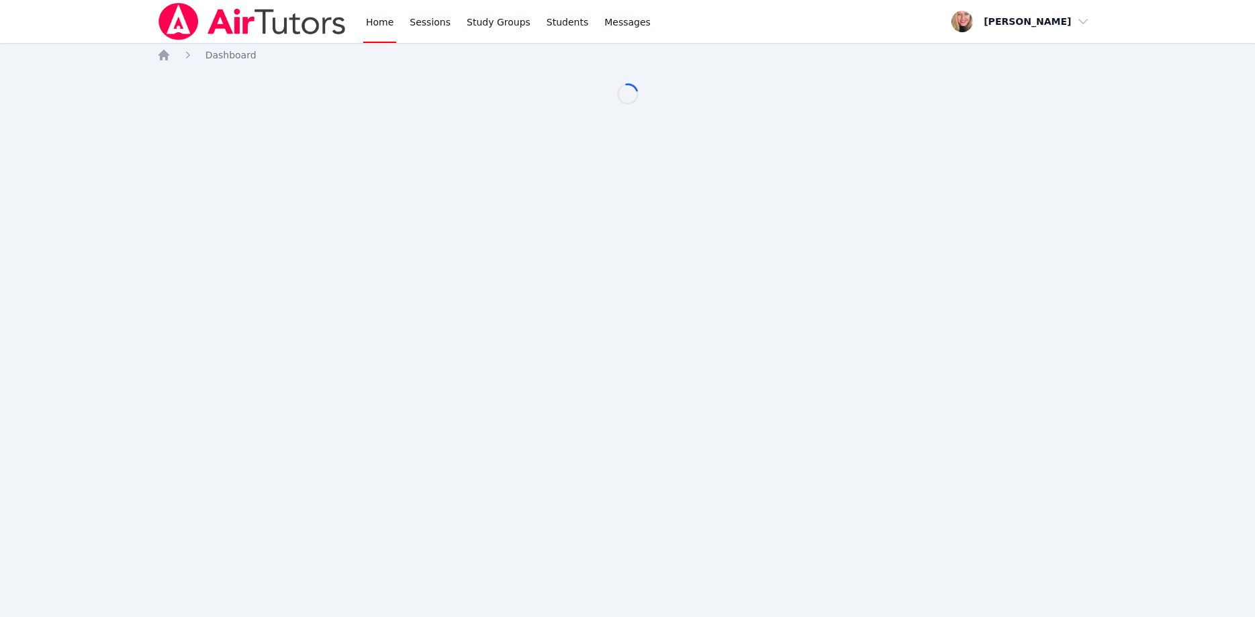
scroll to position [68, 0]
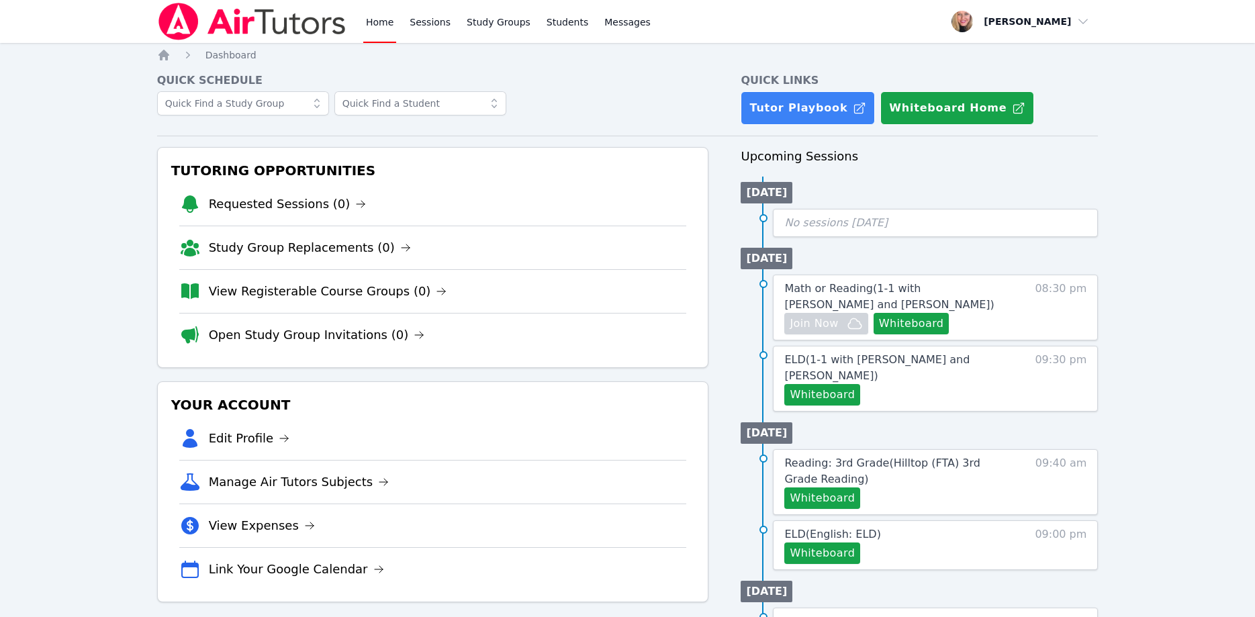
scroll to position [68, 0]
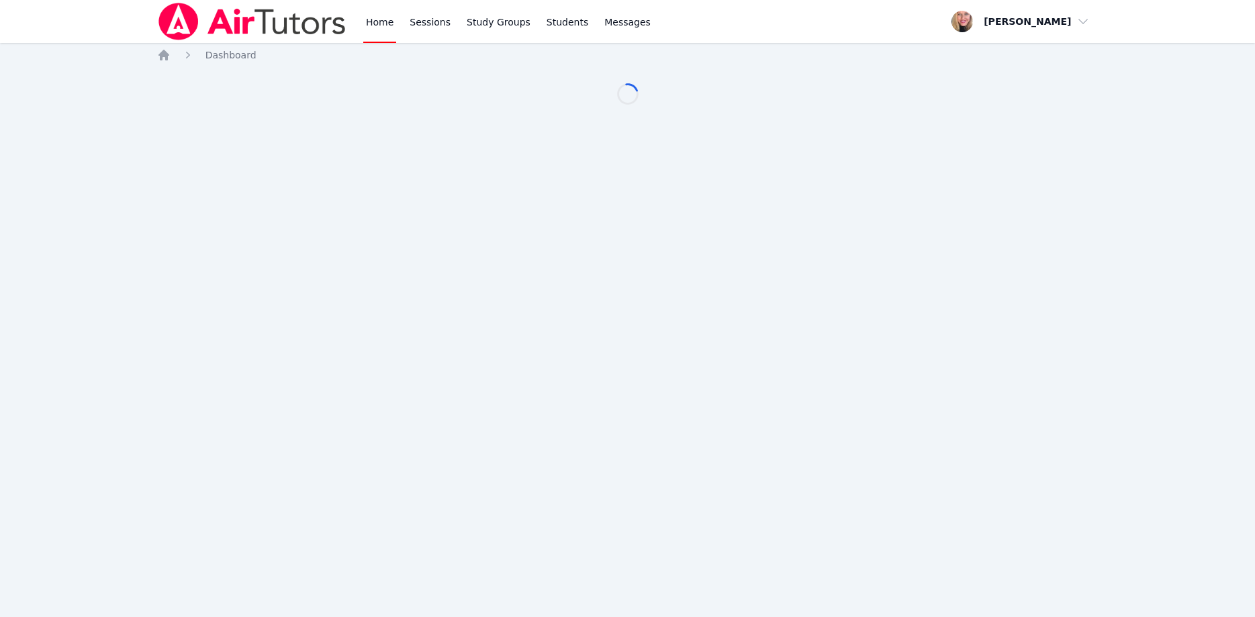
scroll to position [68, 0]
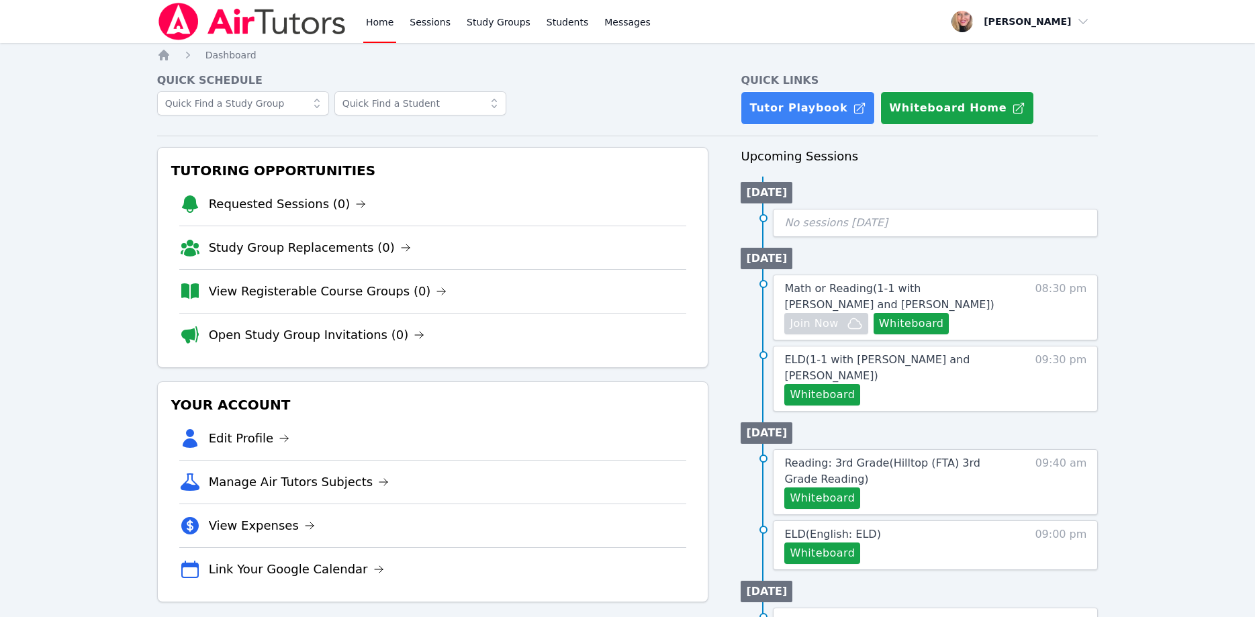
scroll to position [68, 0]
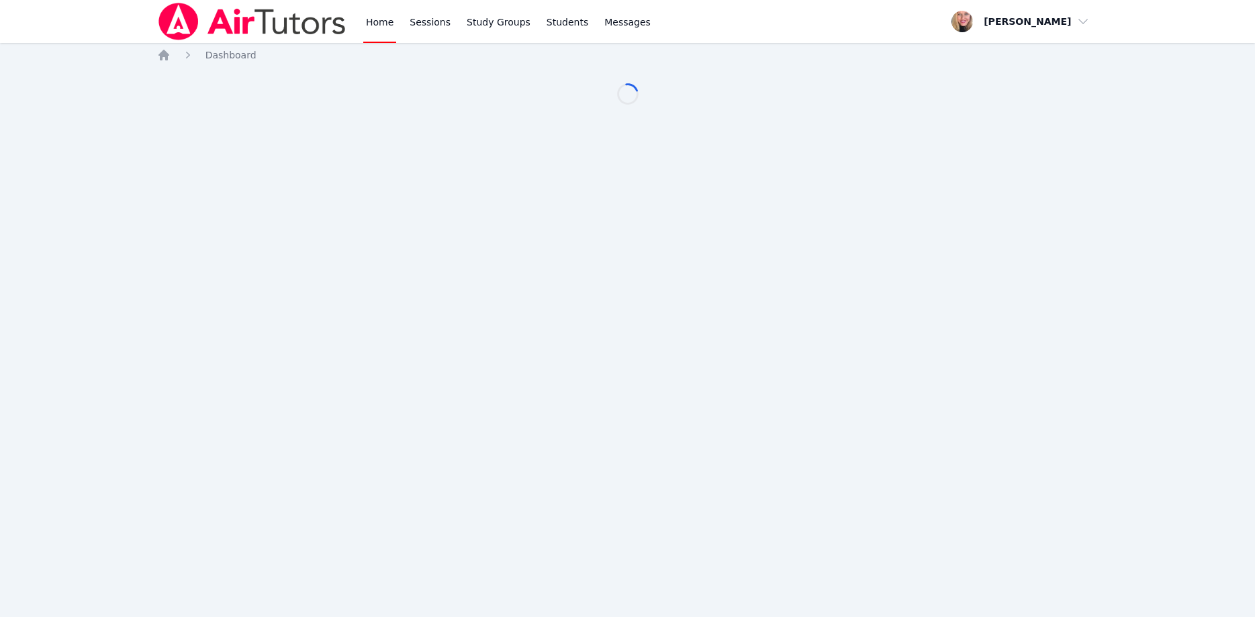
scroll to position [68, 0]
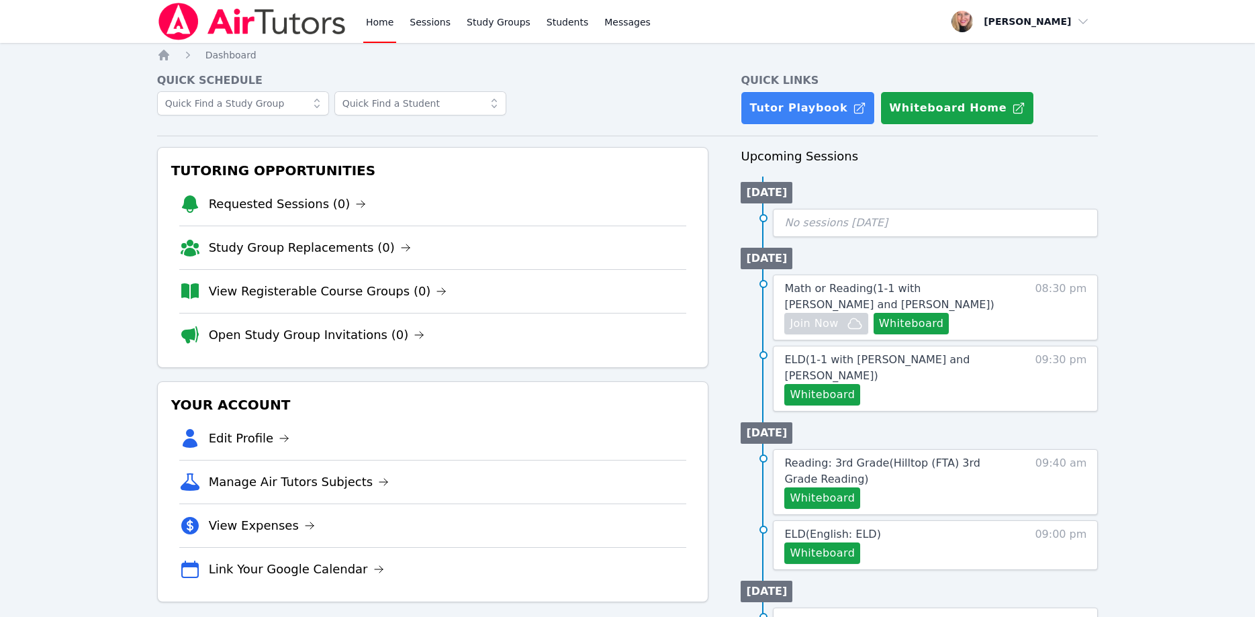
scroll to position [68, 0]
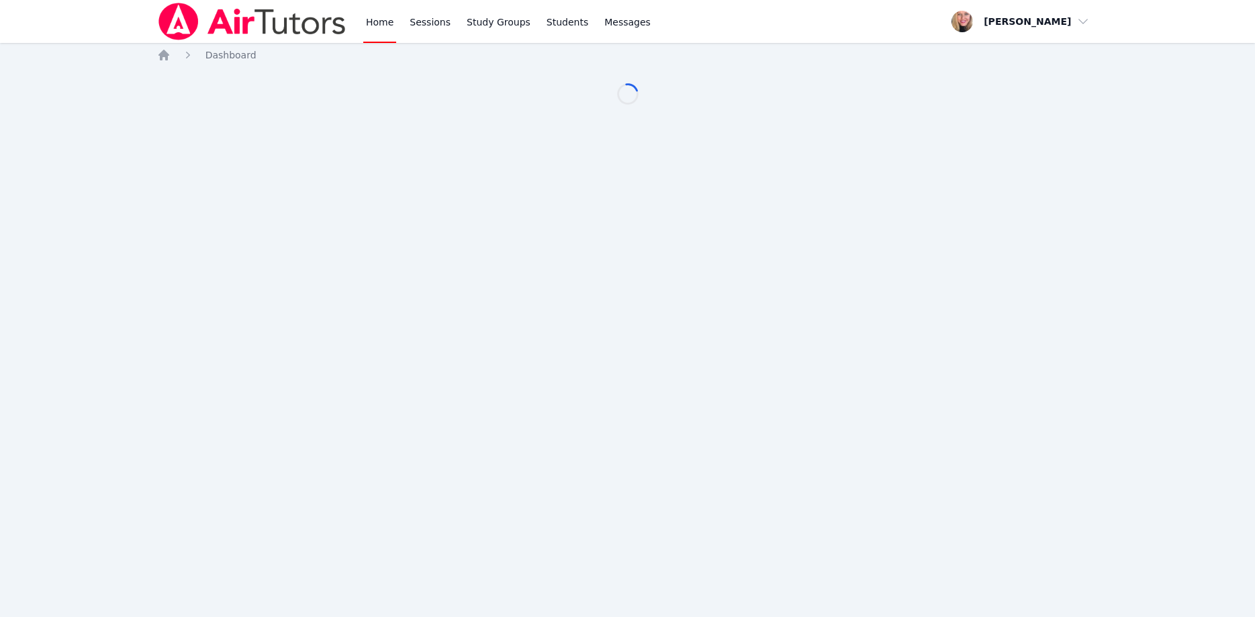
scroll to position [68, 0]
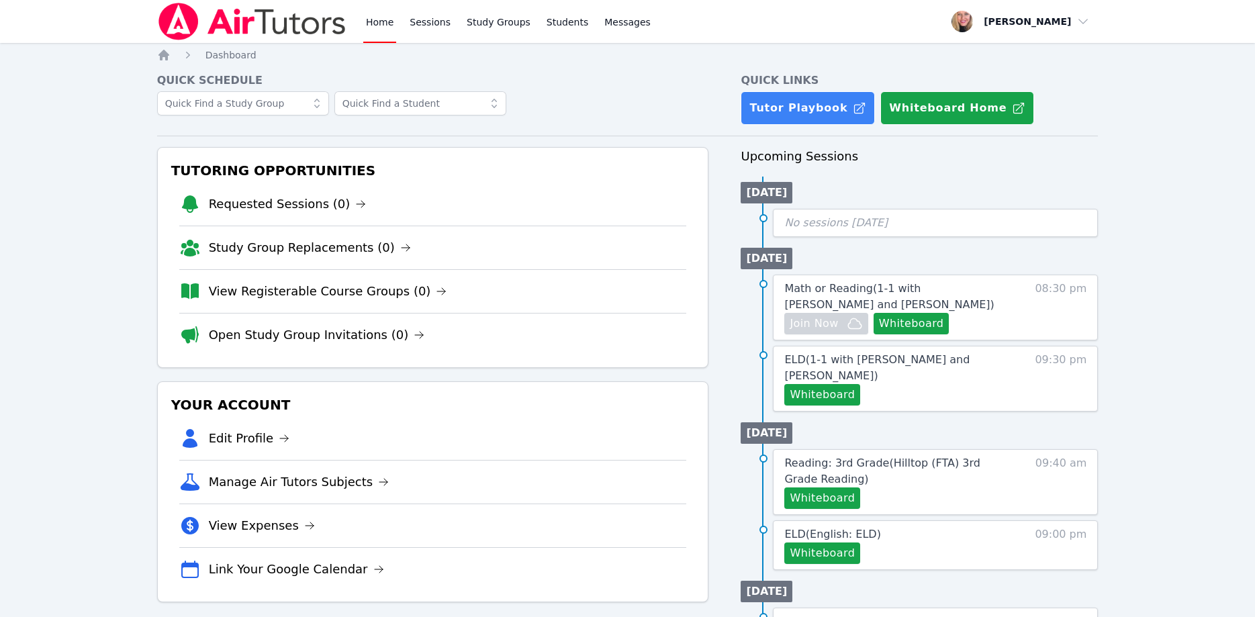
scroll to position [68, 0]
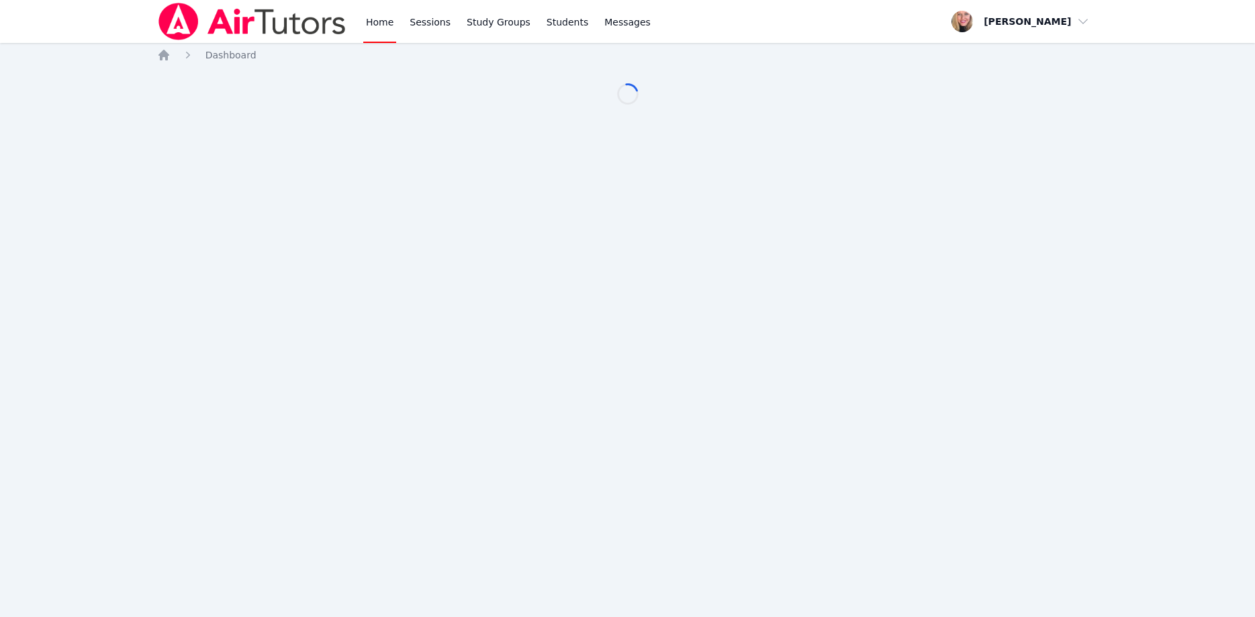
scroll to position [68, 0]
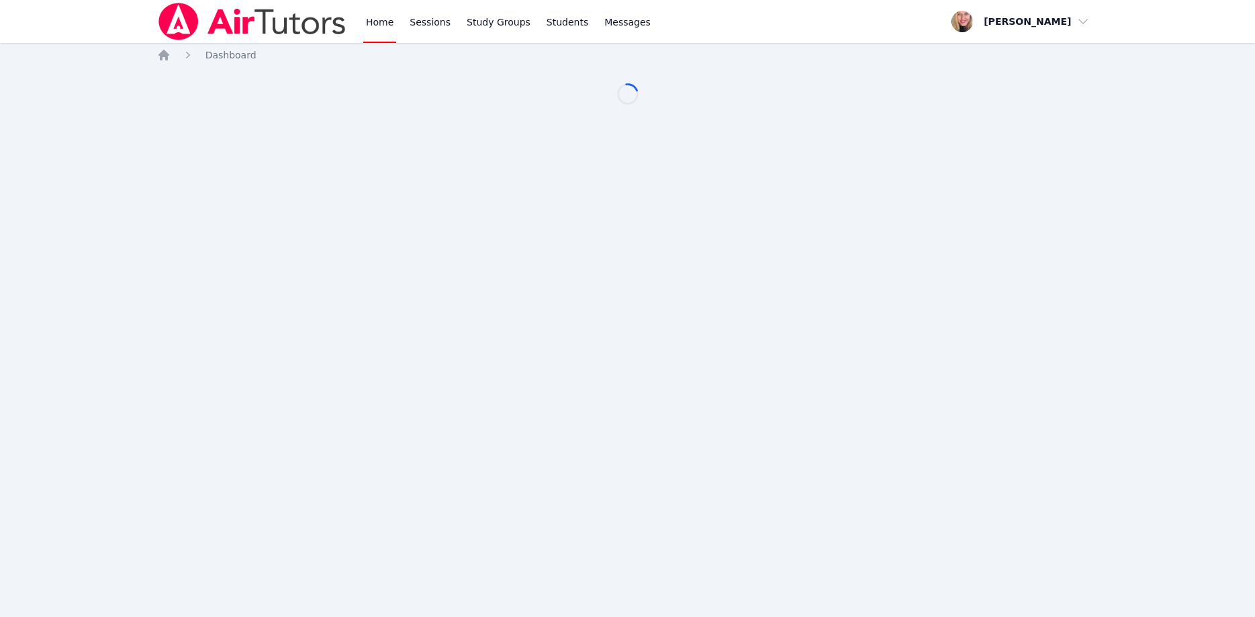
scroll to position [68, 0]
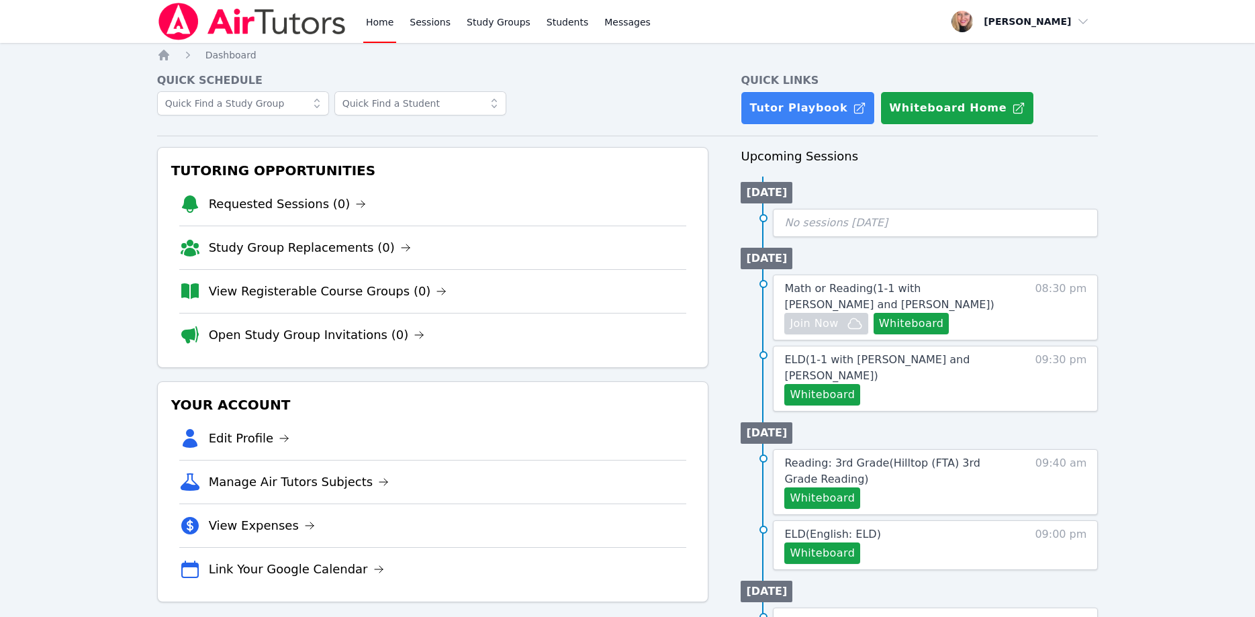
scroll to position [68, 0]
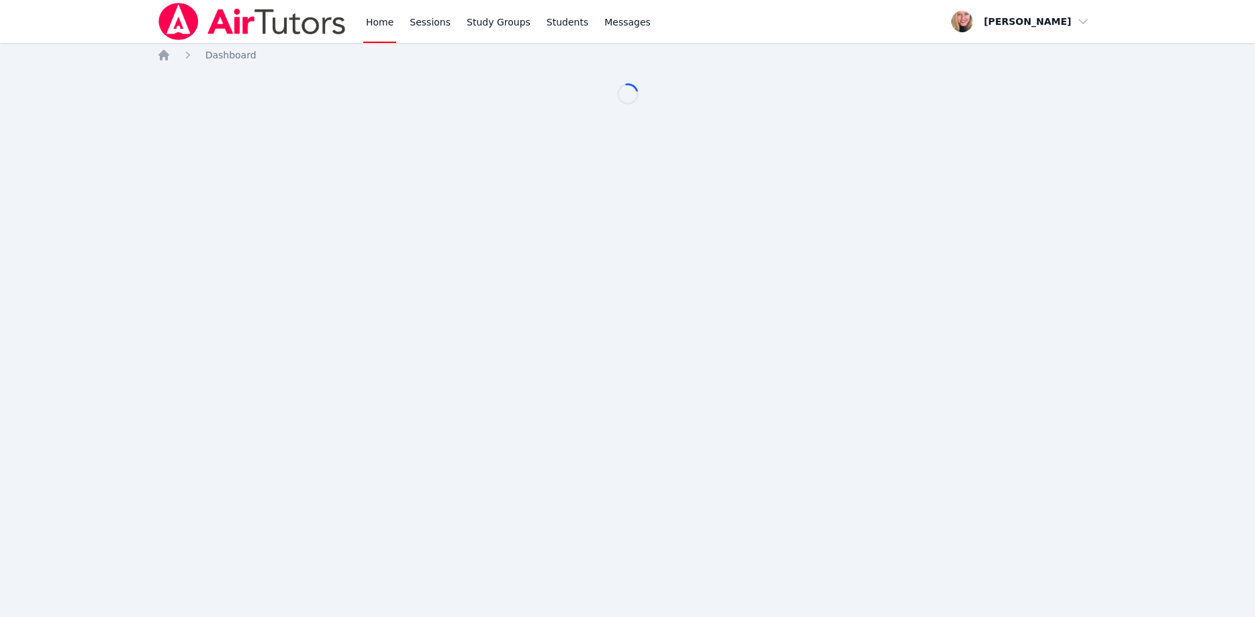
scroll to position [68, 0]
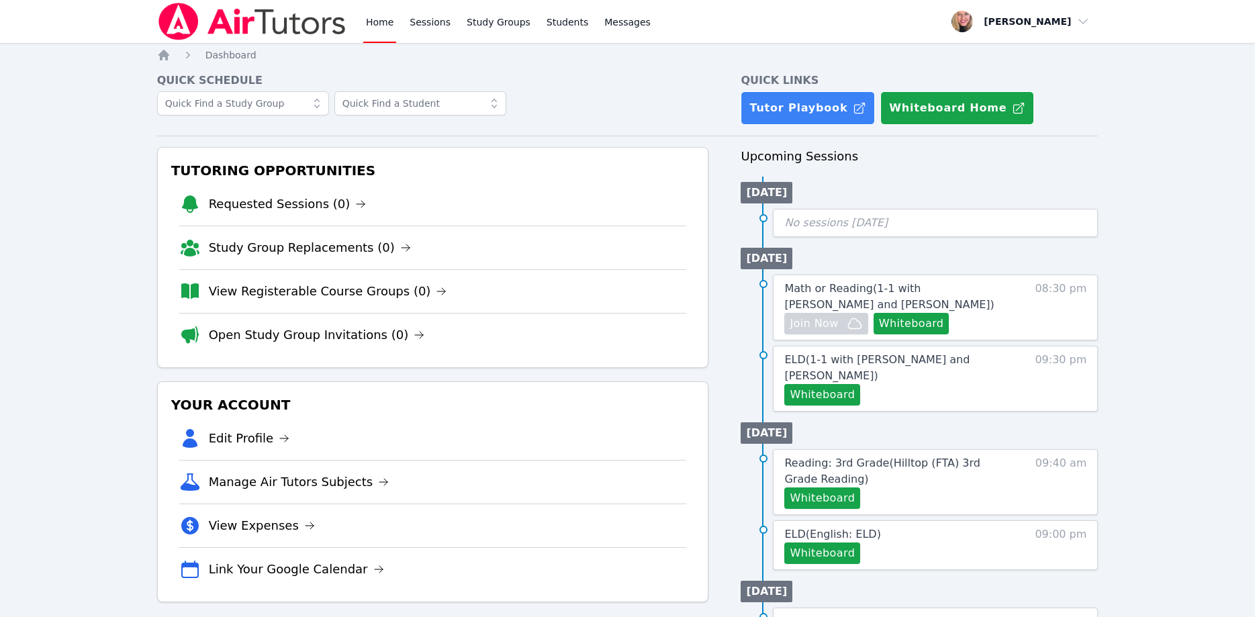
scroll to position [68, 0]
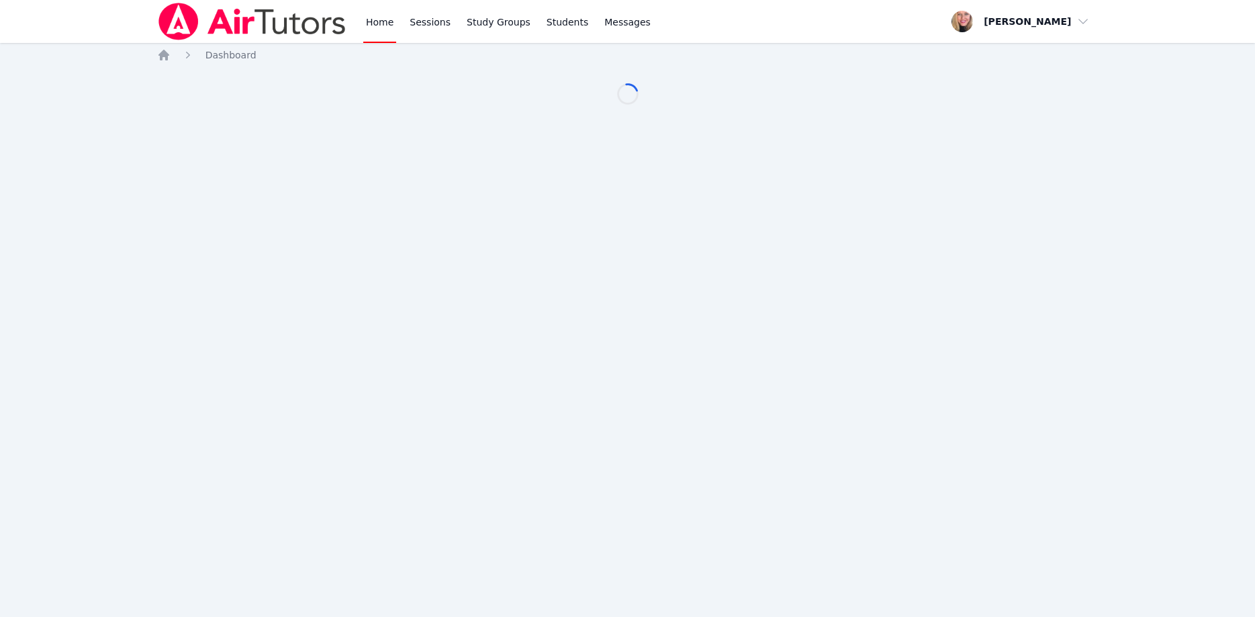
scroll to position [68, 0]
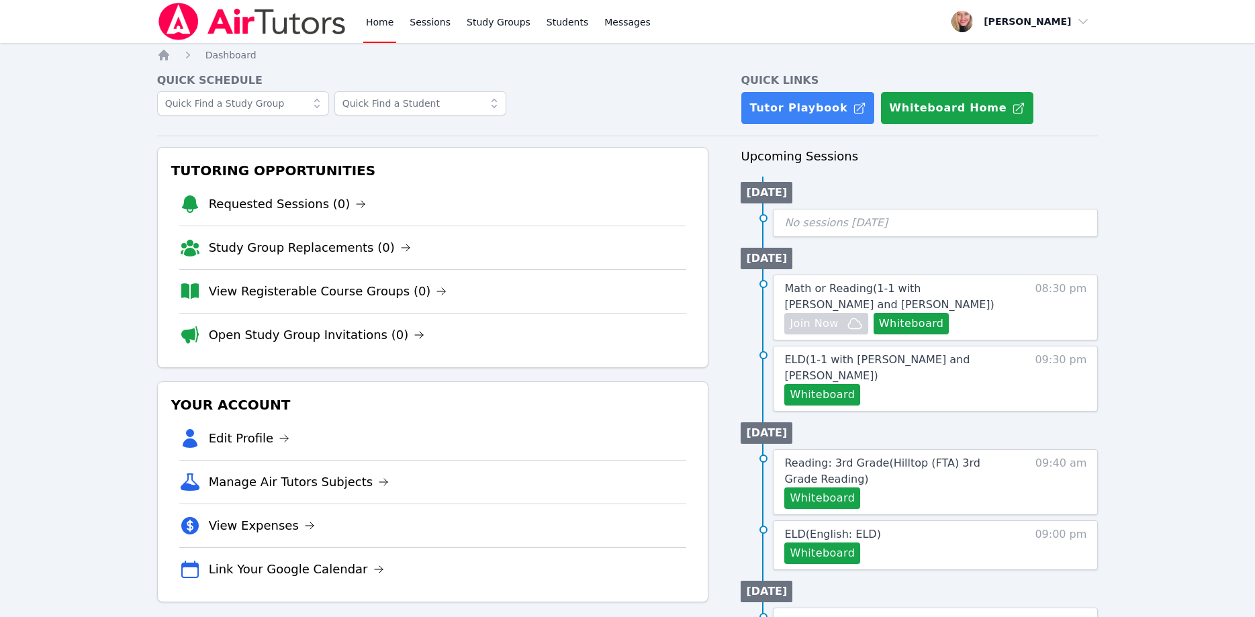
scroll to position [68, 0]
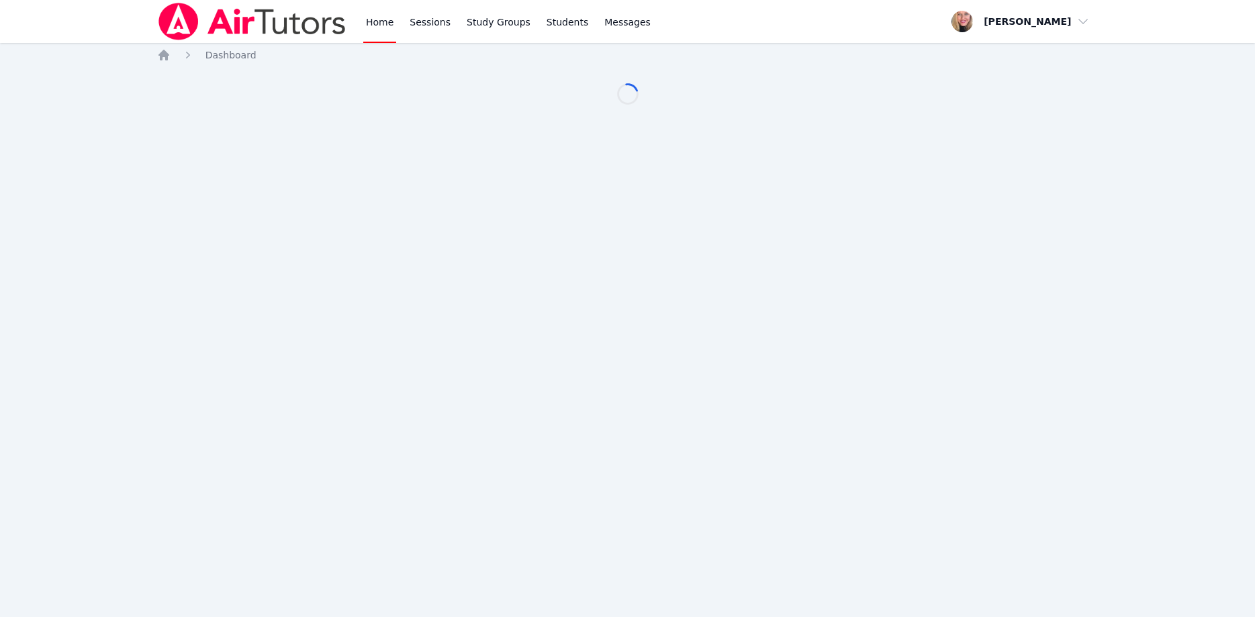
scroll to position [68, 0]
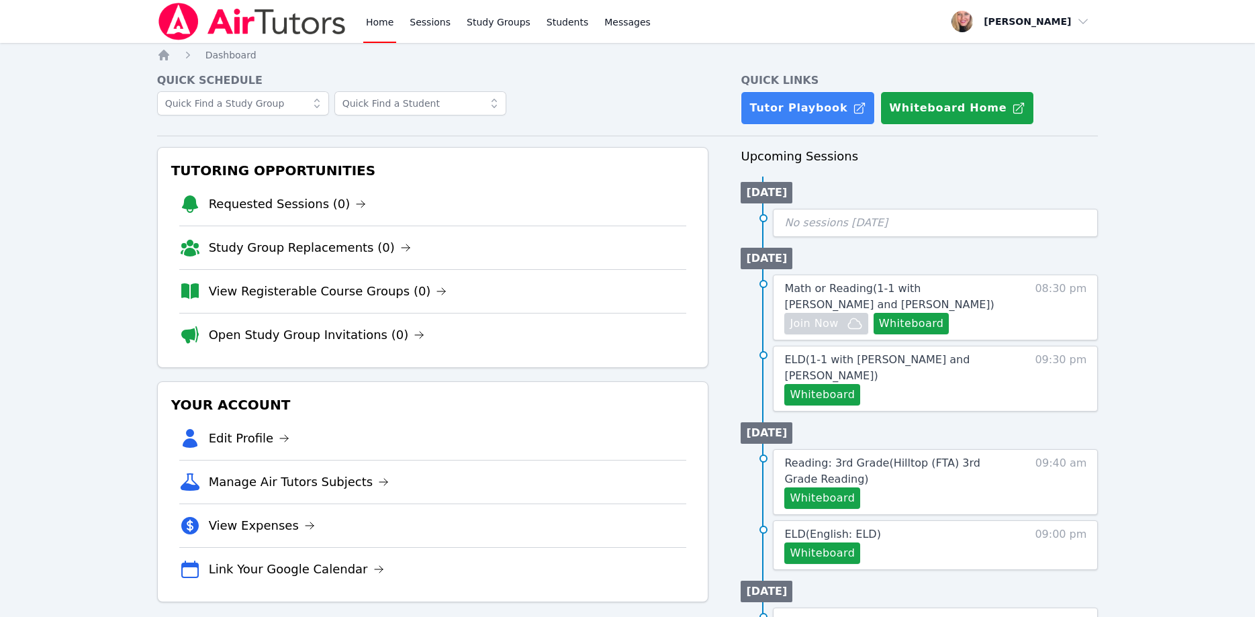
scroll to position [68, 0]
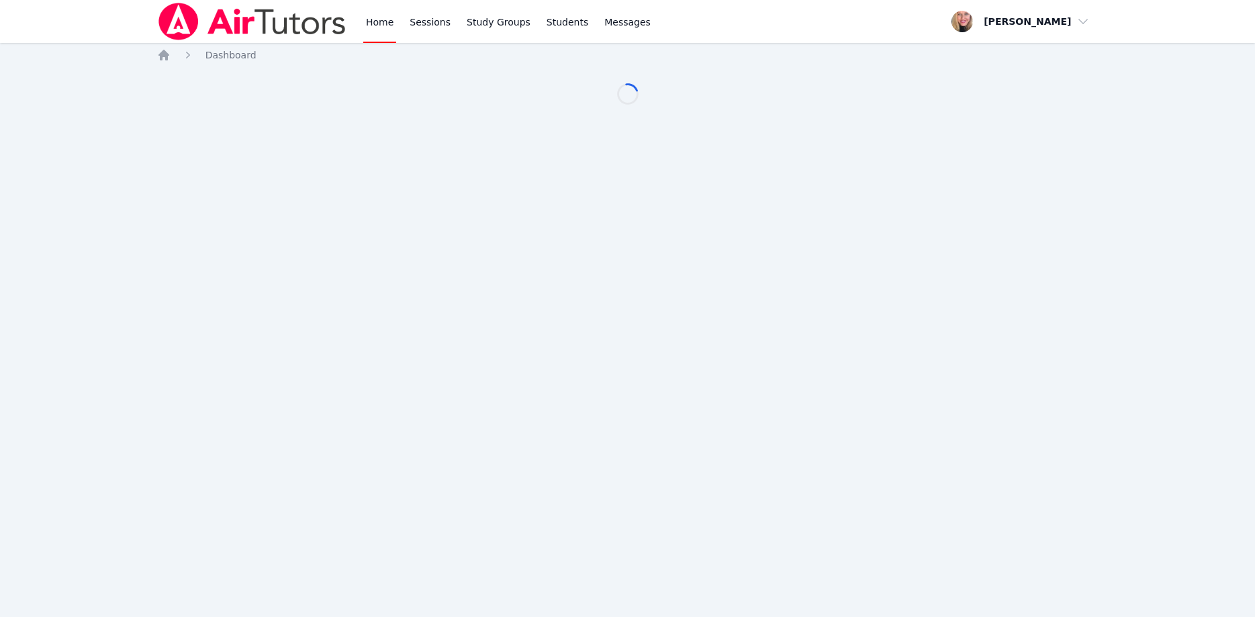
scroll to position [68, 0]
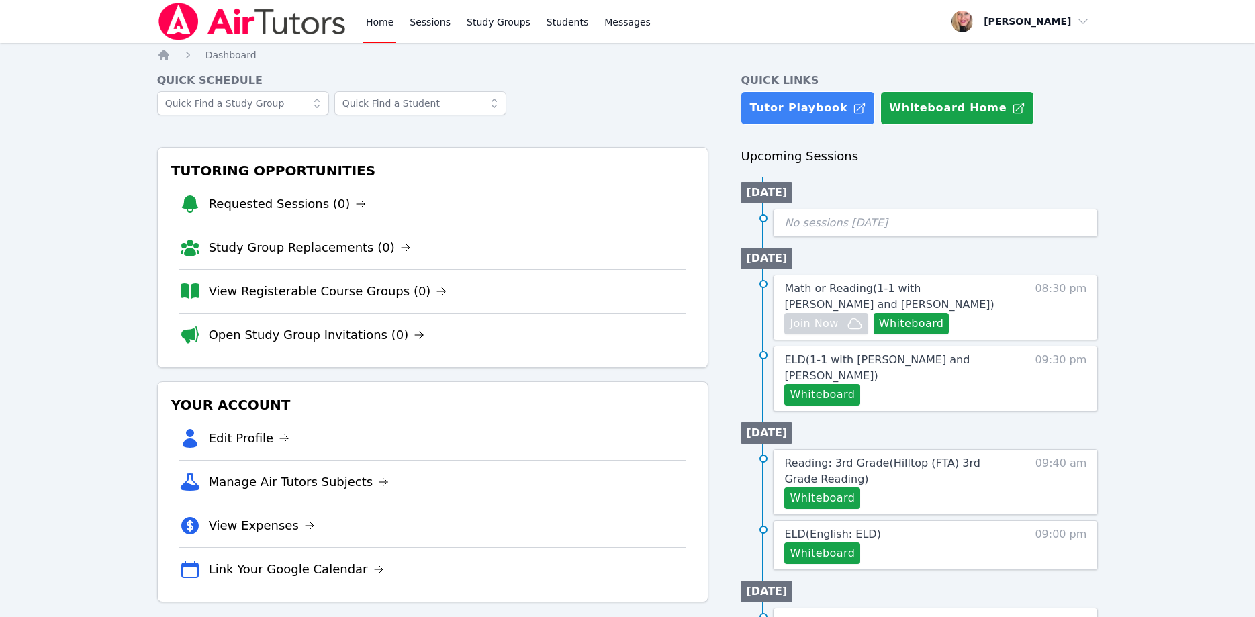
scroll to position [68, 0]
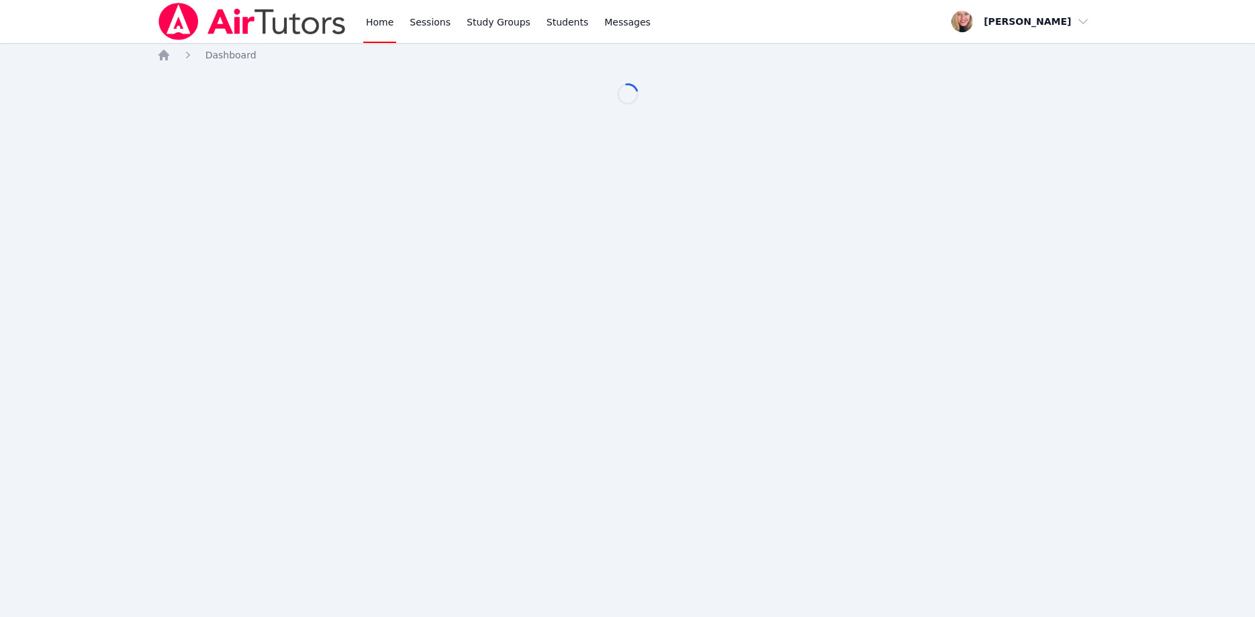
scroll to position [68, 0]
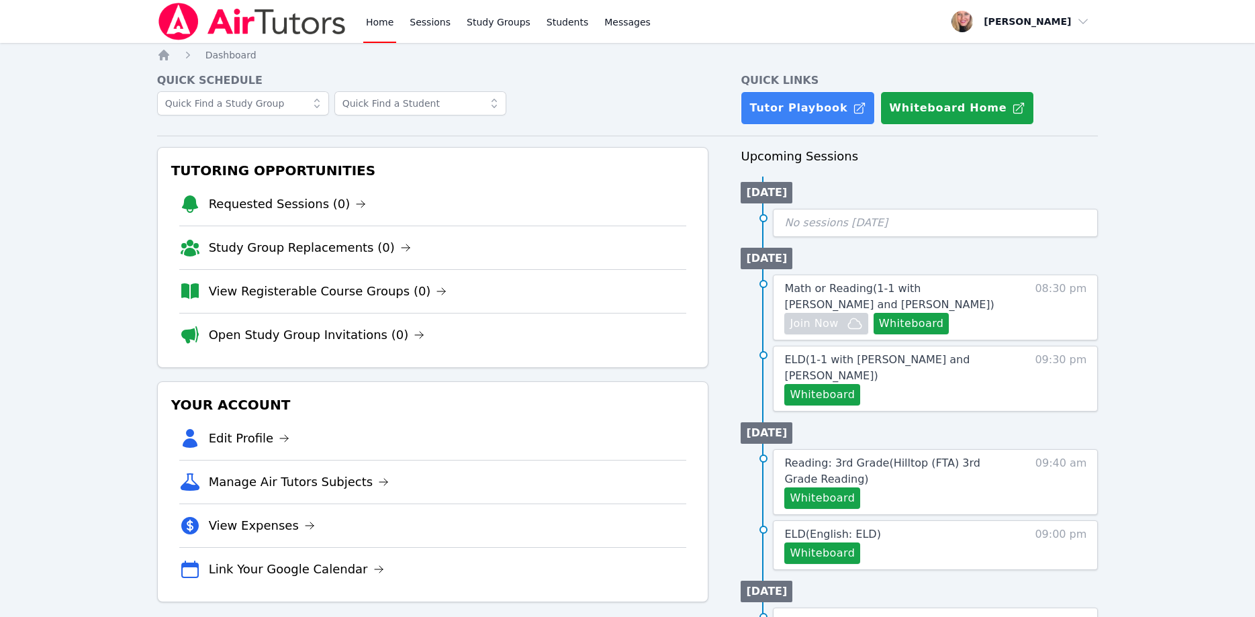
scroll to position [68, 0]
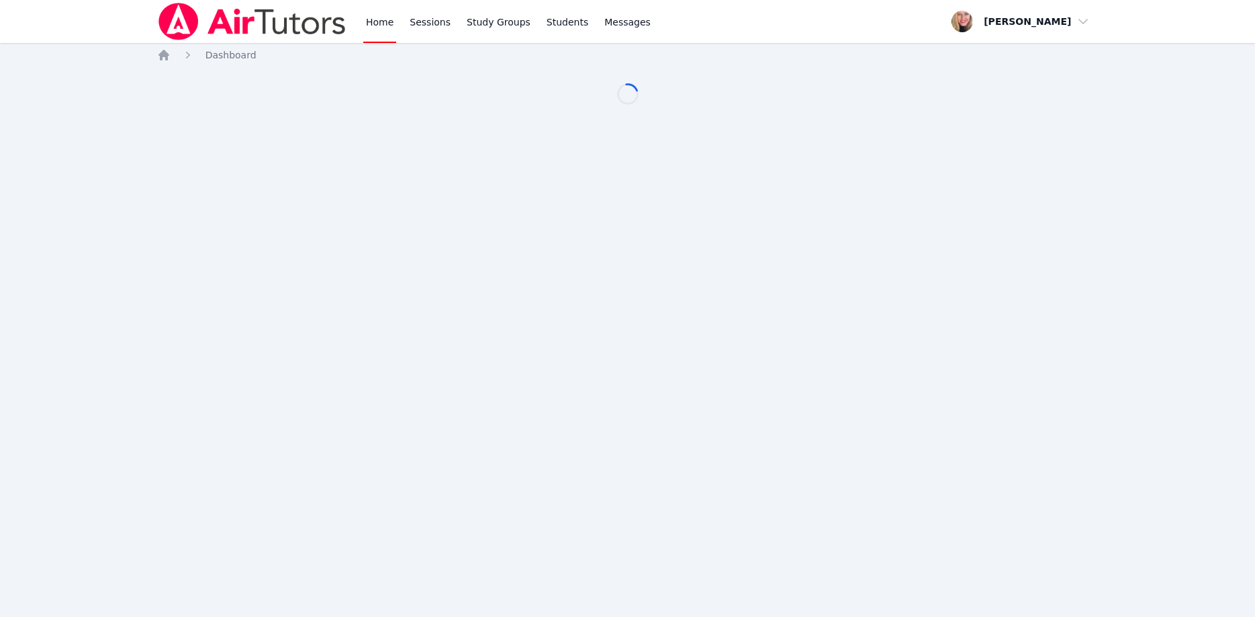
scroll to position [68, 0]
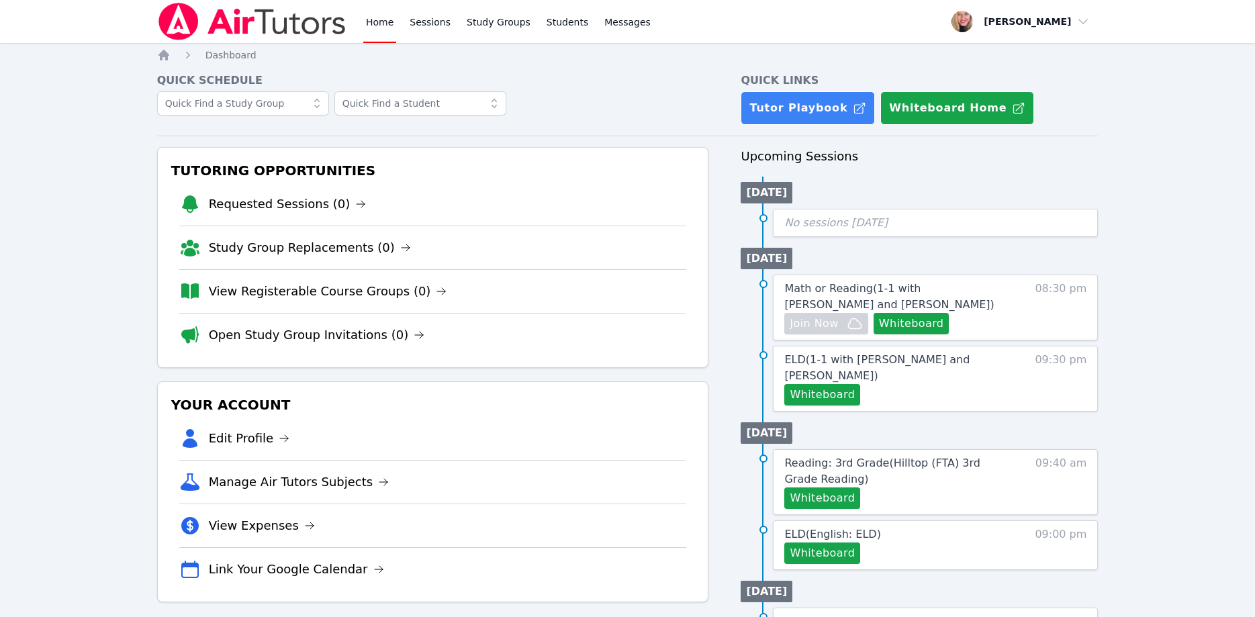
scroll to position [68, 0]
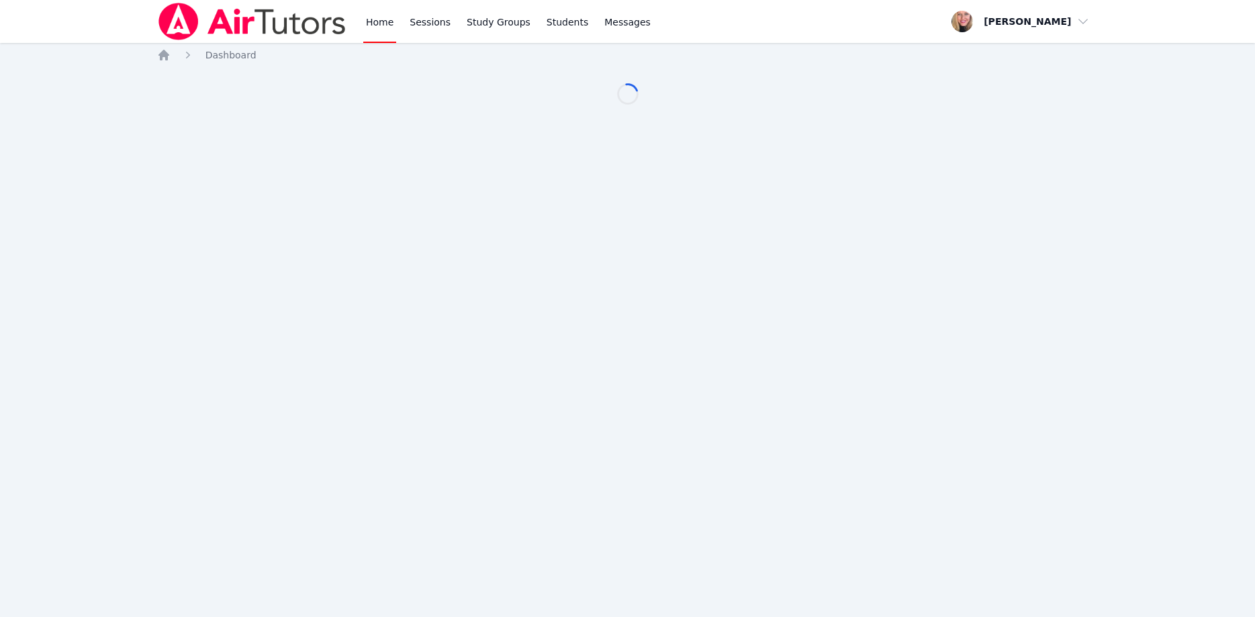
scroll to position [68, 0]
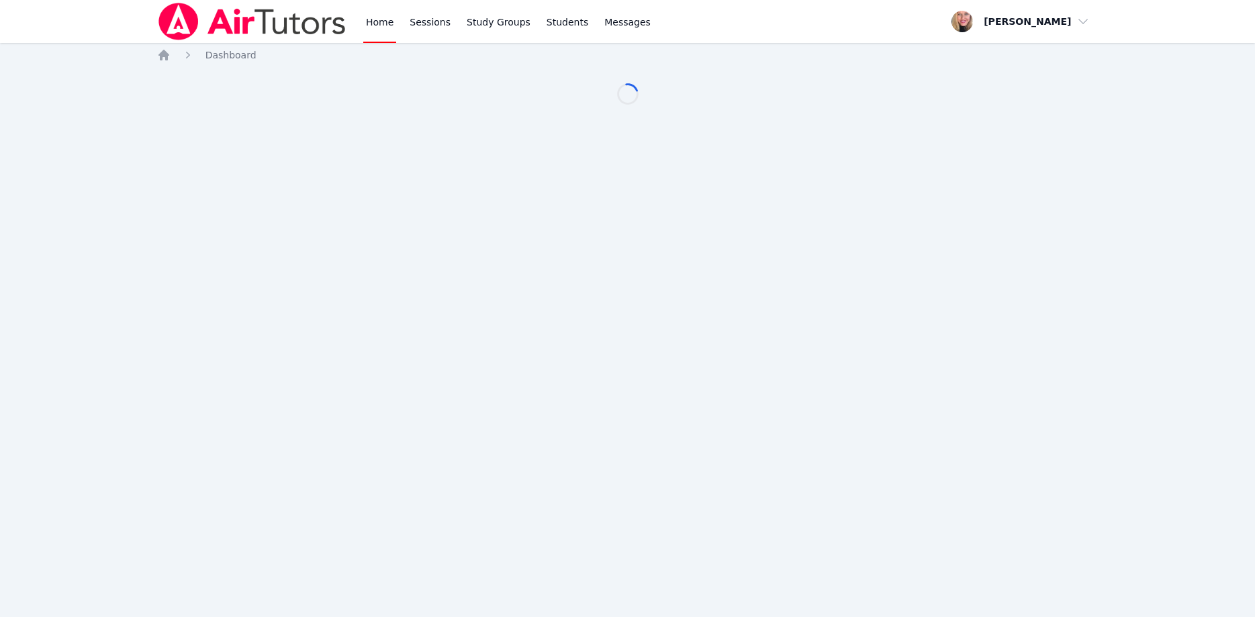
scroll to position [68, 0]
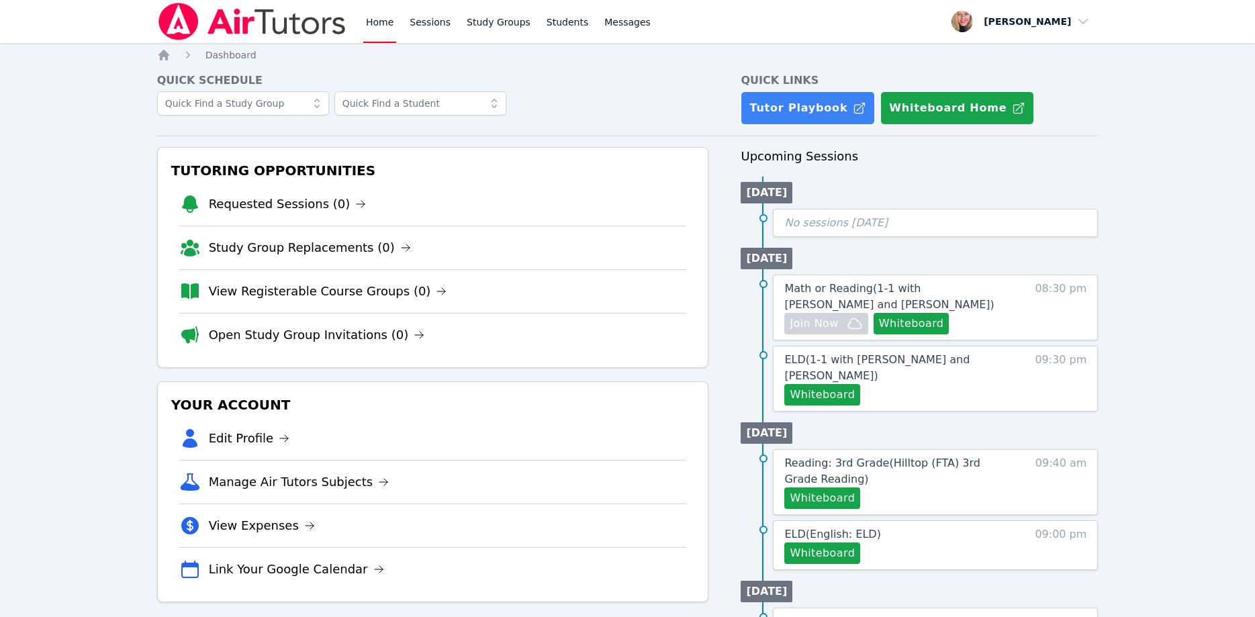
scroll to position [68, 0]
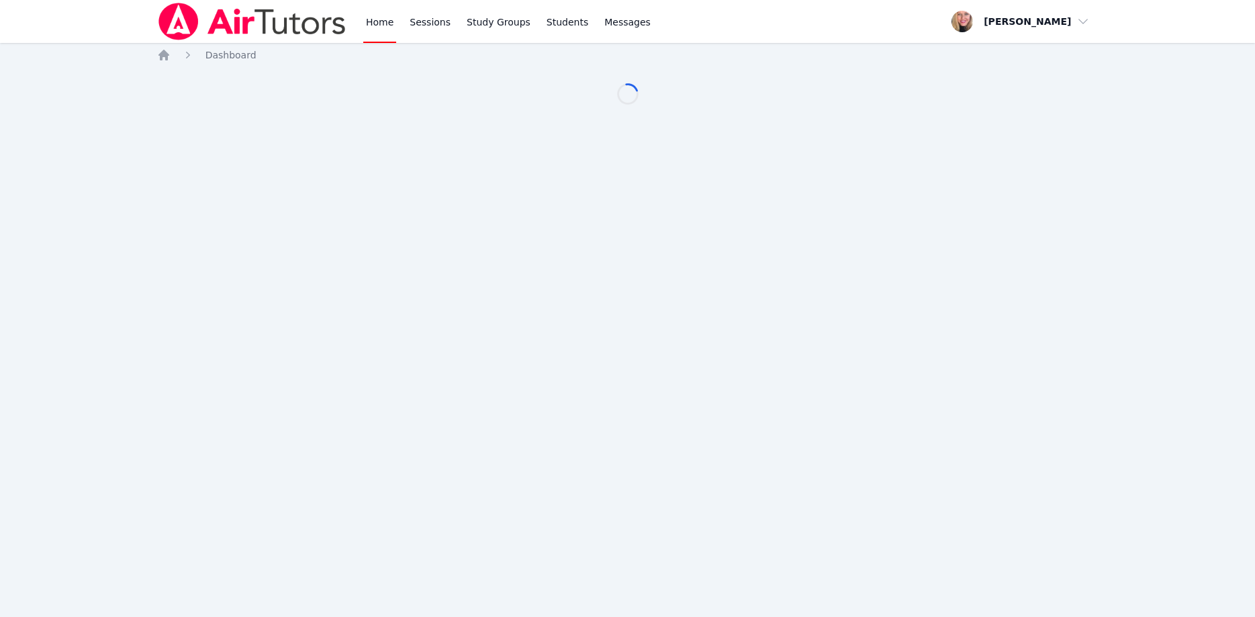
scroll to position [68, 0]
